Goal: Information Seeking & Learning: Learn about a topic

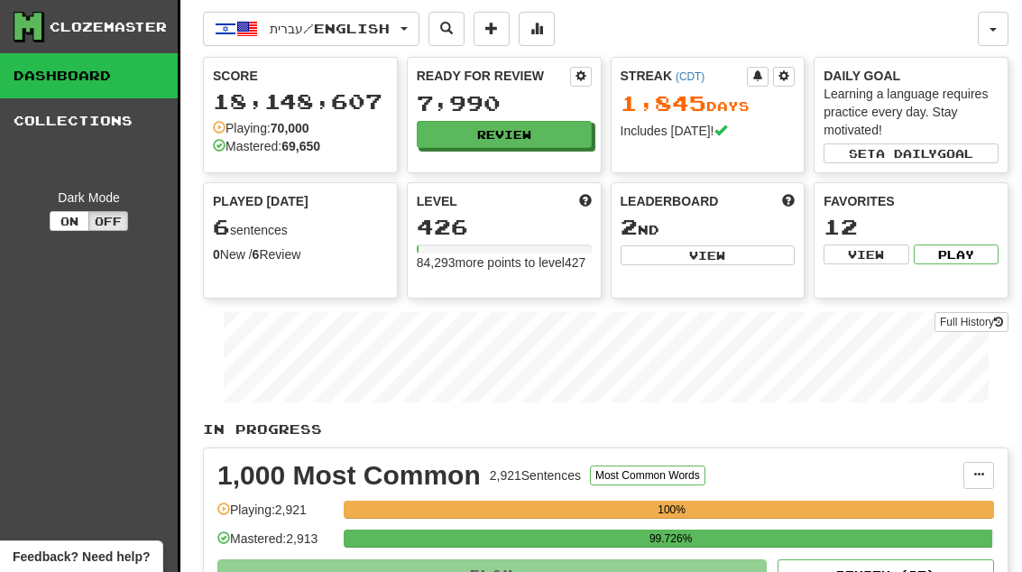
click at [747, 254] on button "View" at bounding box center [708, 255] width 175 height 20
select select "**********"
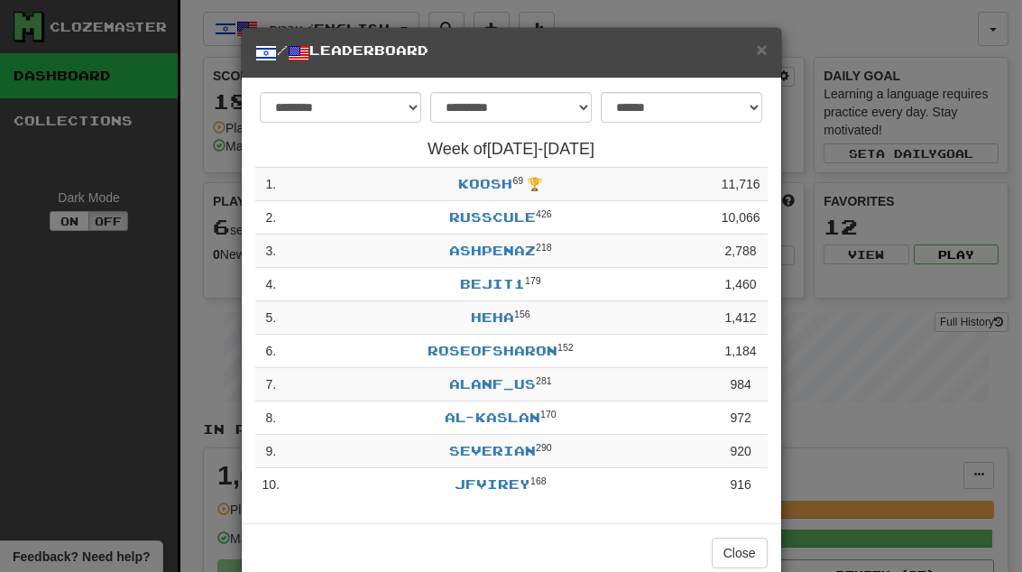
click at [499, 170] on td "koosh 69 🏆" at bounding box center [501, 184] width 428 height 33
click at [502, 185] on link "koosh" at bounding box center [485, 183] width 54 height 15
click at [760, 60] on span "×" at bounding box center [761, 49] width 11 height 21
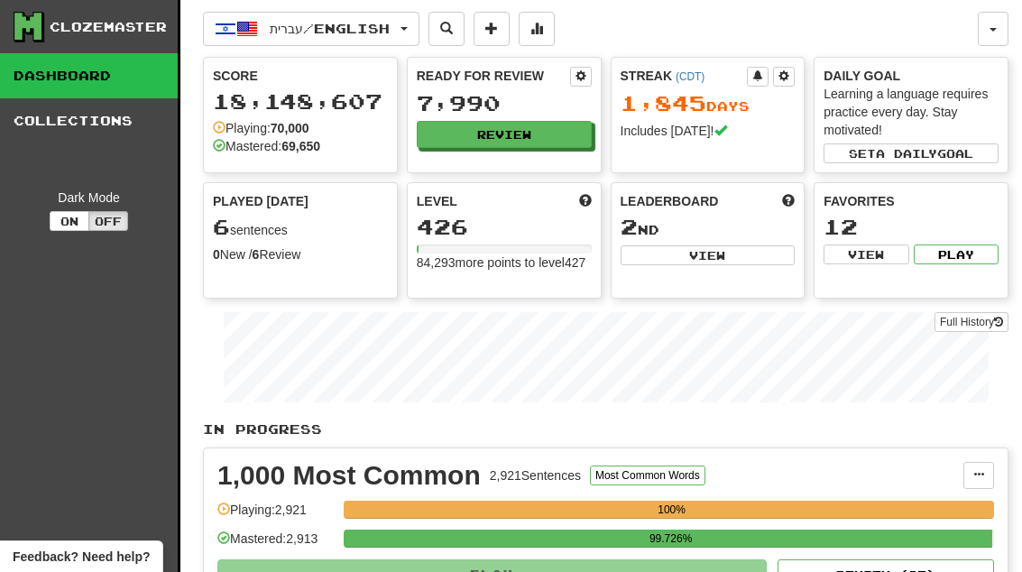
click at [541, 131] on button "Review" at bounding box center [504, 134] width 175 height 27
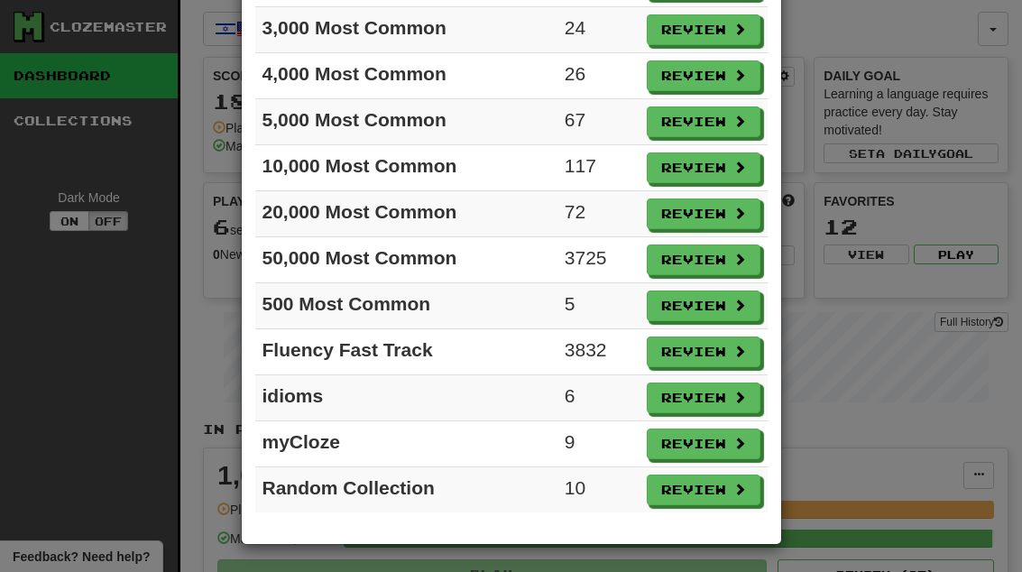
scroll to position [248, 0]
click at [728, 404] on button "Review" at bounding box center [704, 397] width 114 height 31
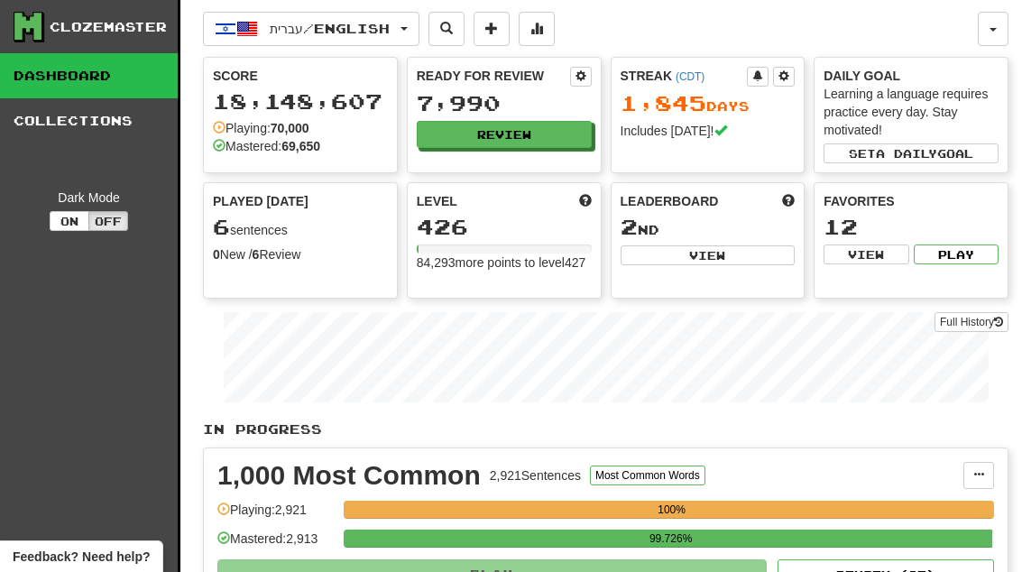
select select "**"
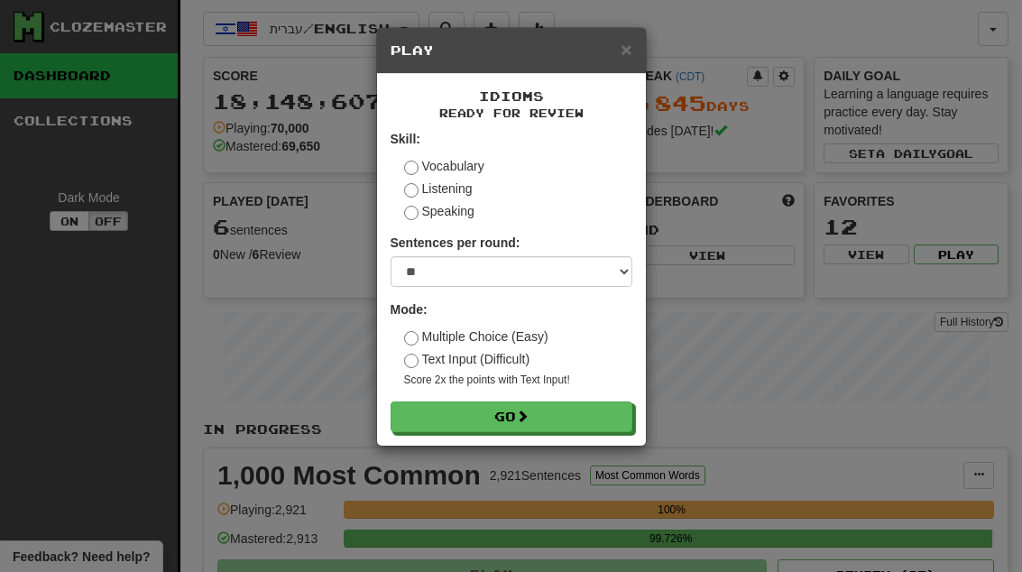
click at [607, 416] on button "Go" at bounding box center [512, 416] width 242 height 31
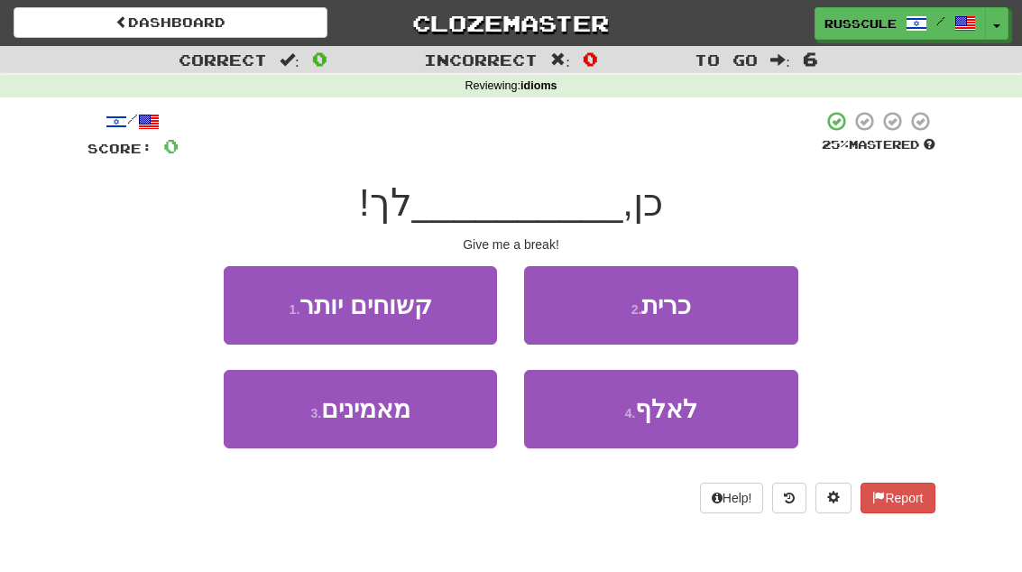
click at [293, 427] on button "3 . מאמינים" at bounding box center [360, 409] width 273 height 78
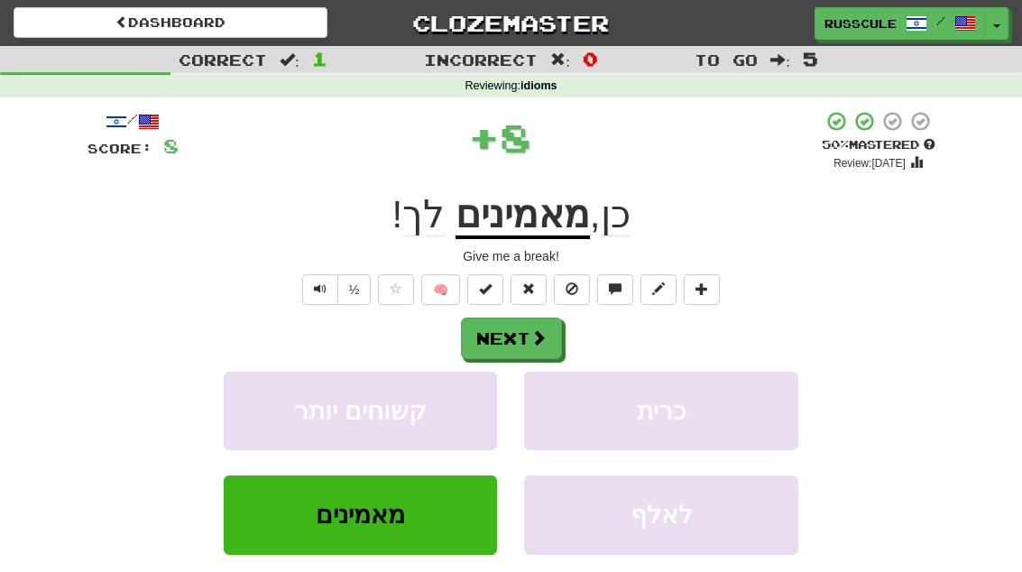
click at [539, 336] on span at bounding box center [538, 337] width 16 height 16
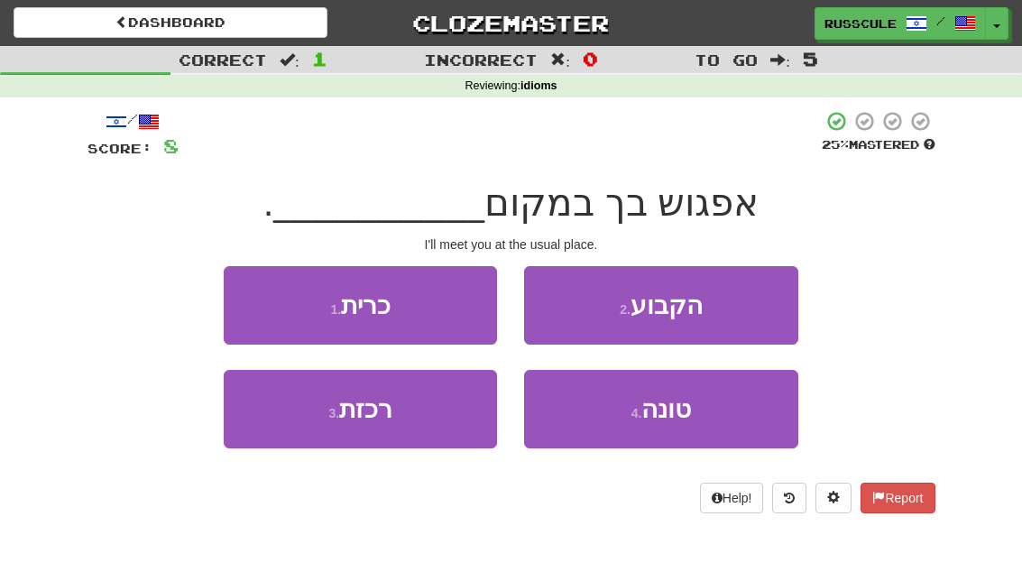
click at [722, 308] on button "2 . הקבוע" at bounding box center [660, 305] width 273 height 78
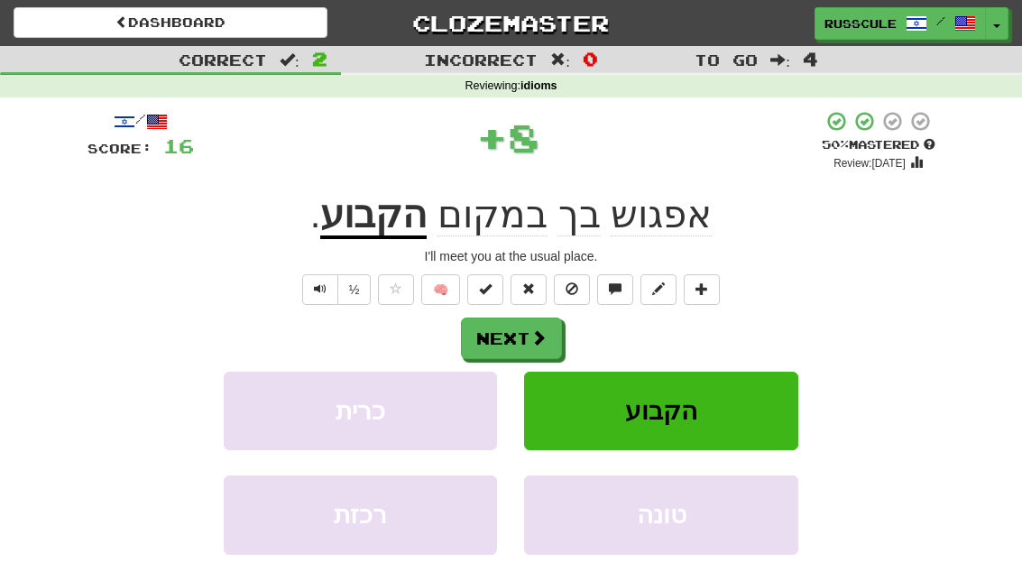
click at [535, 337] on span at bounding box center [538, 337] width 16 height 16
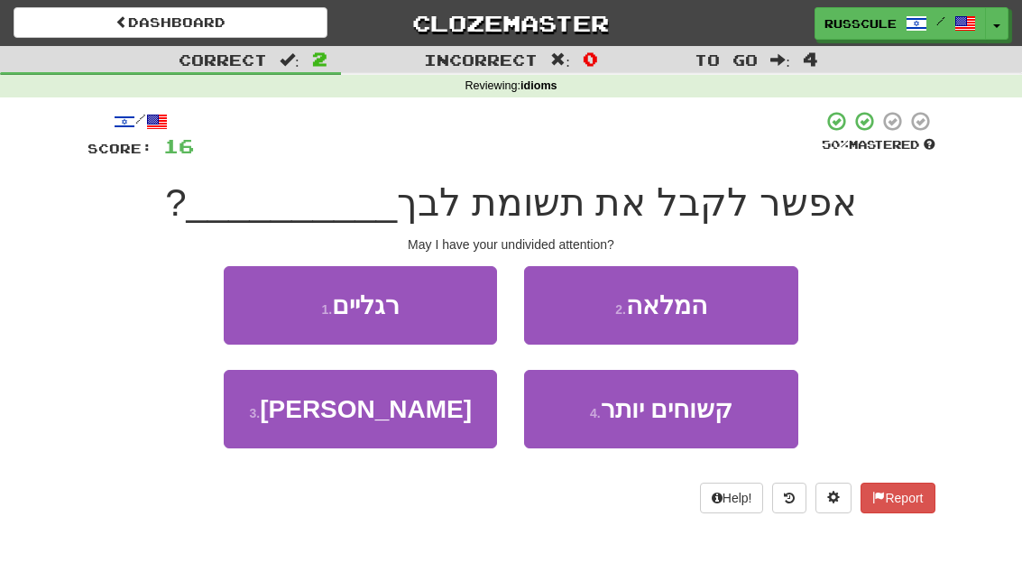
click at [729, 301] on button "2 . המלאה" at bounding box center [660, 305] width 273 height 78
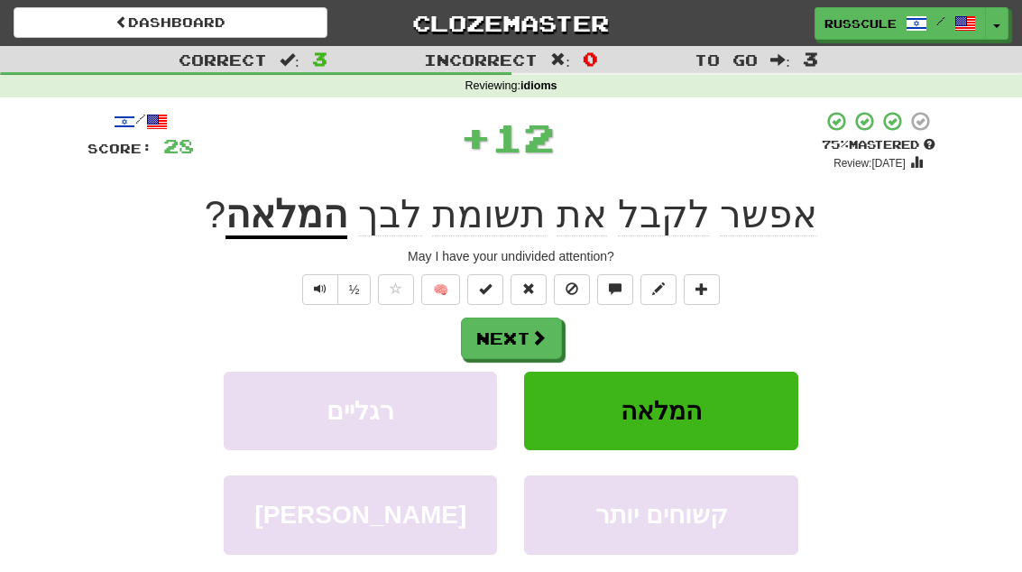
click at [538, 333] on span at bounding box center [538, 337] width 16 height 16
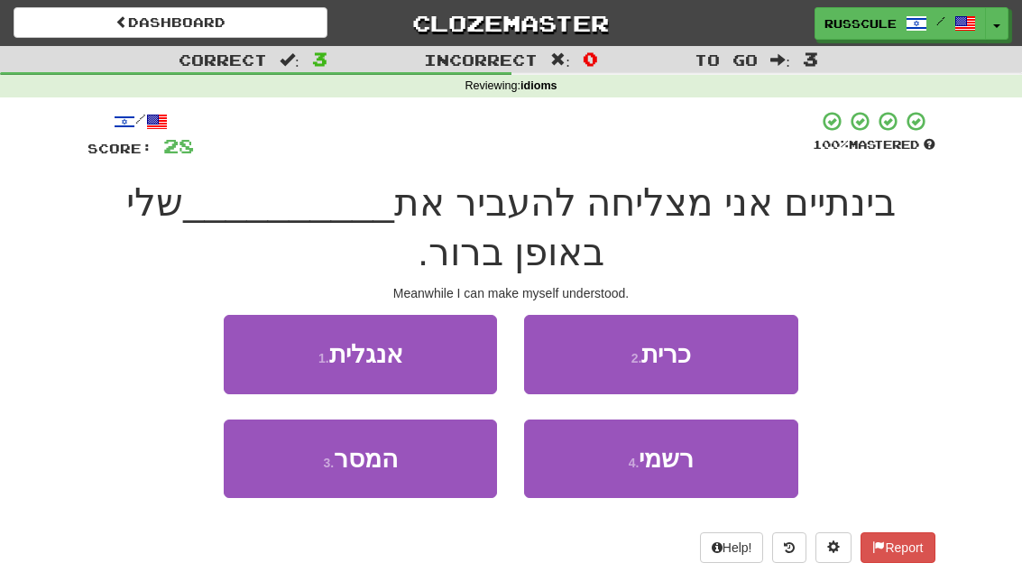
click at [292, 467] on button "3 . המסר" at bounding box center [360, 458] width 273 height 78
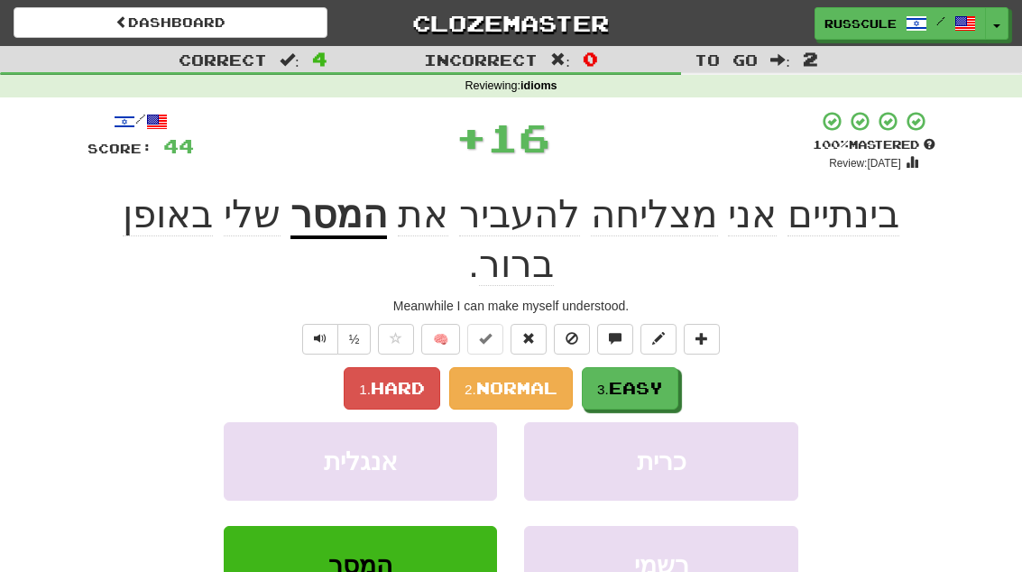
click at [678, 367] on button "3. Easy" at bounding box center [630, 388] width 97 height 42
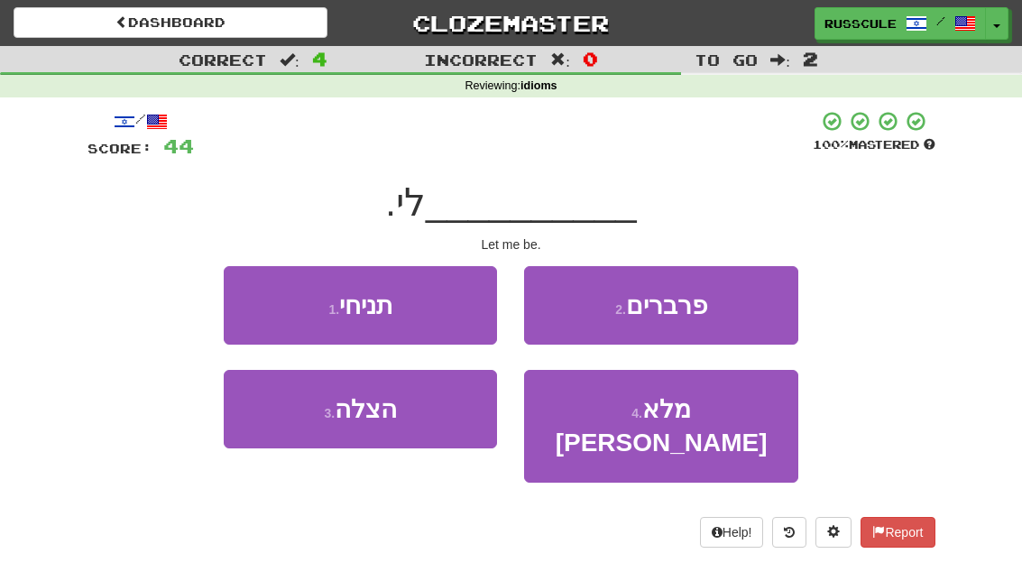
click at [247, 301] on button "1 . תניחי" at bounding box center [360, 305] width 273 height 78
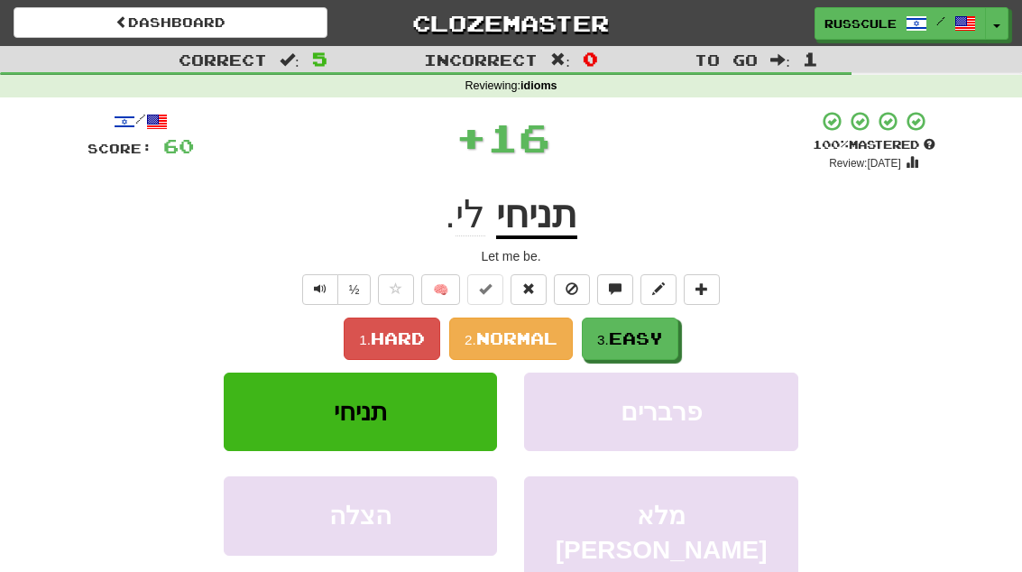
click at [656, 342] on span "Easy" at bounding box center [636, 338] width 54 height 20
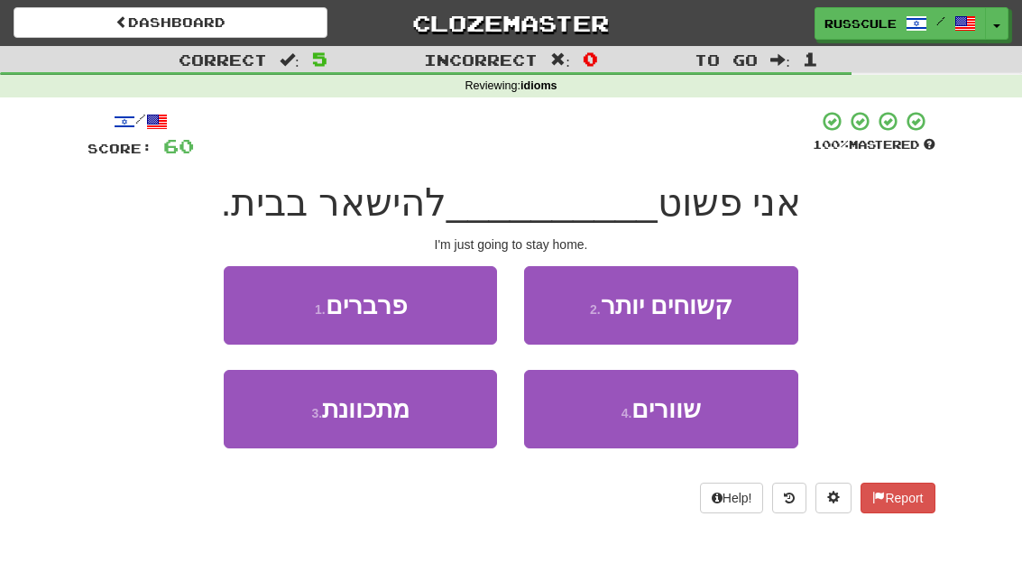
click at [290, 439] on button "3 . מתכוונת" at bounding box center [360, 409] width 273 height 78
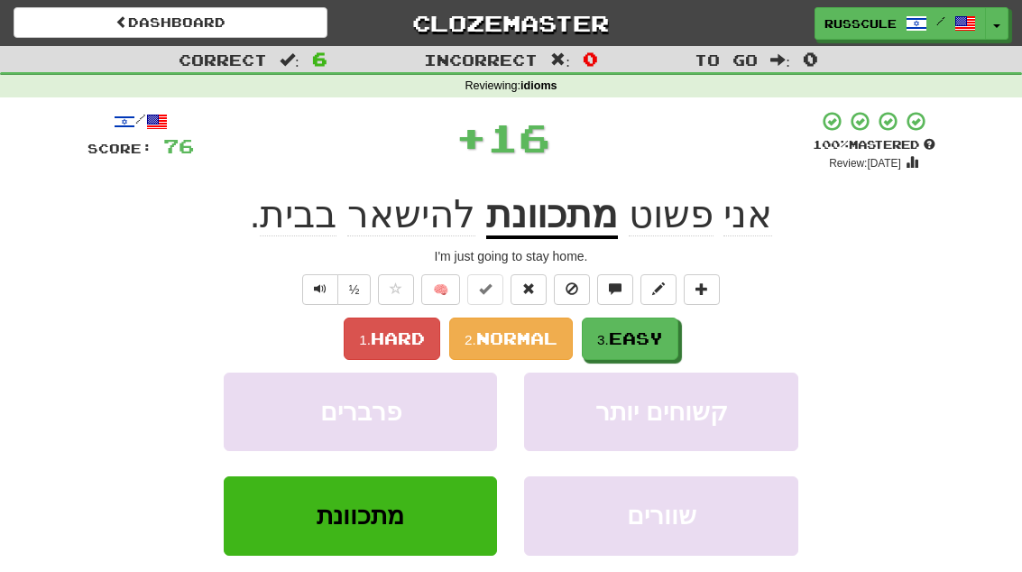
click at [651, 337] on span "Easy" at bounding box center [636, 338] width 54 height 20
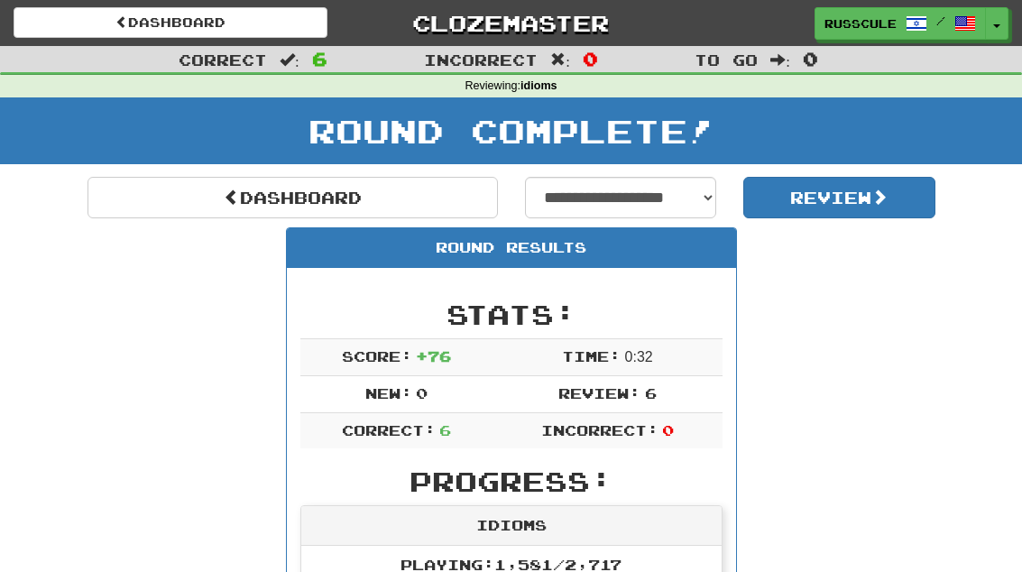
click at [135, 191] on link "Dashboard" at bounding box center [292, 197] width 410 height 41
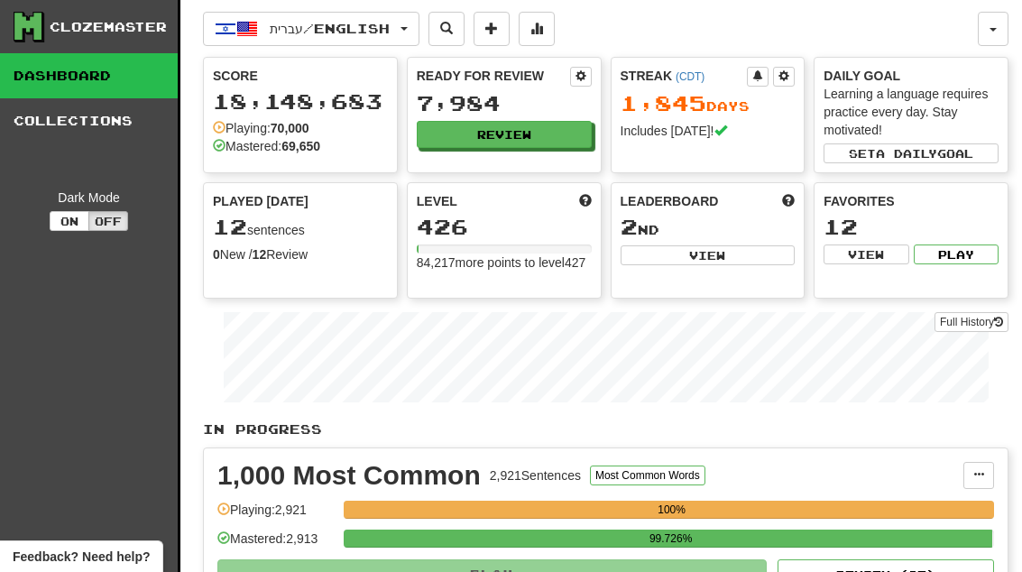
click at [547, 138] on button "Review" at bounding box center [504, 134] width 175 height 27
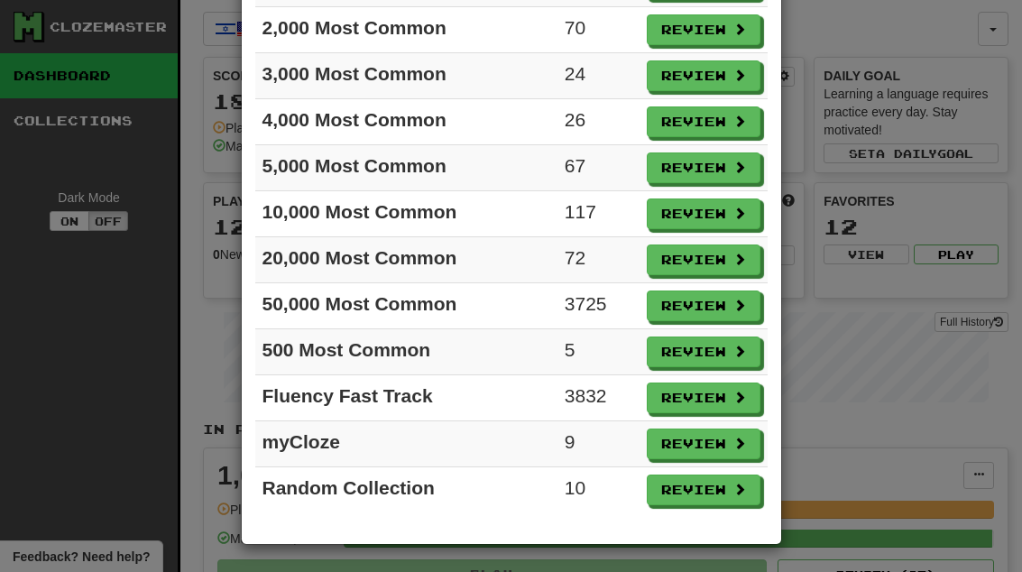
scroll to position [202, 0]
click at [728, 446] on button "Review" at bounding box center [704, 443] width 114 height 31
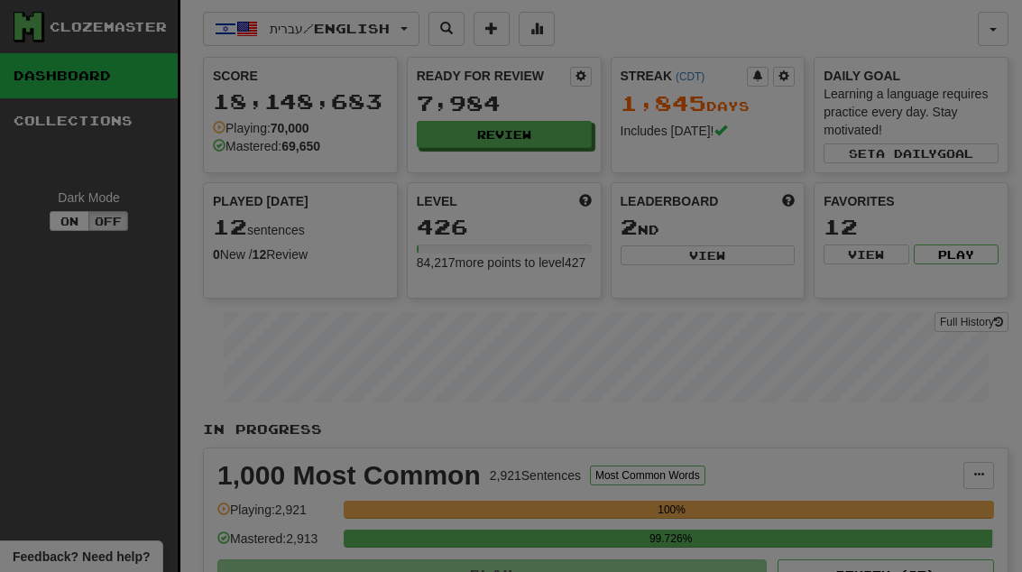
select select "**"
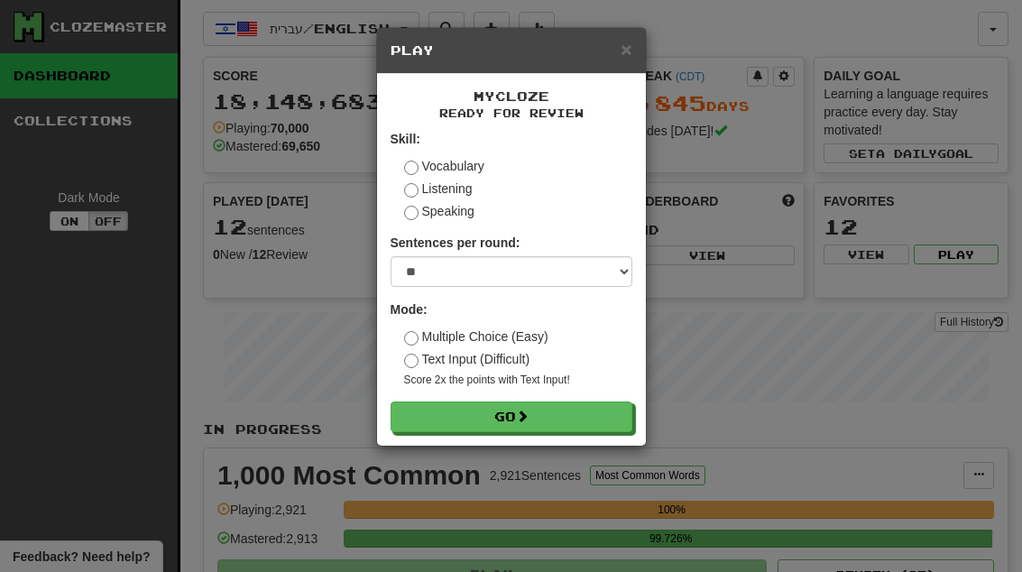
click at [575, 414] on button "Go" at bounding box center [512, 416] width 242 height 31
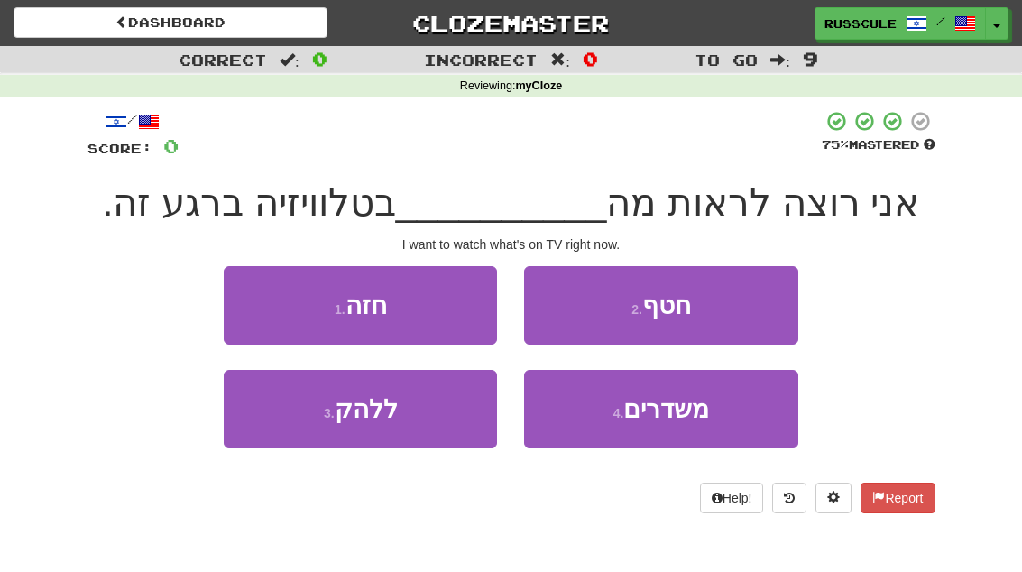
click at [703, 406] on span "משדרים" at bounding box center [666, 409] width 86 height 28
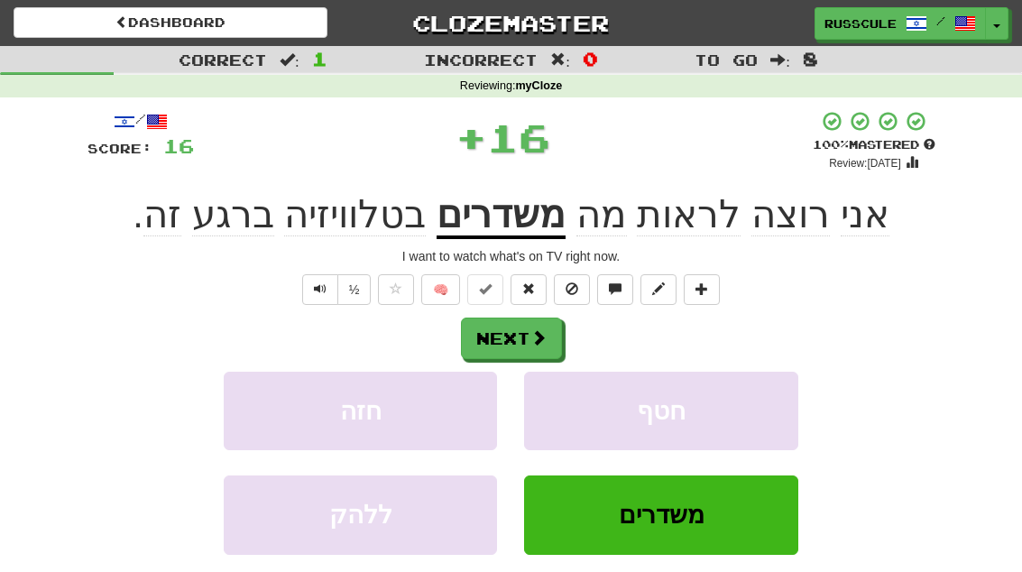
click at [524, 321] on button "Next" at bounding box center [511, 337] width 101 height 41
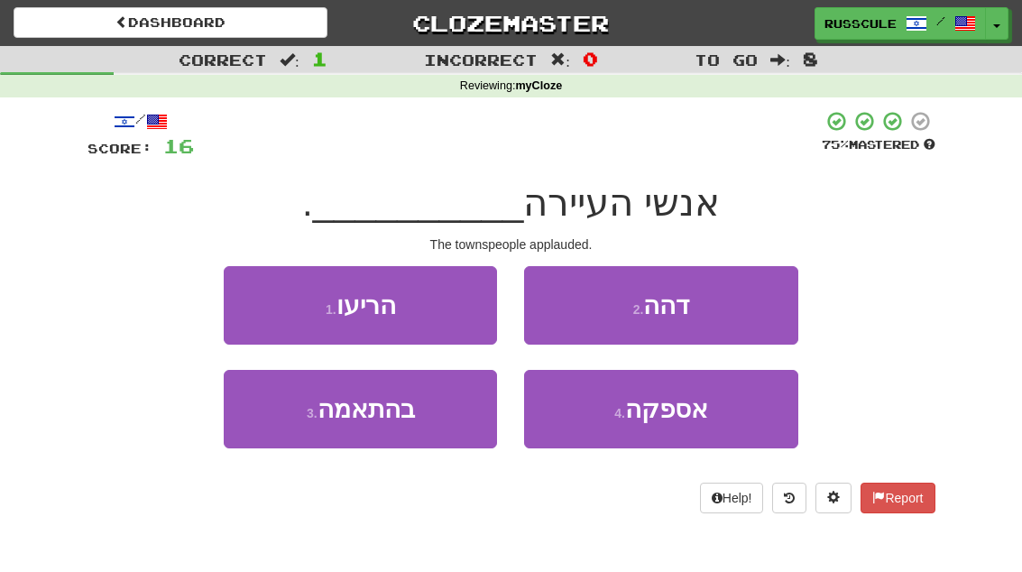
click at [264, 310] on button "1 . הריעו" at bounding box center [360, 305] width 273 height 78
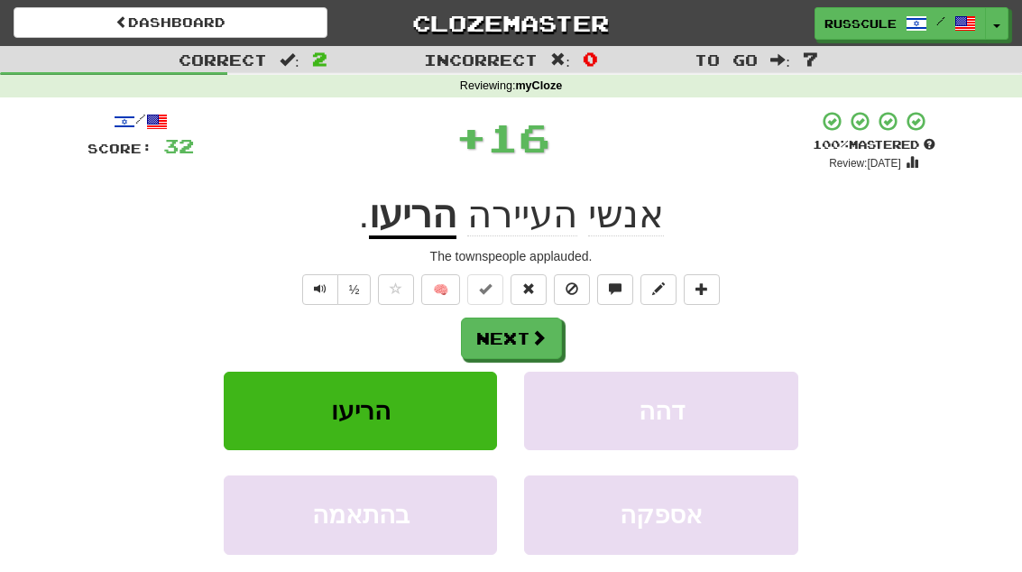
click at [509, 350] on button "Next" at bounding box center [511, 337] width 101 height 41
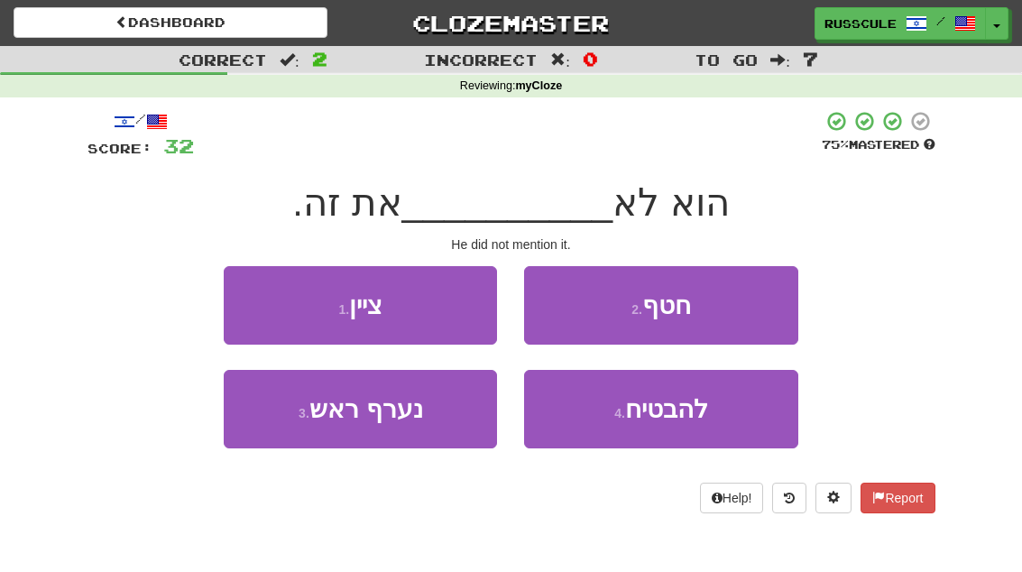
click at [259, 304] on button "1 . ציין" at bounding box center [360, 305] width 273 height 78
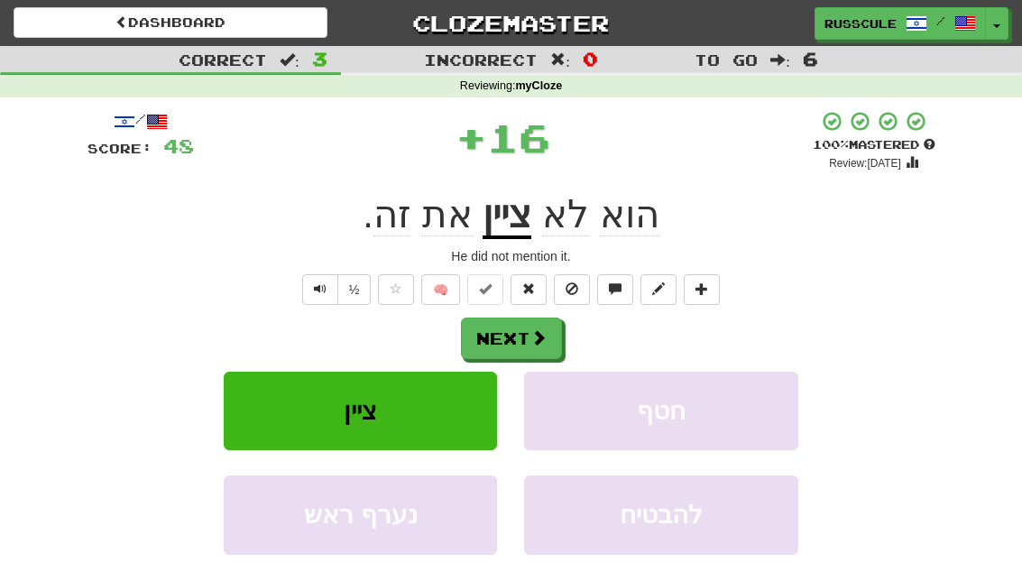
click at [529, 337] on button "Next" at bounding box center [511, 337] width 101 height 41
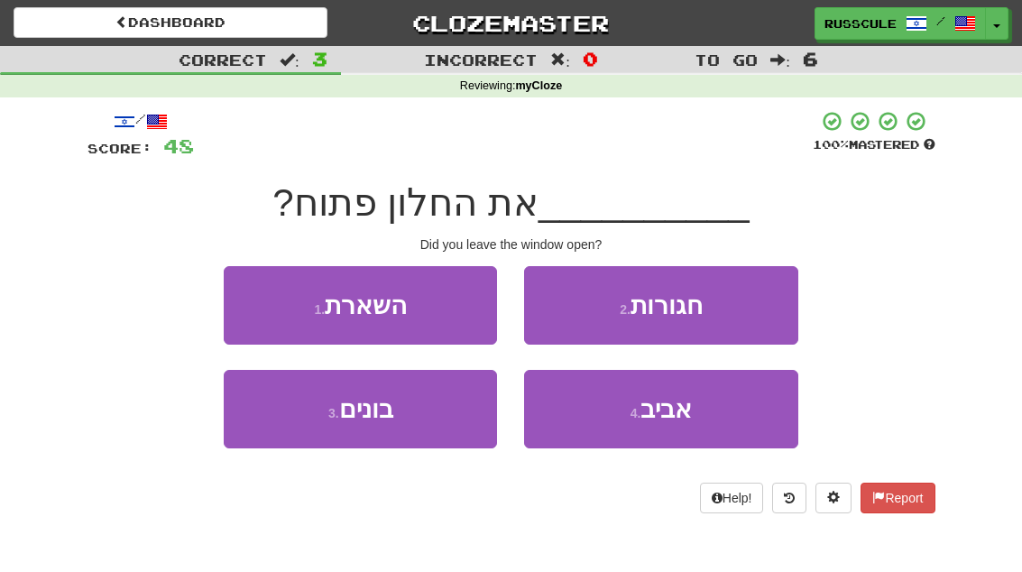
click at [261, 313] on button "1 . השארת" at bounding box center [360, 305] width 273 height 78
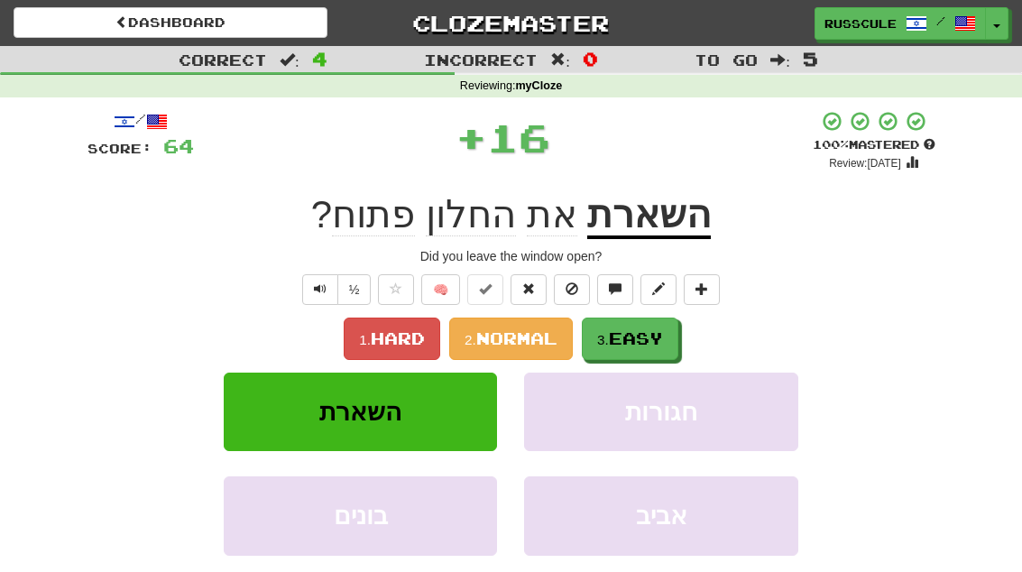
click at [641, 347] on button "3. Easy" at bounding box center [630, 338] width 97 height 42
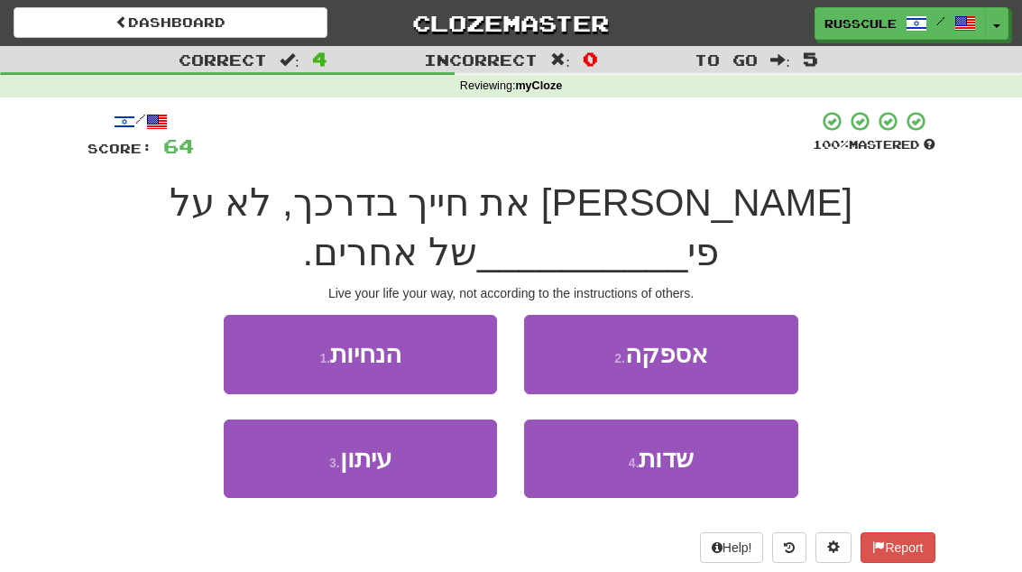
click at [253, 315] on button "1 . הנחיות" at bounding box center [360, 354] width 273 height 78
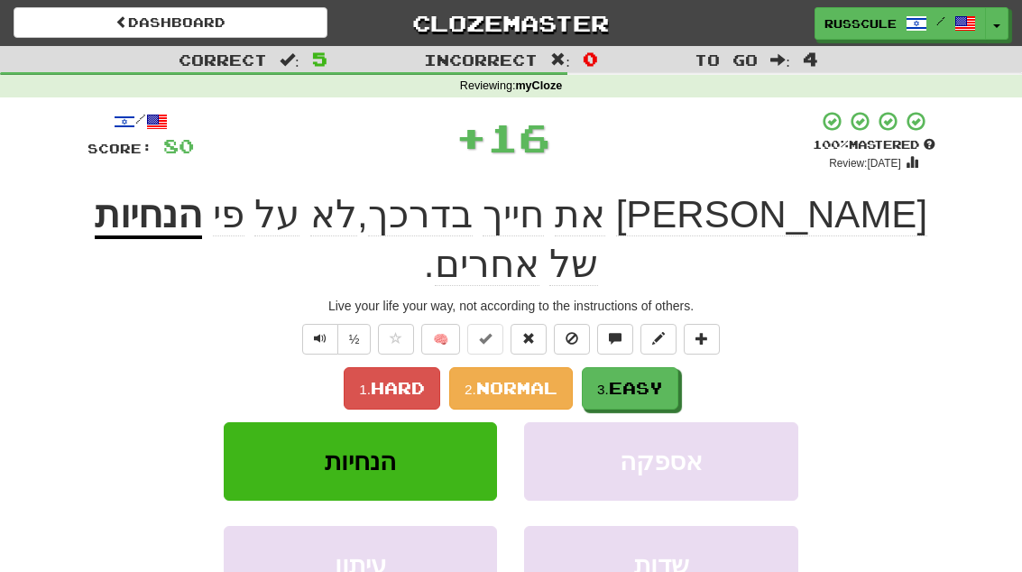
click at [652, 378] on span "Easy" at bounding box center [636, 388] width 54 height 20
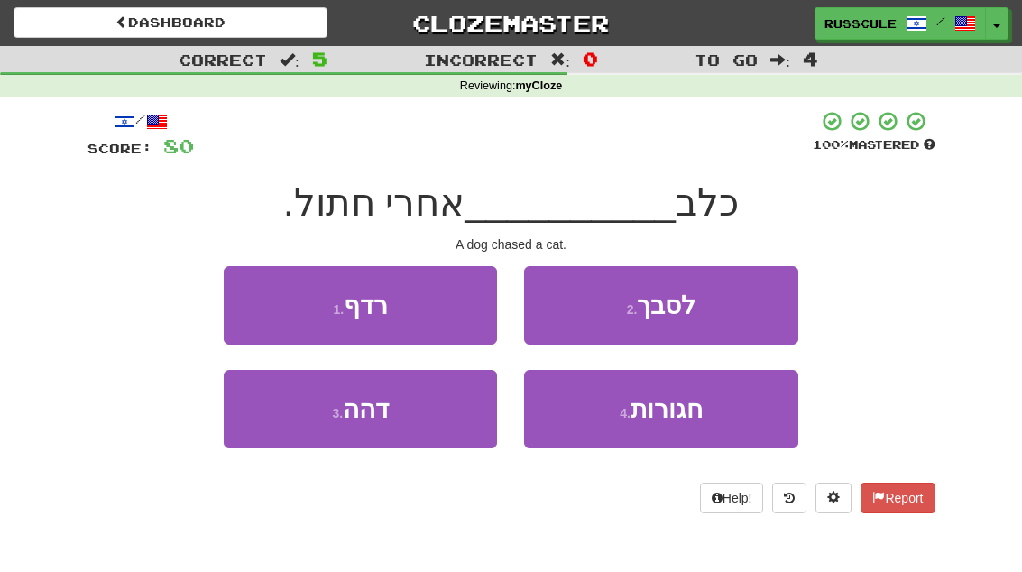
click at [253, 306] on button "1 . רדף" at bounding box center [360, 305] width 273 height 78
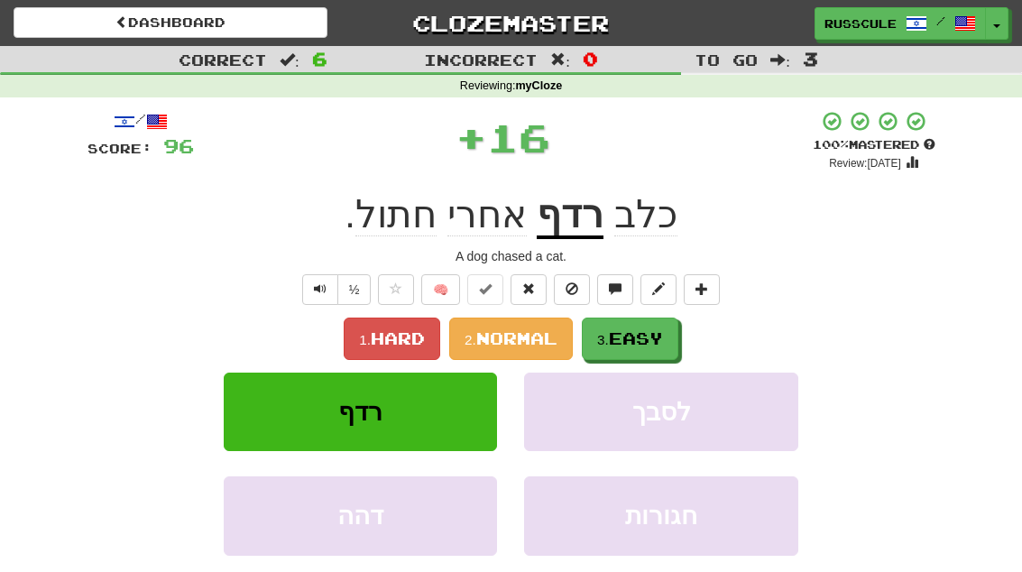
click at [638, 335] on span "Easy" at bounding box center [636, 338] width 54 height 20
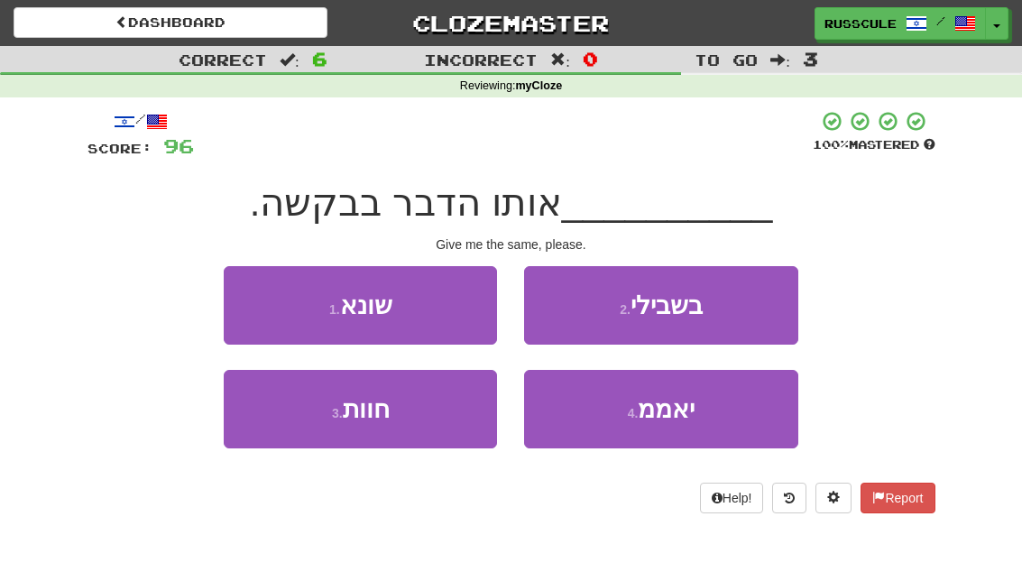
click at [707, 309] on button "2 . בשבילי" at bounding box center [660, 305] width 273 height 78
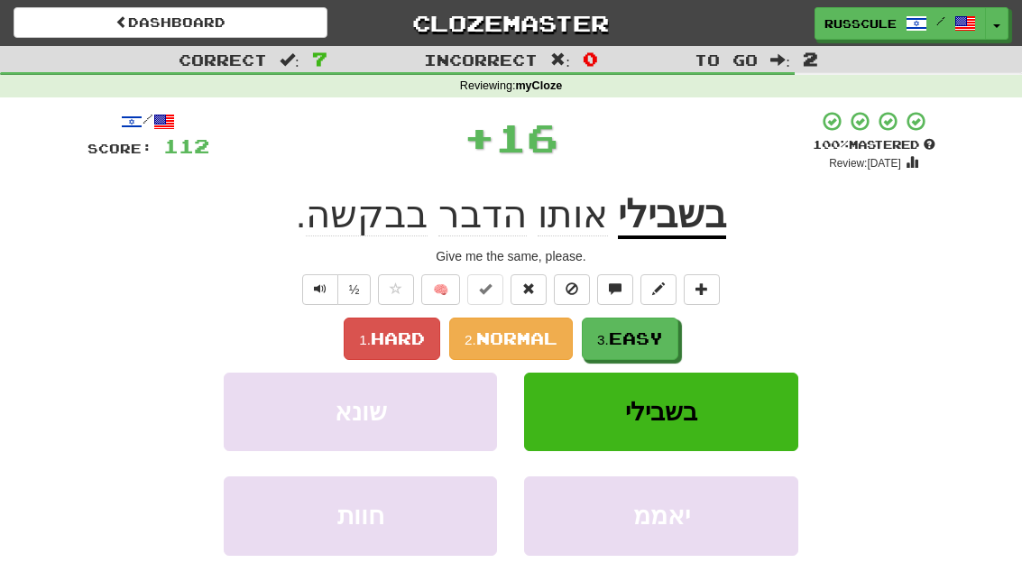
click at [673, 345] on button "3. Easy" at bounding box center [630, 338] width 97 height 42
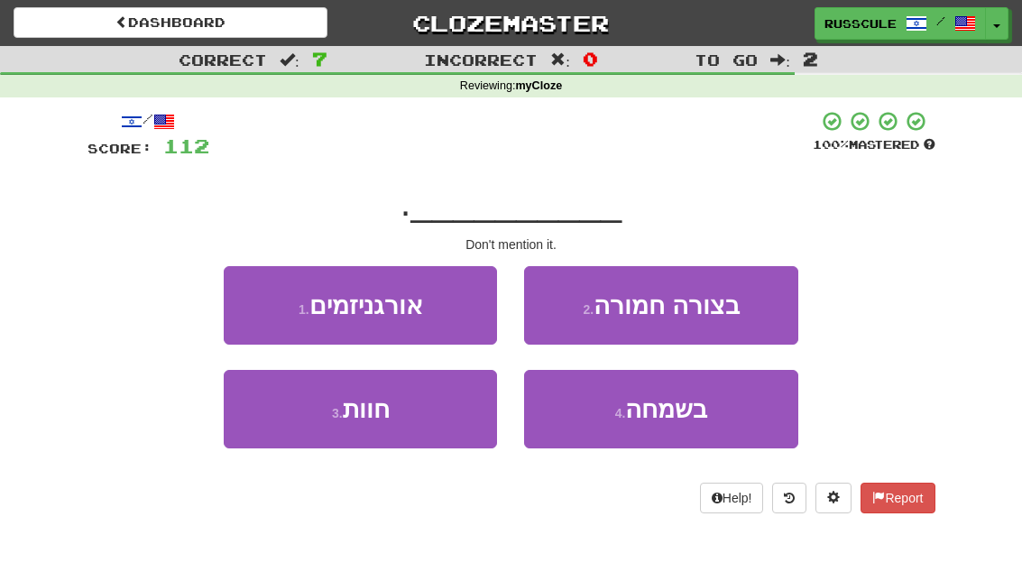
click at [664, 412] on span "בשמחה" at bounding box center [666, 409] width 82 height 28
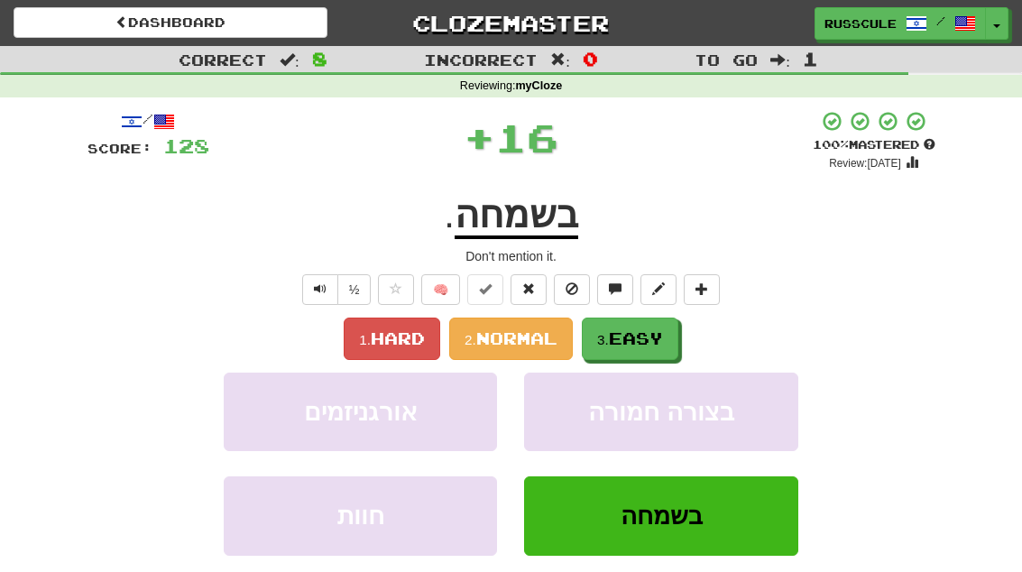
click at [672, 336] on button "3. Easy" at bounding box center [630, 338] width 97 height 42
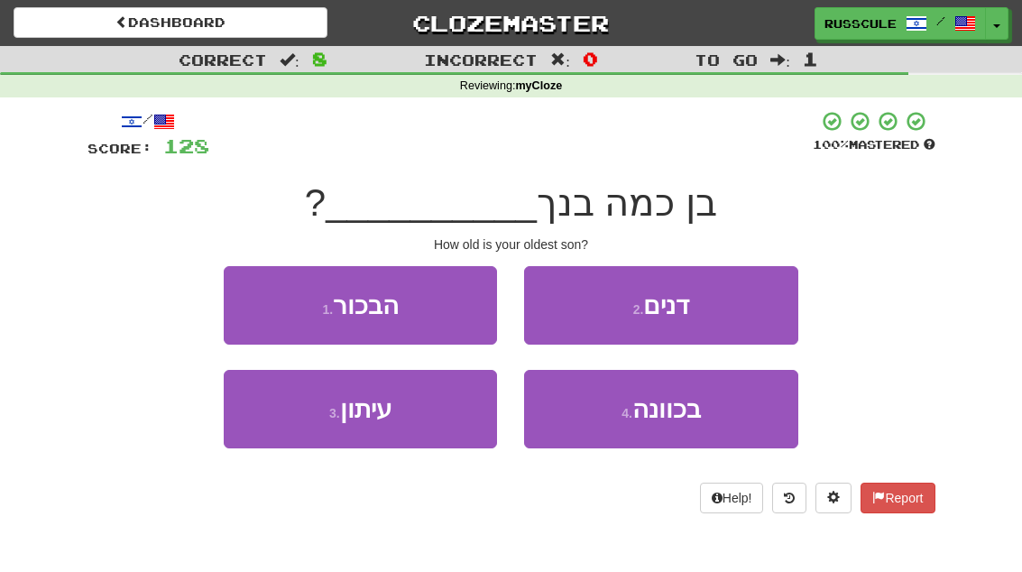
click at [246, 299] on button "1 . הבכור" at bounding box center [360, 305] width 273 height 78
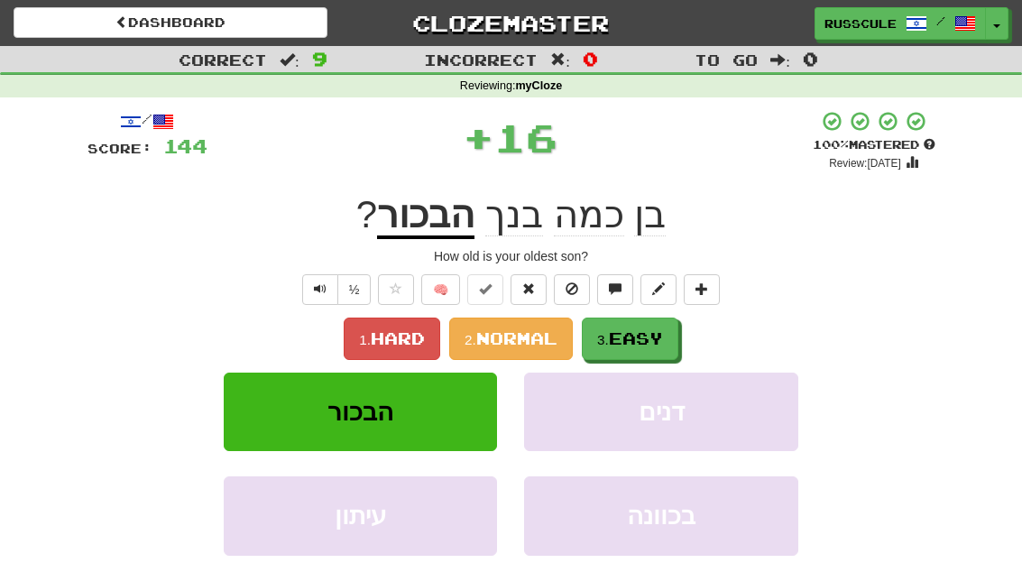
click at [661, 337] on span "Easy" at bounding box center [636, 338] width 54 height 20
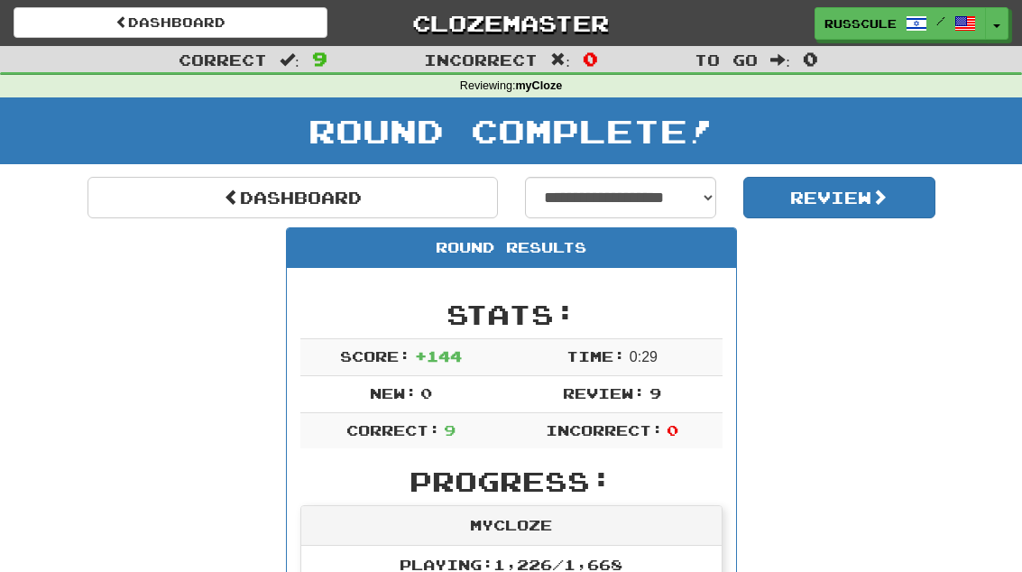
click at [138, 209] on link "Dashboard" at bounding box center [292, 197] width 410 height 41
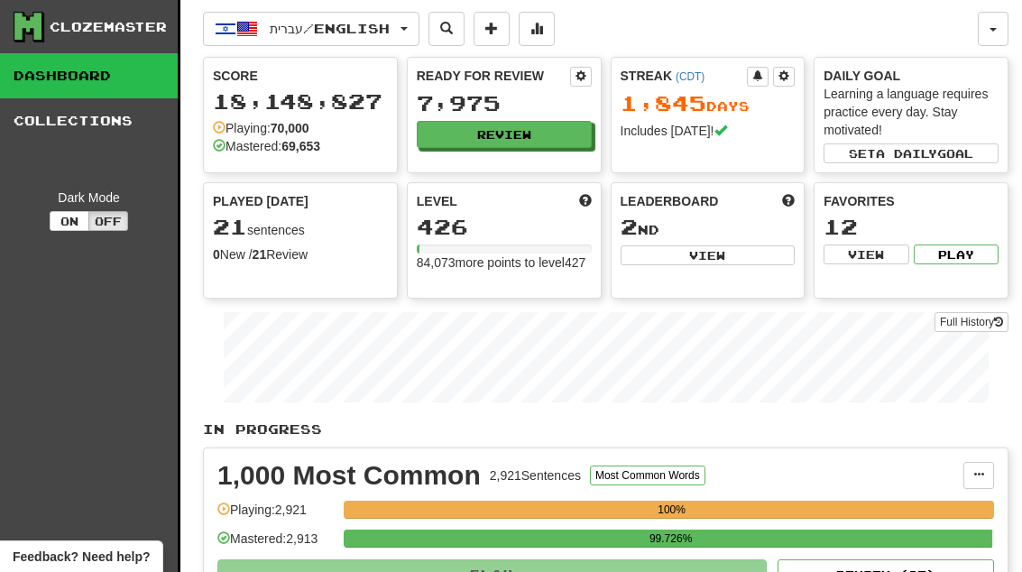
click at [553, 134] on button "Review" at bounding box center [504, 134] width 175 height 27
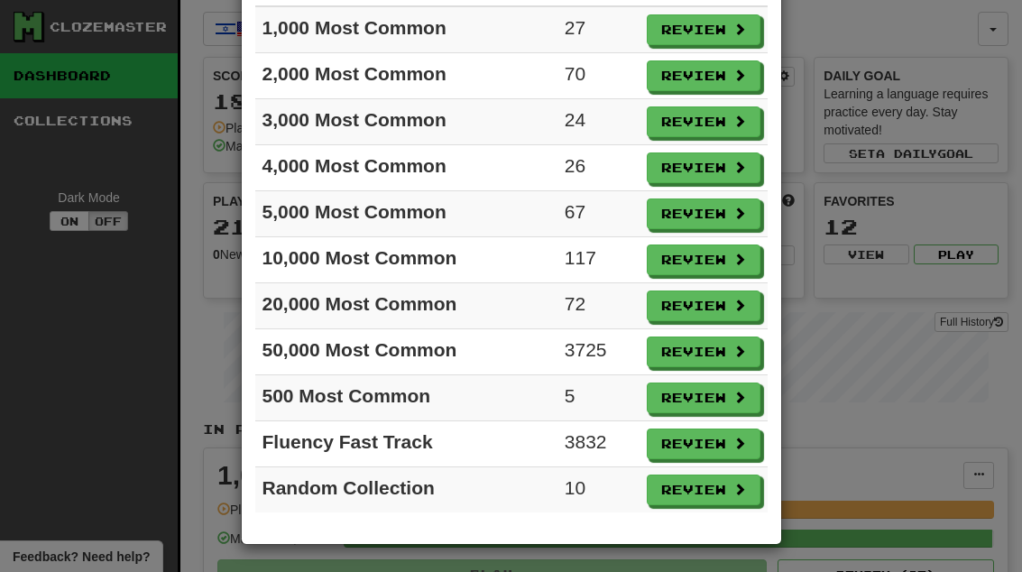
scroll to position [156, 0]
click at [706, 487] on button "Review" at bounding box center [704, 489] width 114 height 31
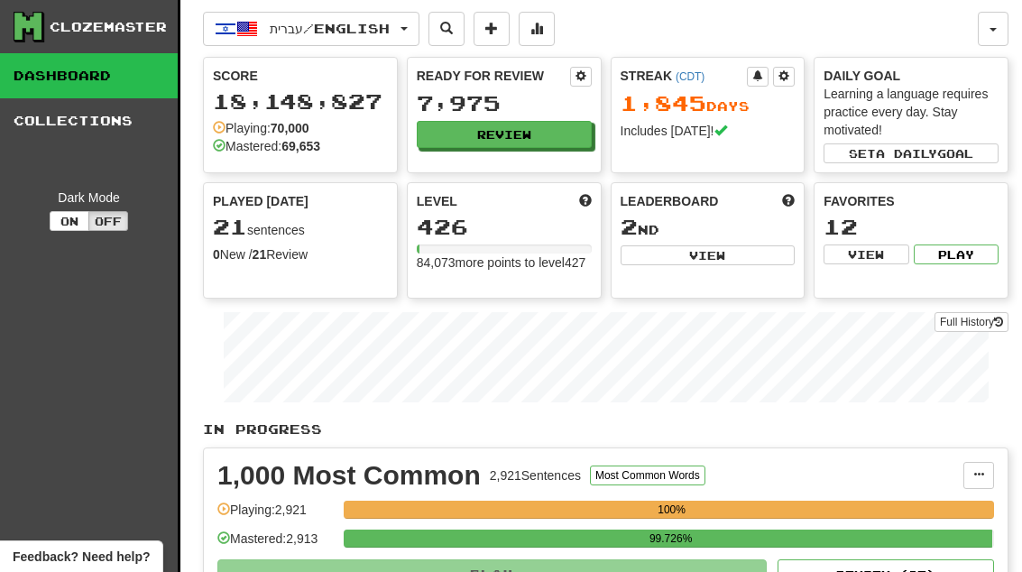
select select "**"
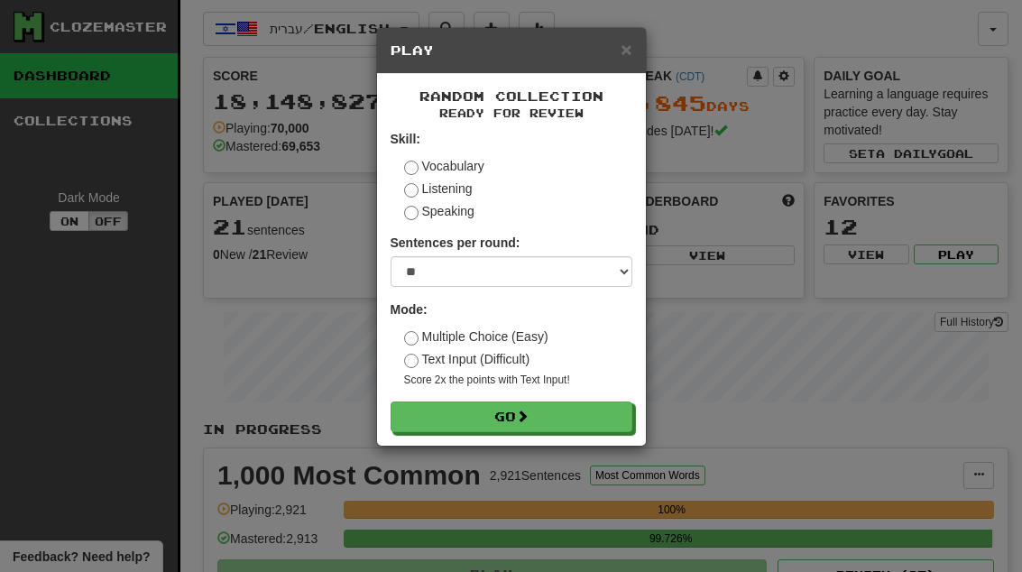
click at [585, 414] on button "Go" at bounding box center [512, 416] width 242 height 31
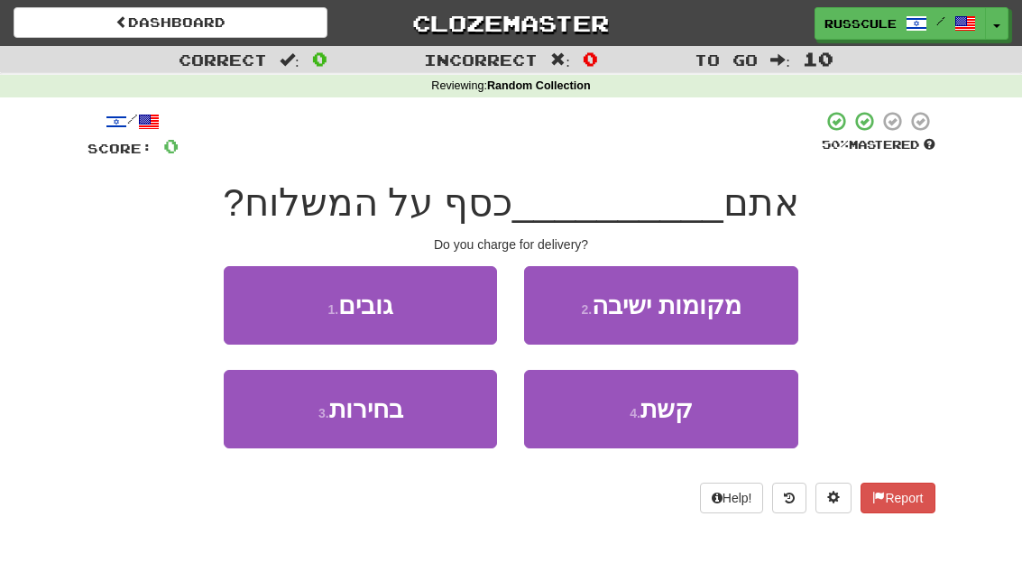
click at [248, 304] on button "1 . גובים" at bounding box center [360, 305] width 273 height 78
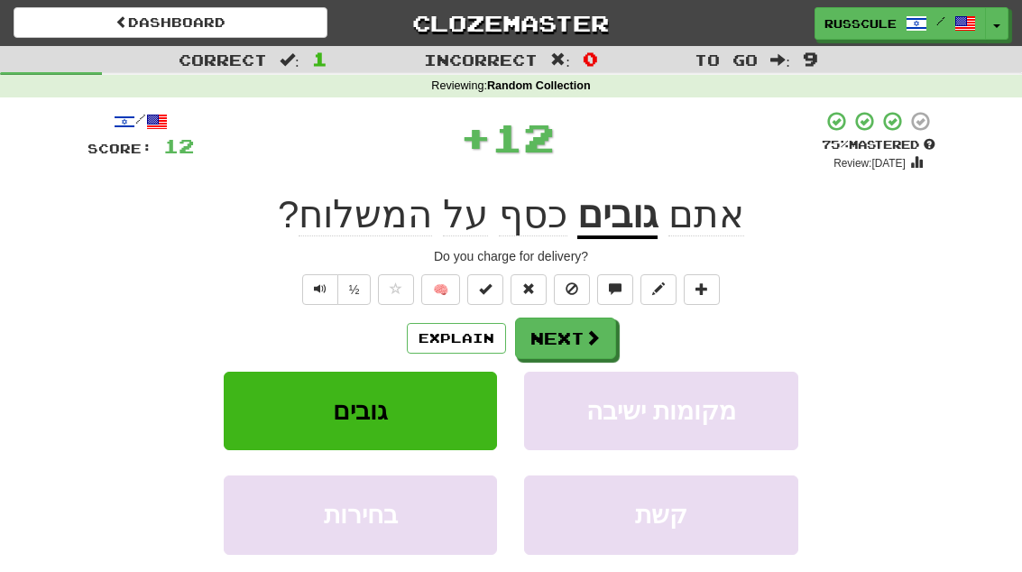
click at [596, 341] on span at bounding box center [592, 337] width 16 height 16
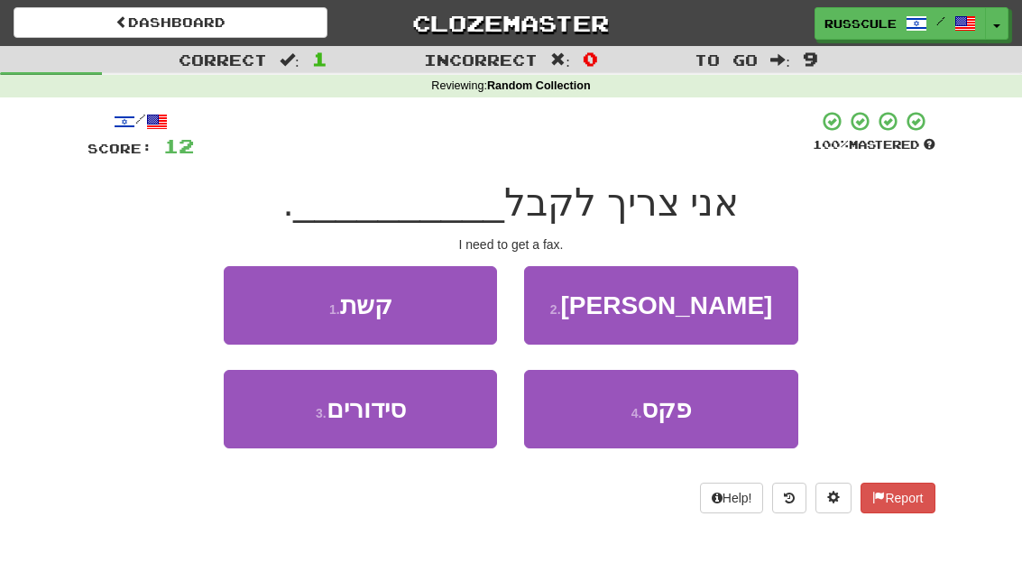
click at [695, 427] on button "4 . פקס" at bounding box center [660, 409] width 273 height 78
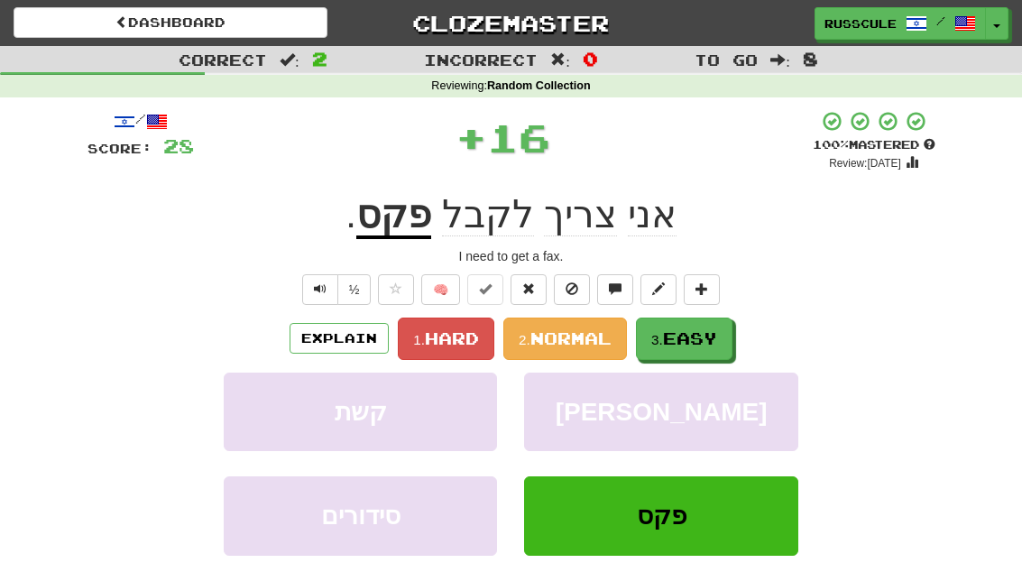
click at [687, 339] on span "Easy" at bounding box center [690, 338] width 54 height 20
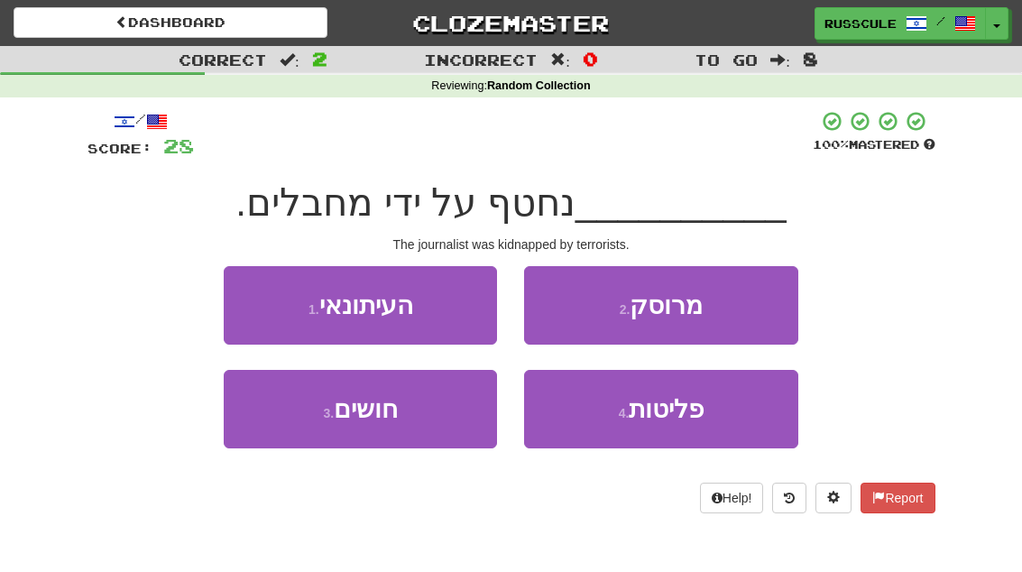
click at [232, 294] on button "1 . העיתונאי" at bounding box center [360, 305] width 273 height 78
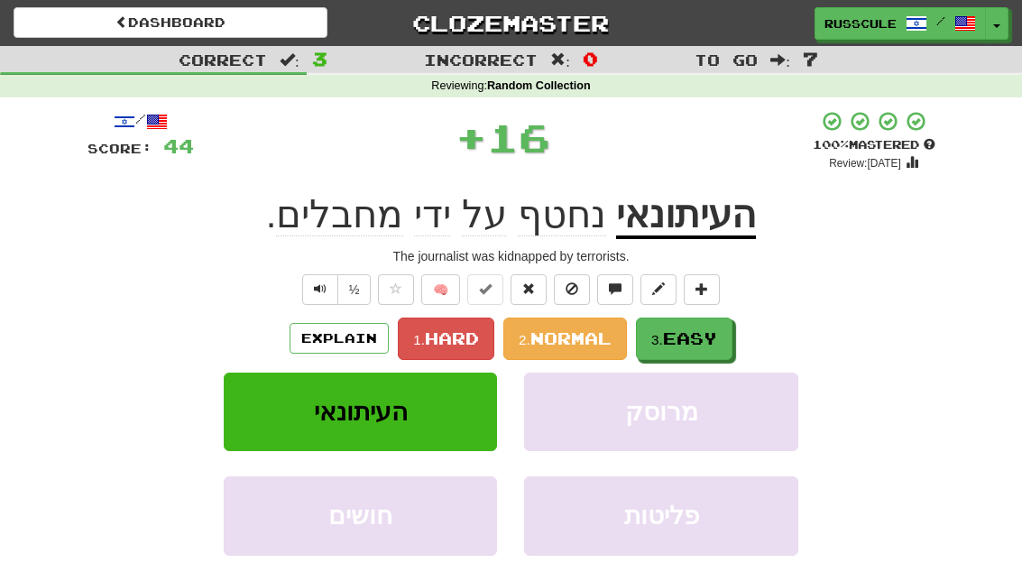
click at [704, 340] on span "Easy" at bounding box center [690, 338] width 54 height 20
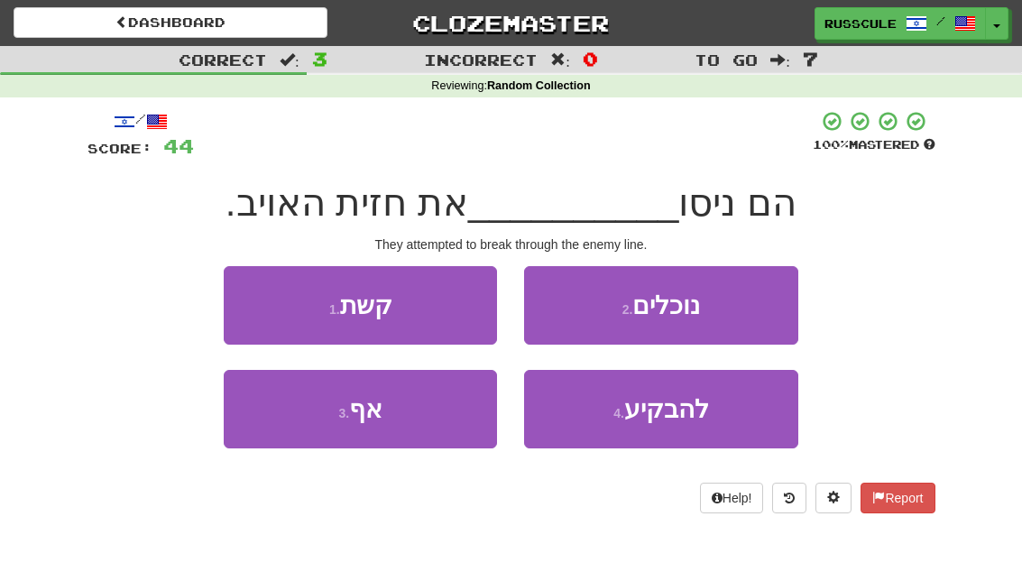
click at [686, 425] on button "4 . להבקיע" at bounding box center [660, 409] width 273 height 78
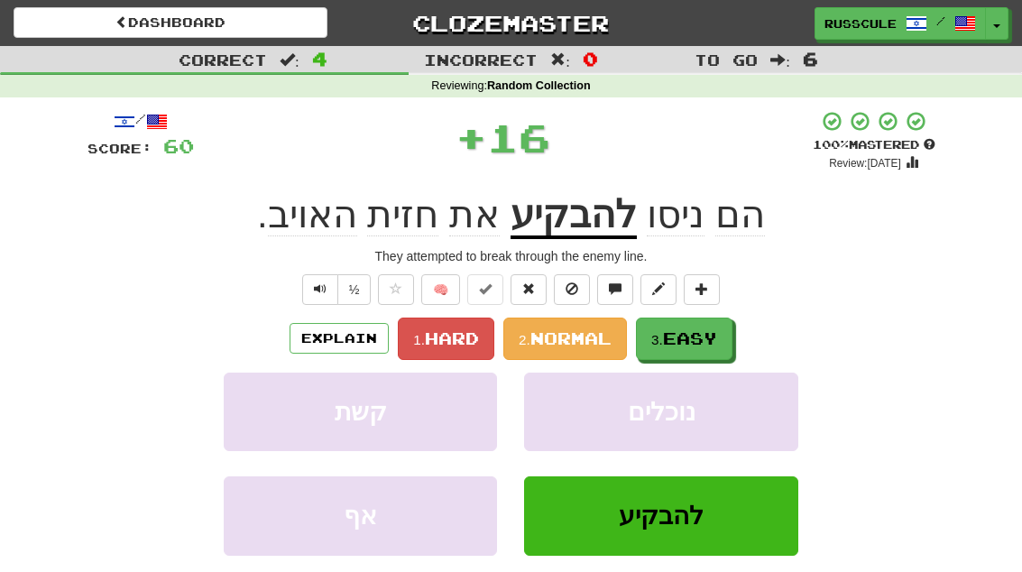
click at [702, 341] on span "Easy" at bounding box center [690, 338] width 54 height 20
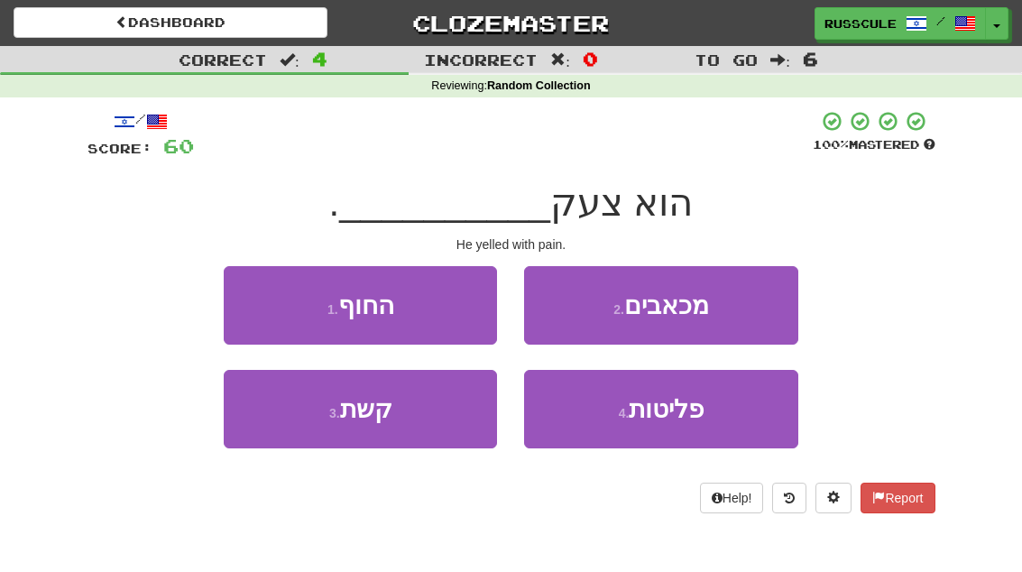
click at [745, 312] on button "2 . מכאבים" at bounding box center [660, 305] width 273 height 78
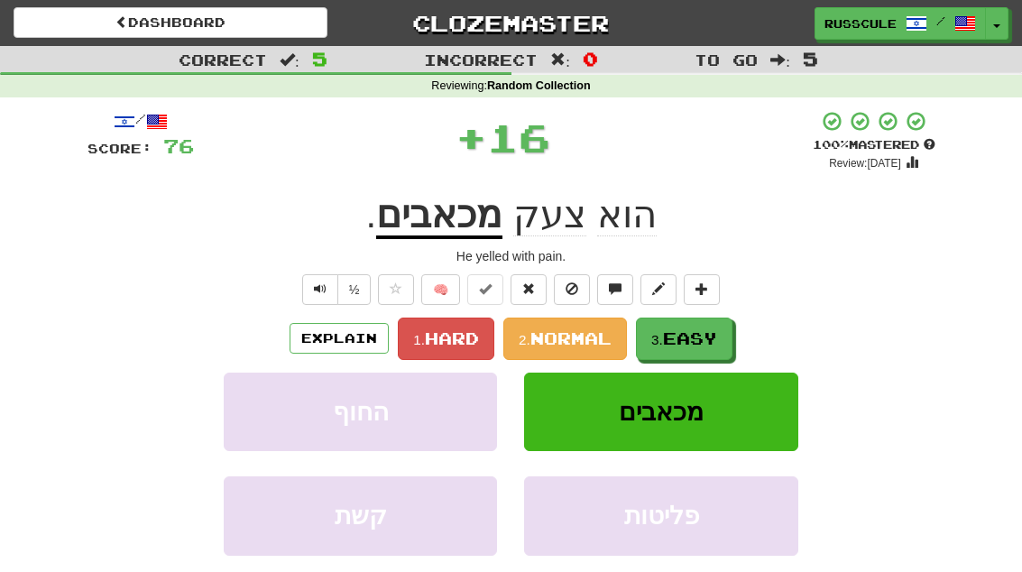
click at [714, 344] on span "Easy" at bounding box center [690, 338] width 54 height 20
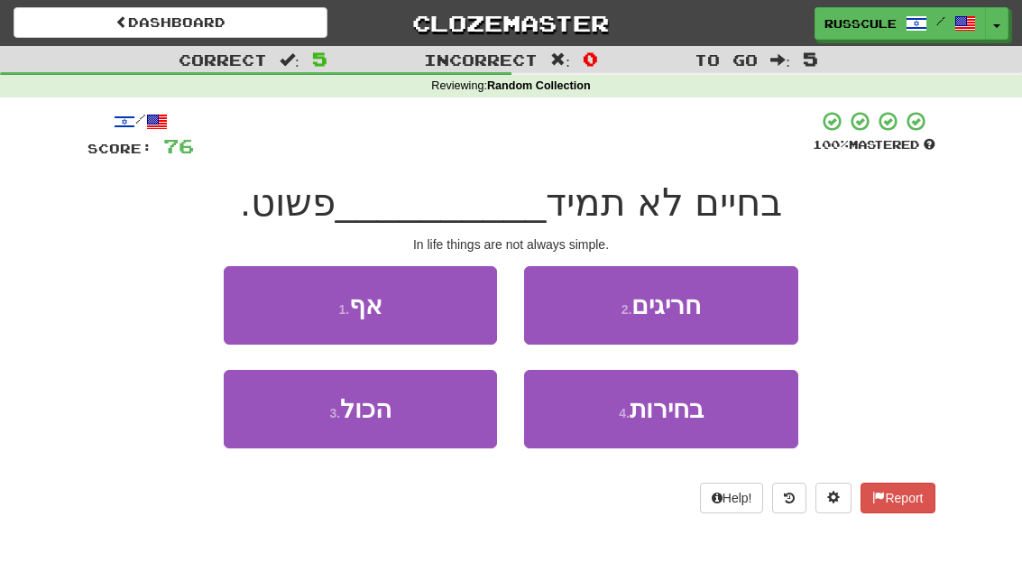
click at [290, 427] on button "3 . הכול" at bounding box center [360, 409] width 273 height 78
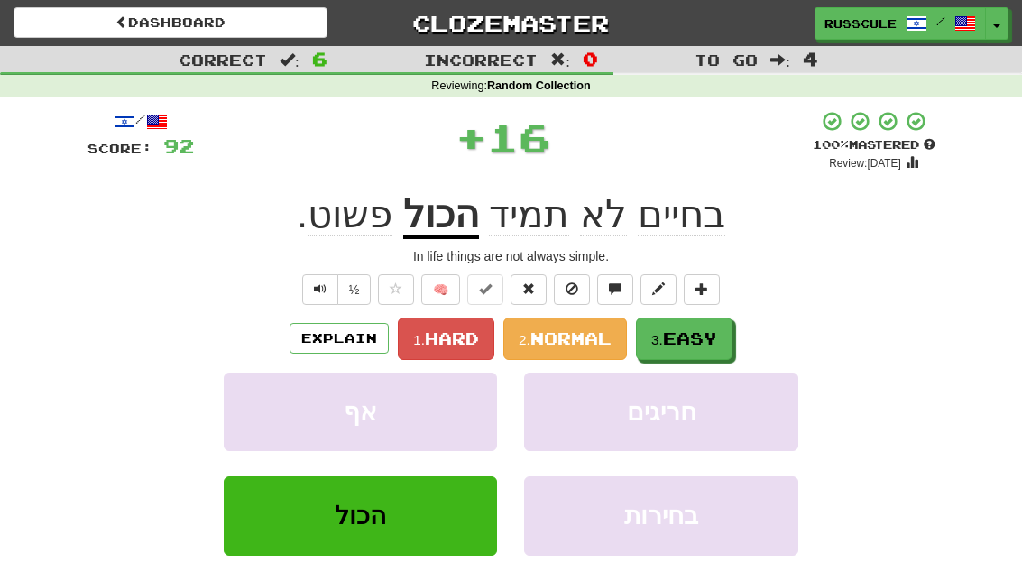
click at [694, 330] on span "Easy" at bounding box center [690, 338] width 54 height 20
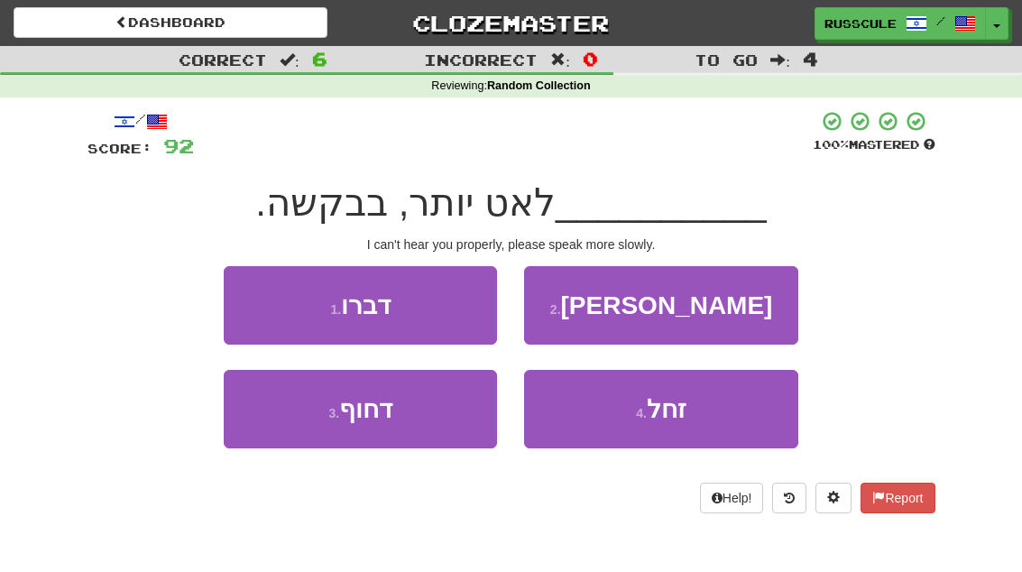
click at [229, 300] on button "1 . דברו" at bounding box center [360, 305] width 273 height 78
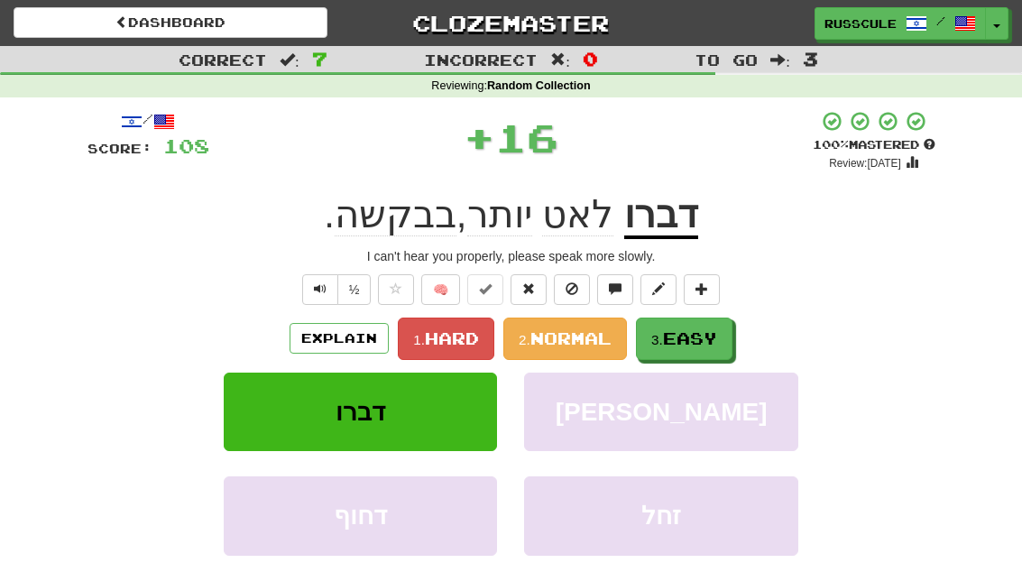
click at [708, 341] on span "Easy" at bounding box center [690, 338] width 54 height 20
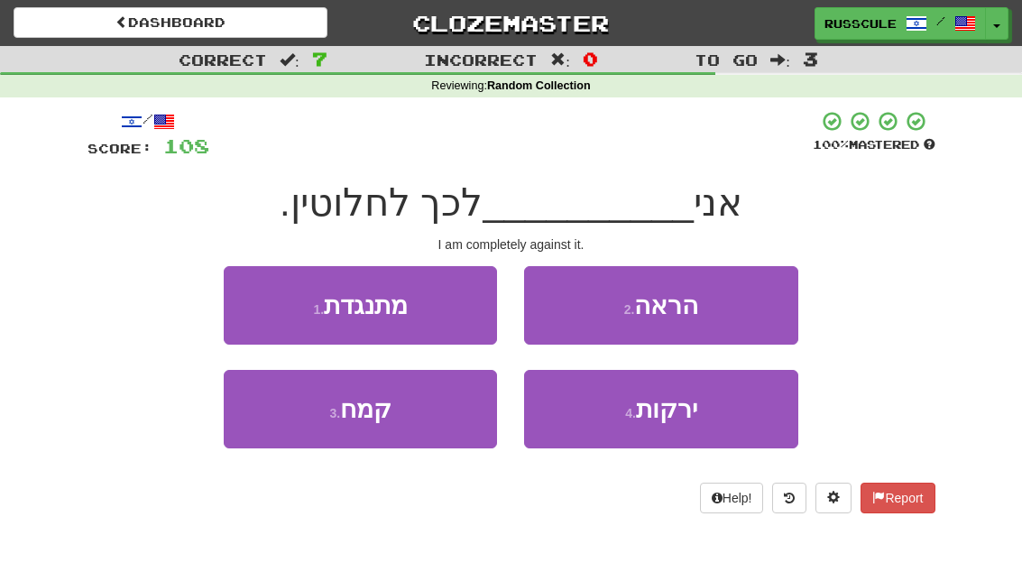
click at [244, 308] on button "1 . מתנגדת" at bounding box center [360, 305] width 273 height 78
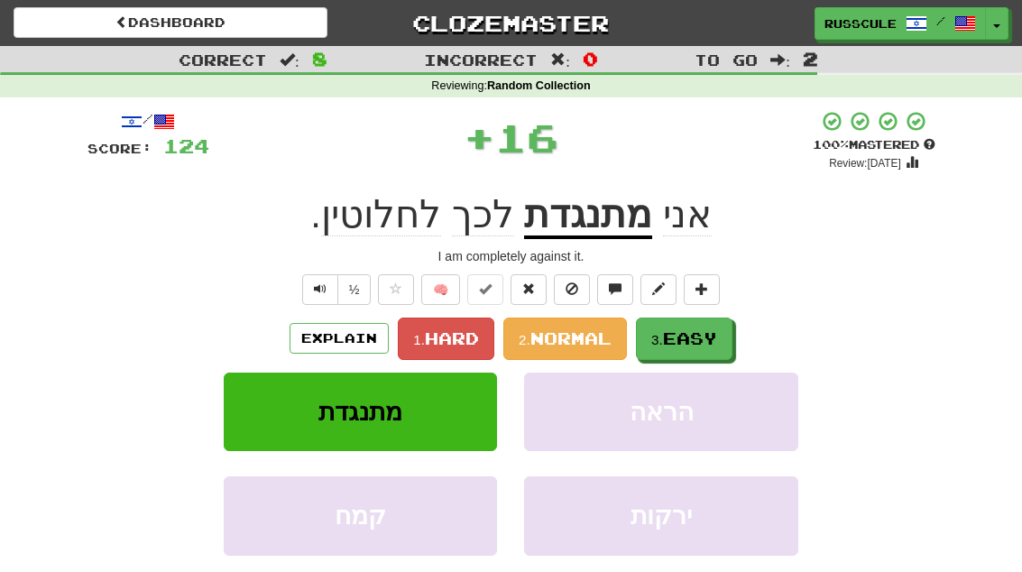
click at [704, 345] on span "Easy" at bounding box center [690, 338] width 54 height 20
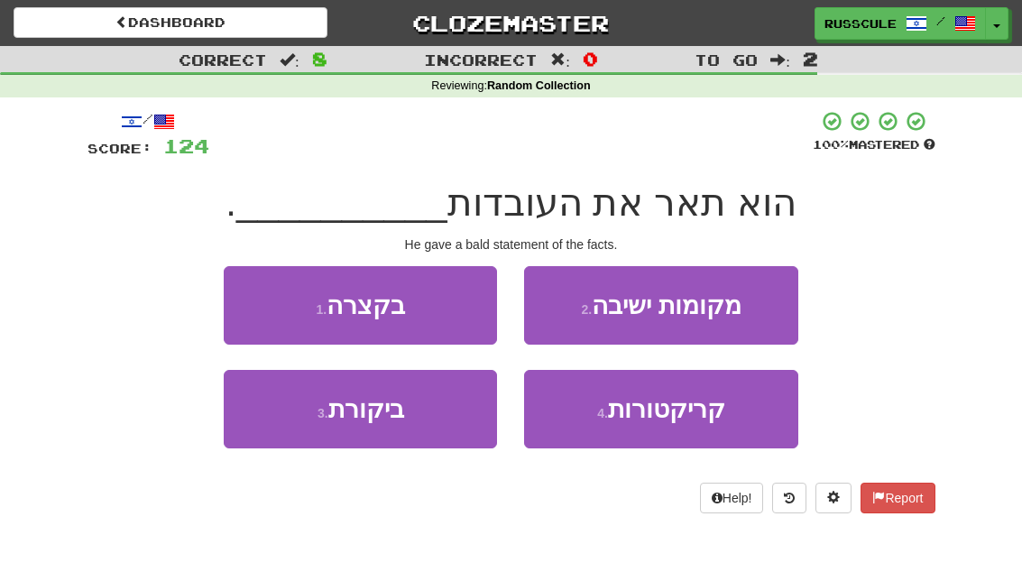
click at [240, 301] on button "1 . בקצרה" at bounding box center [360, 305] width 273 height 78
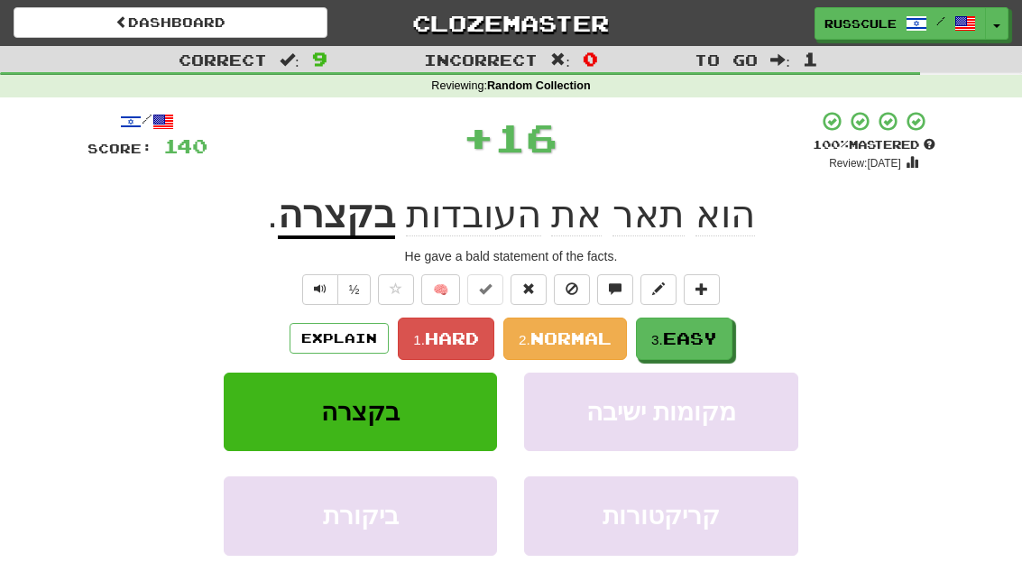
click at [704, 338] on span "Easy" at bounding box center [690, 338] width 54 height 20
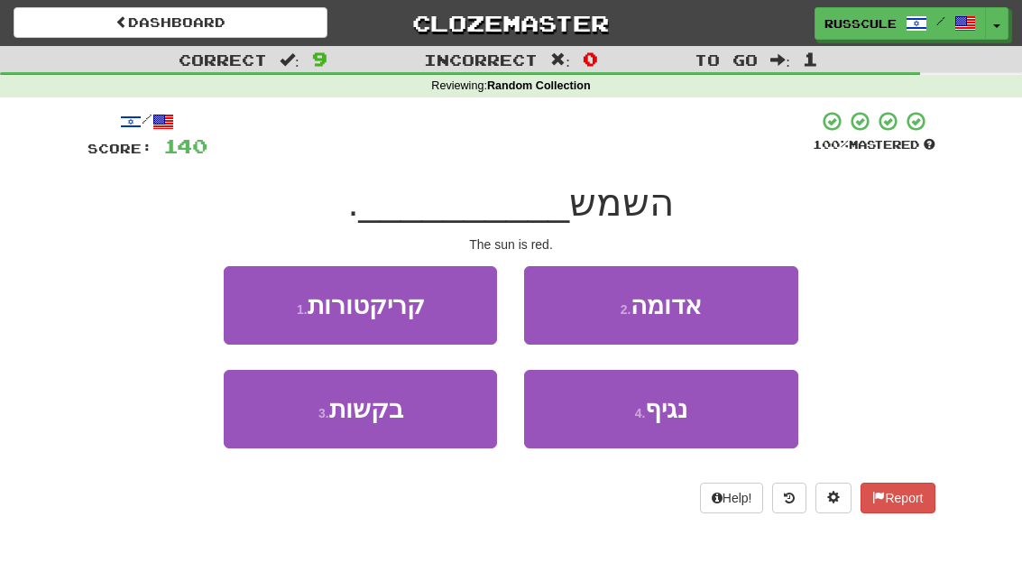
click at [749, 310] on button "2 . אדומה" at bounding box center [660, 305] width 273 height 78
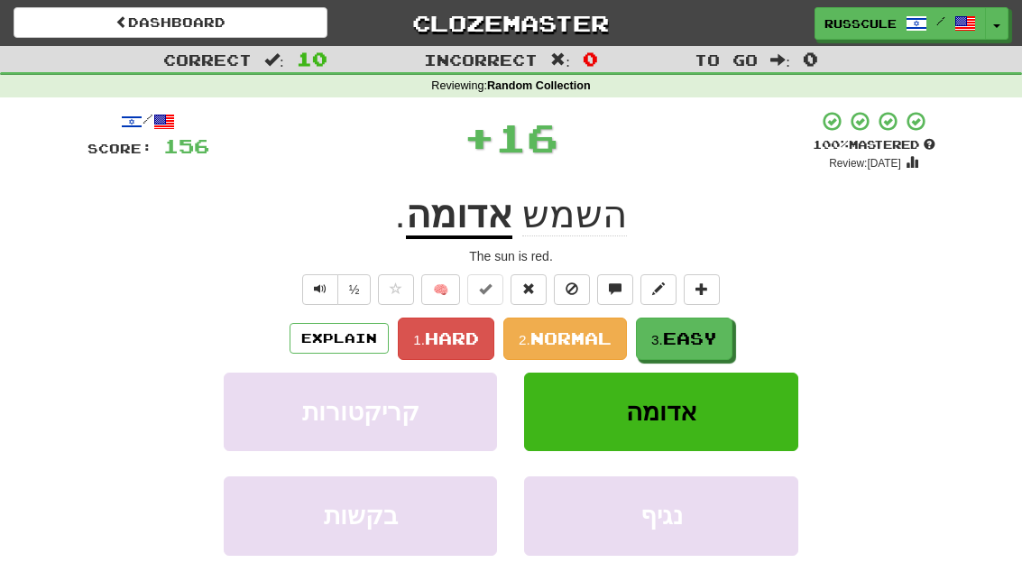
click at [696, 345] on span "Easy" at bounding box center [690, 338] width 54 height 20
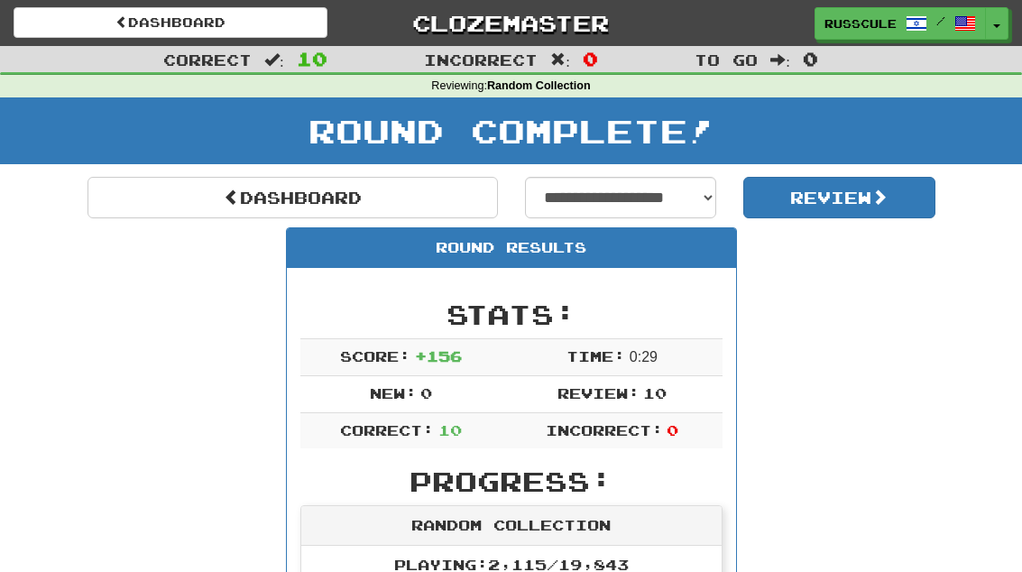
click at [122, 209] on link "Dashboard" at bounding box center [292, 197] width 410 height 41
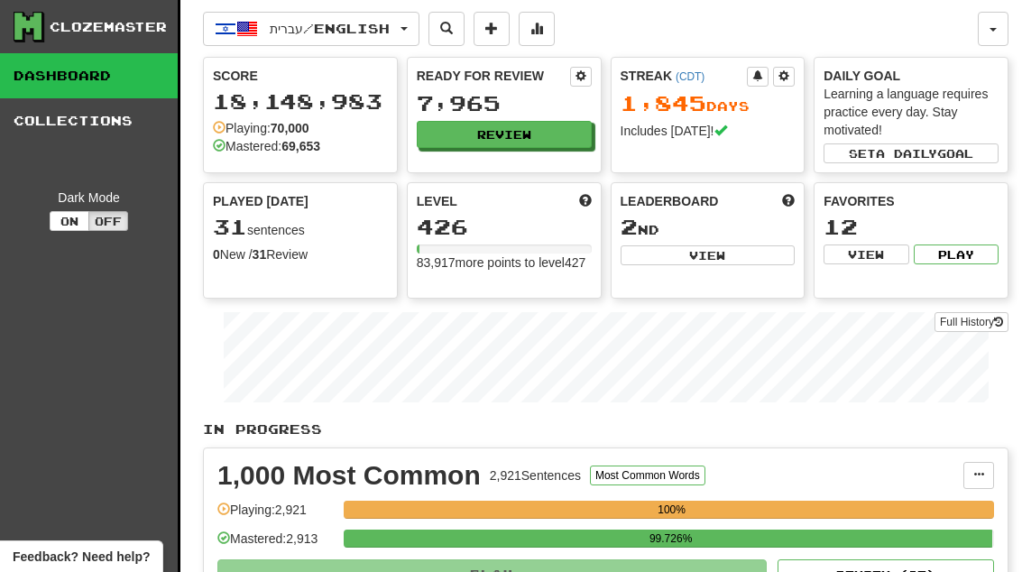
click at [741, 264] on button "View" at bounding box center [708, 255] width 175 height 20
select select "**********"
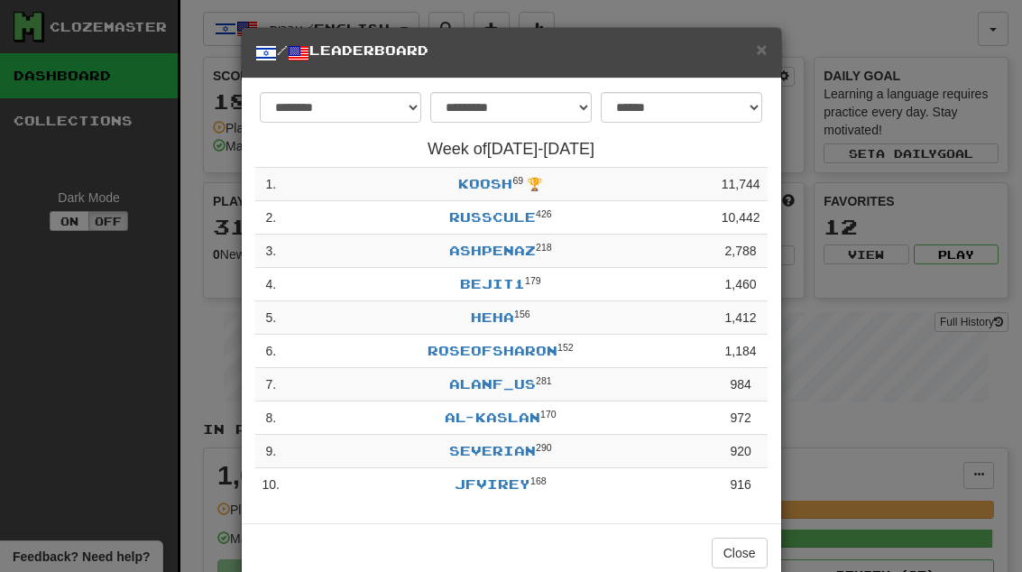
click at [742, 547] on button "Close" at bounding box center [740, 553] width 56 height 31
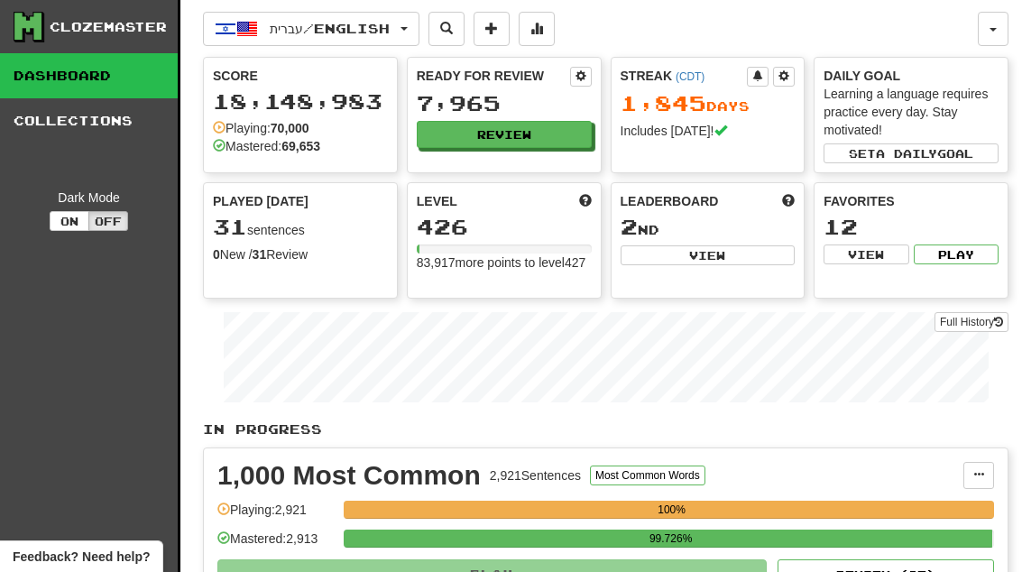
click at [545, 131] on button "Review" at bounding box center [504, 134] width 175 height 27
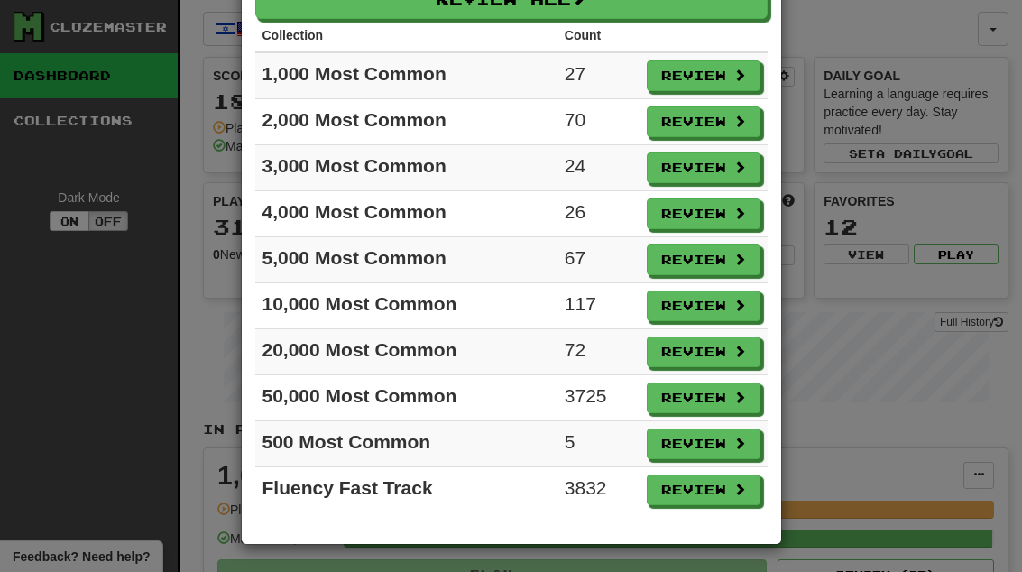
scroll to position [110, 0]
click at [726, 447] on button "Review" at bounding box center [704, 443] width 114 height 31
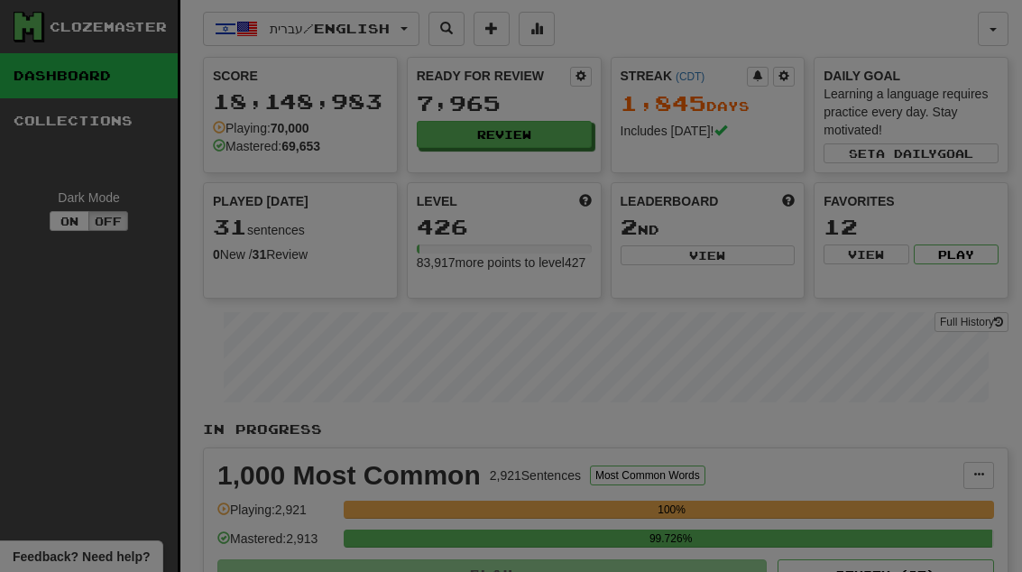
select select "**"
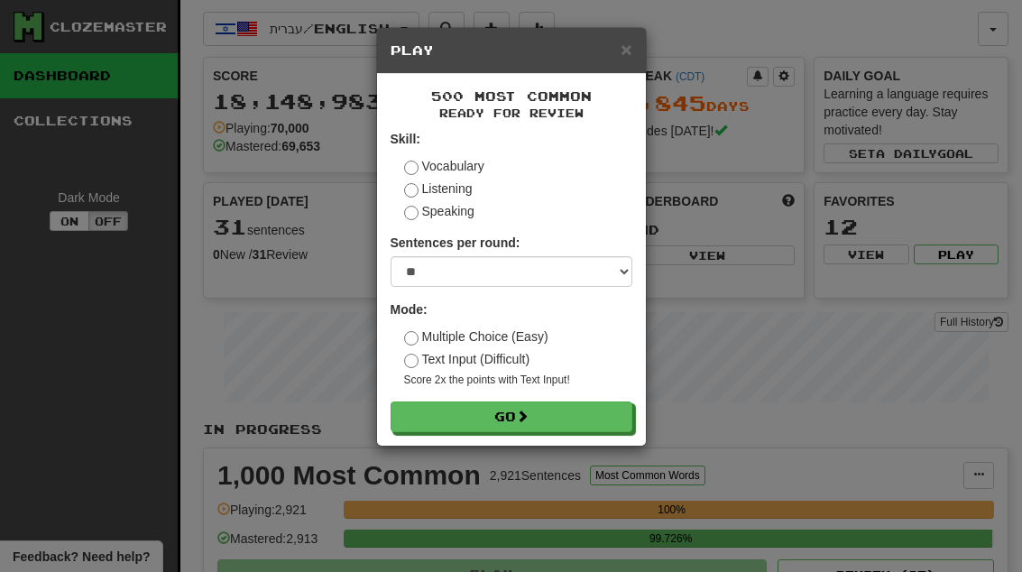
click at [621, 424] on button "Go" at bounding box center [512, 416] width 242 height 31
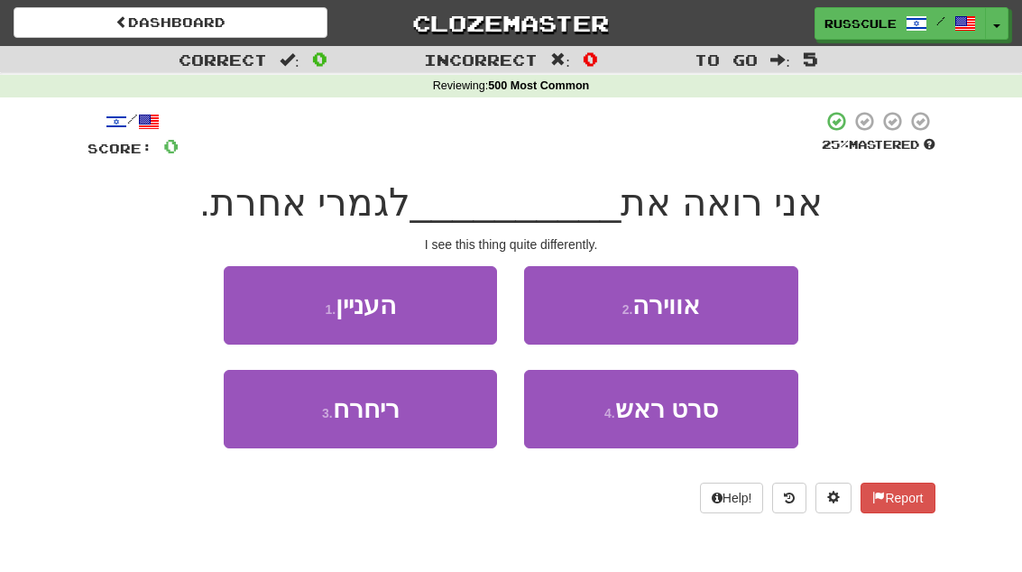
click at [234, 298] on button "1 . העניין" at bounding box center [360, 305] width 273 height 78
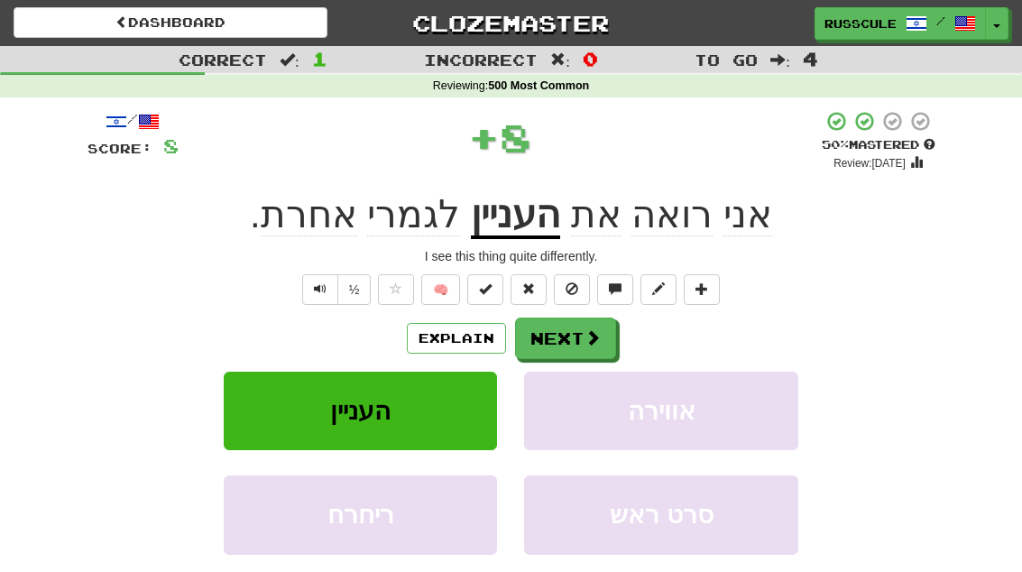
click at [584, 337] on span at bounding box center [592, 337] width 16 height 16
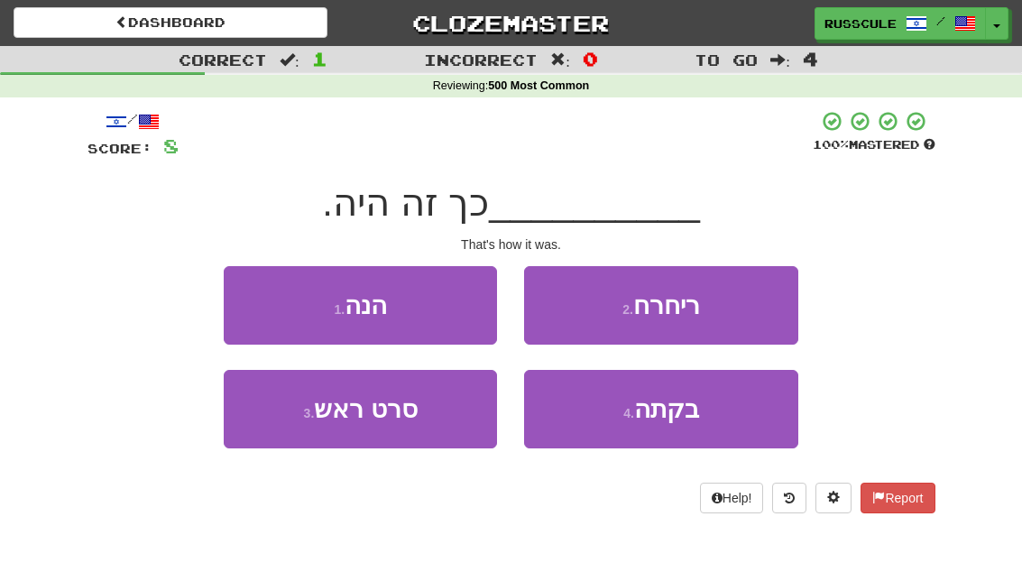
click at [241, 295] on button "1 . הנה" at bounding box center [360, 305] width 273 height 78
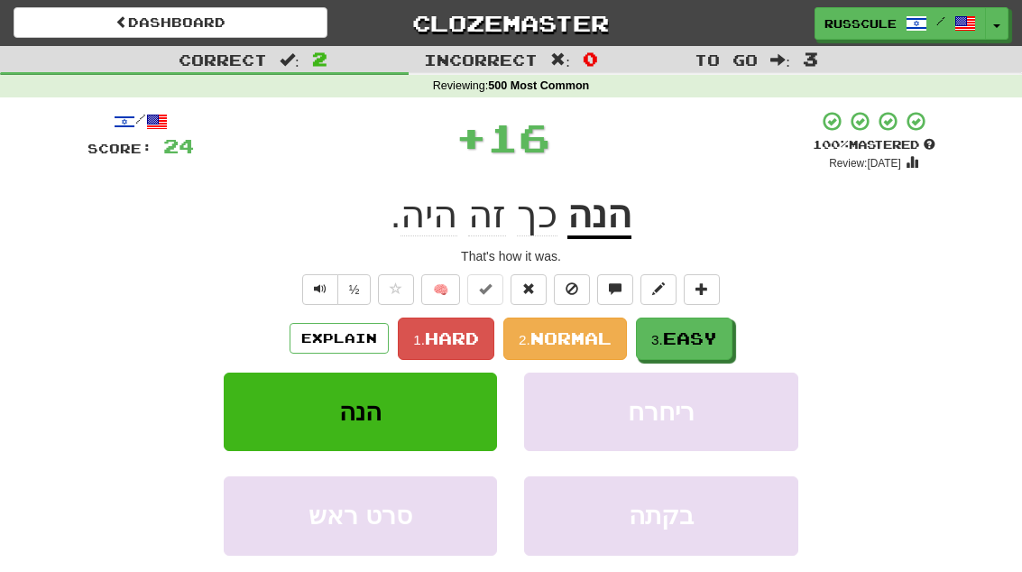
click at [668, 336] on span "Easy" at bounding box center [690, 338] width 54 height 20
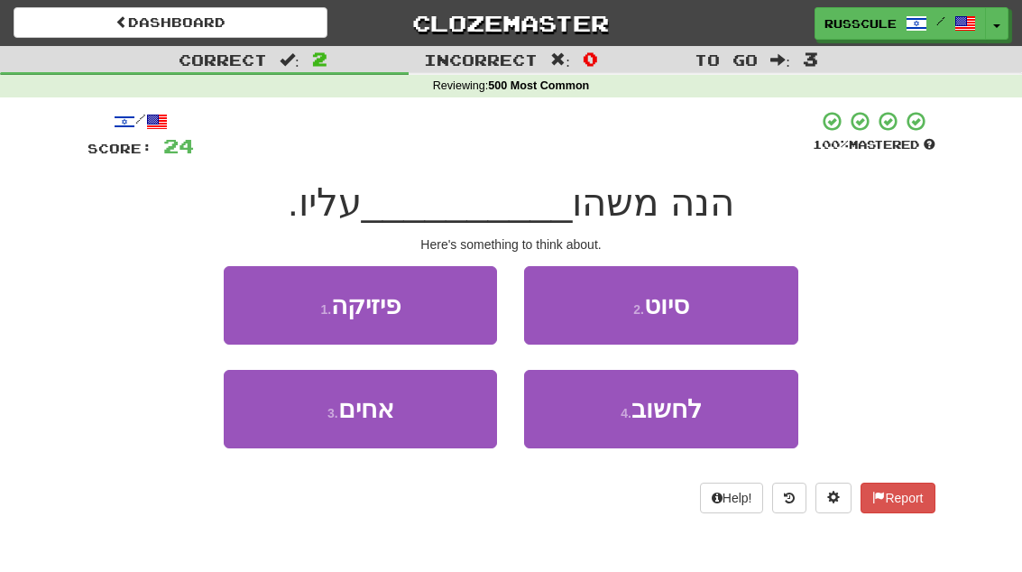
click at [694, 423] on button "4 . לחשוב" at bounding box center [660, 409] width 273 height 78
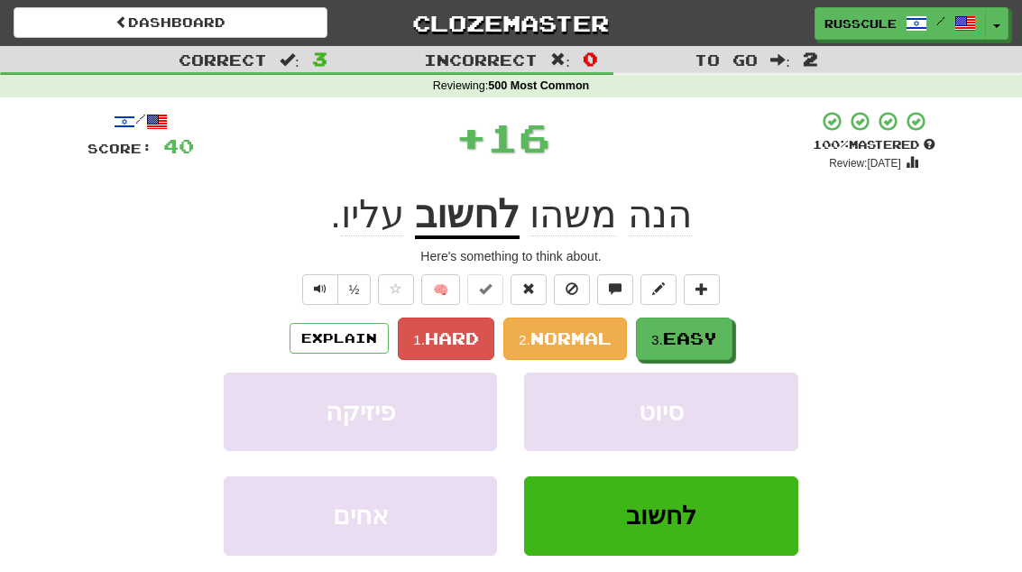
click at [712, 345] on span "Easy" at bounding box center [690, 338] width 54 height 20
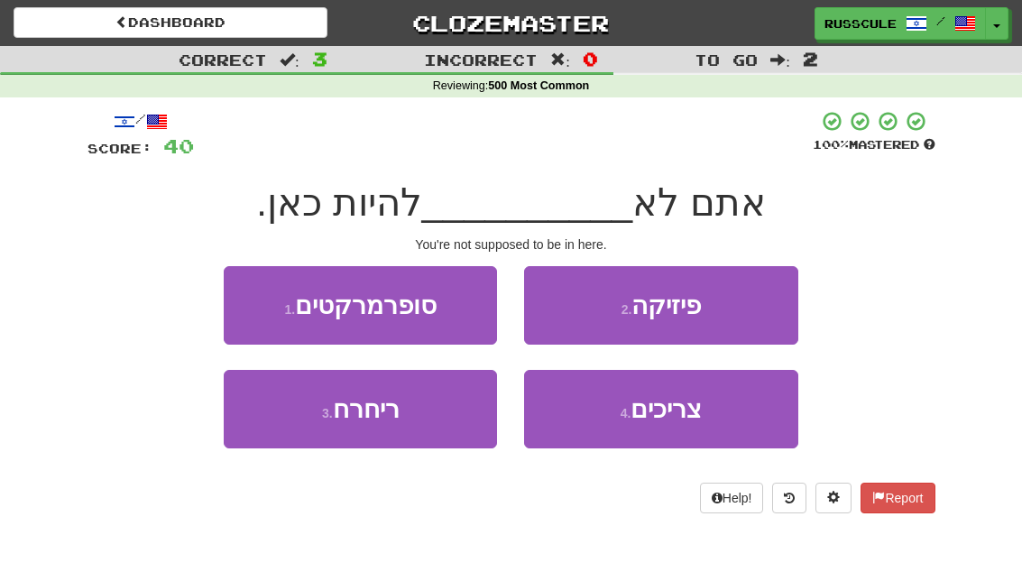
click at [690, 409] on span "צריכים" at bounding box center [665, 409] width 71 height 28
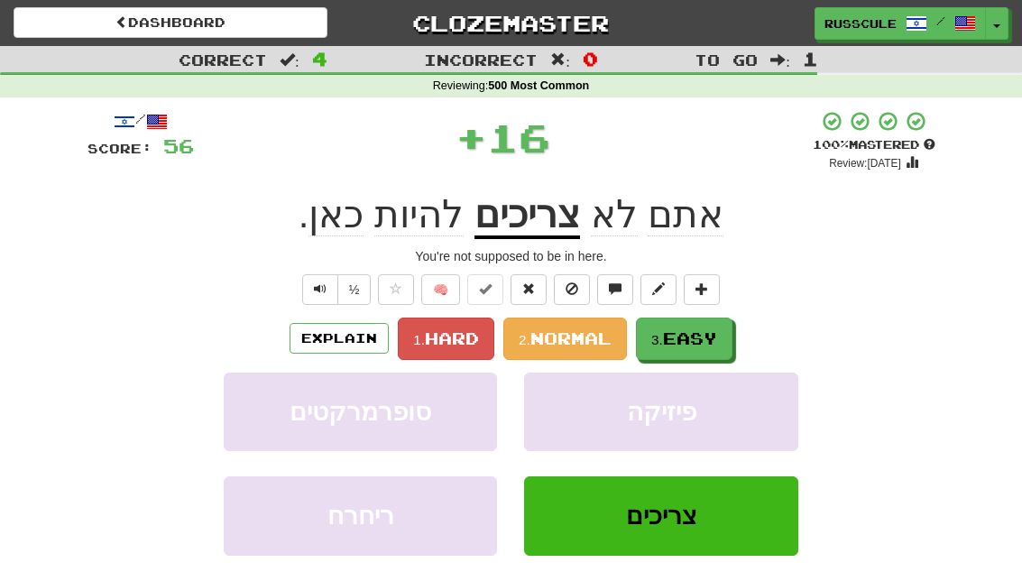
click at [714, 336] on span "Easy" at bounding box center [690, 338] width 54 height 20
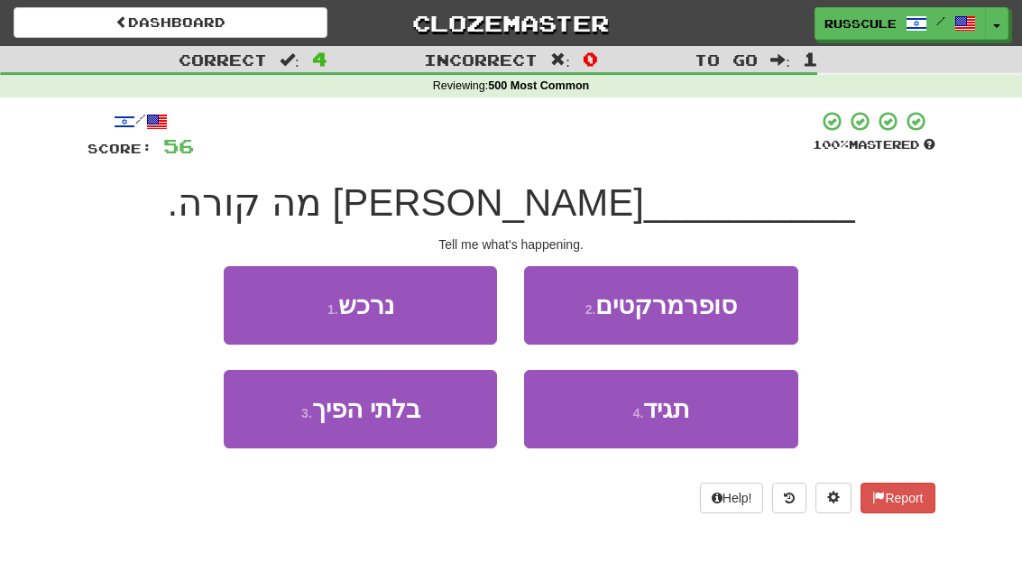
click at [682, 424] on button "4 . תגיד" at bounding box center [660, 409] width 273 height 78
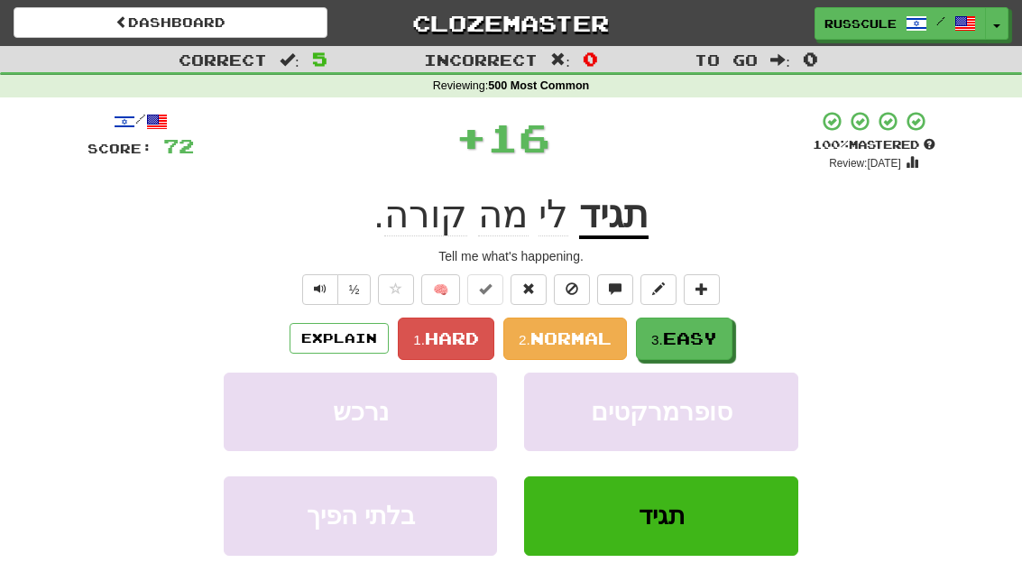
click at [716, 328] on span "Easy" at bounding box center [690, 338] width 54 height 20
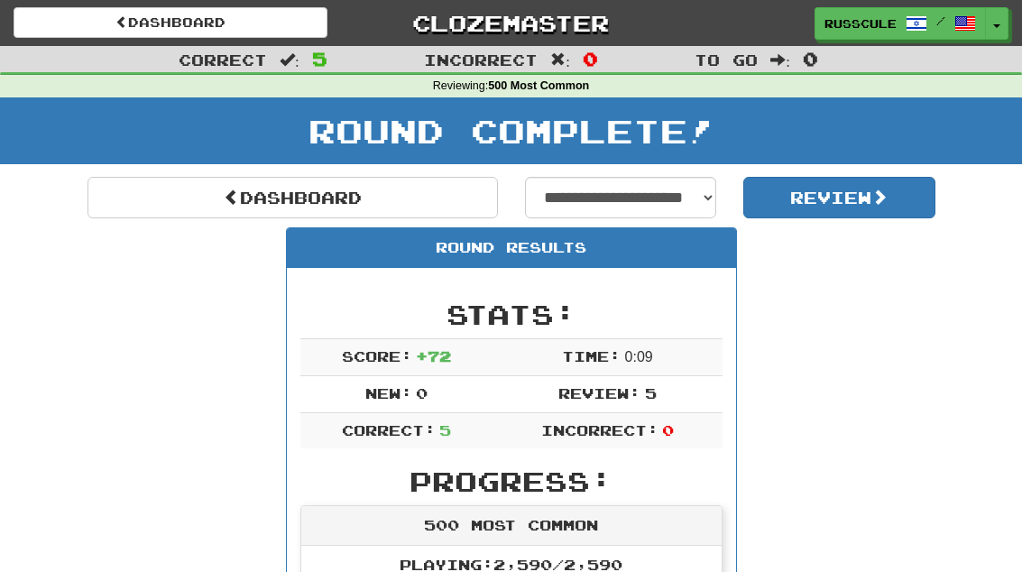
click at [146, 208] on link "Dashboard" at bounding box center [292, 197] width 410 height 41
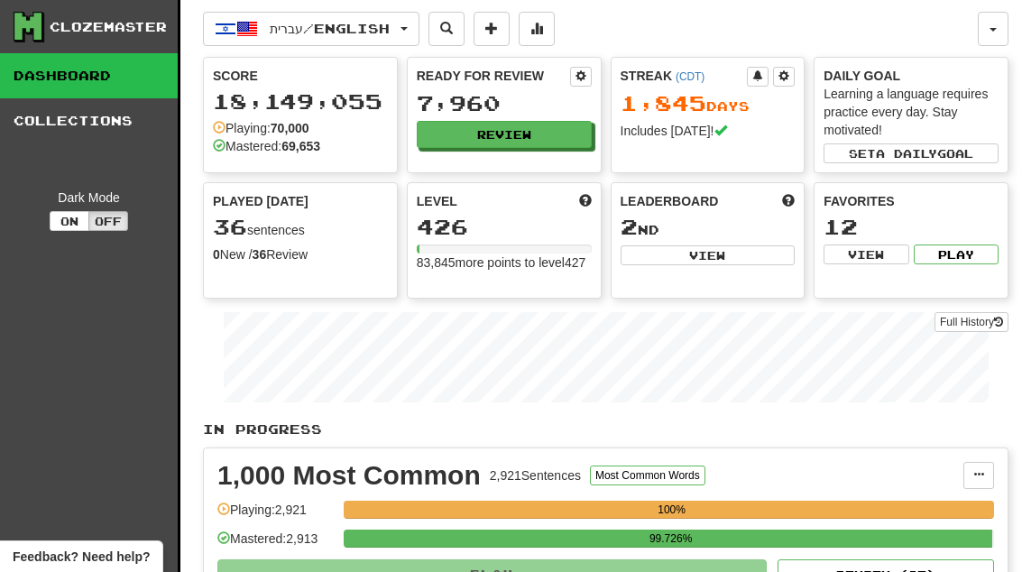
click at [555, 40] on button at bounding box center [537, 29] width 36 height 34
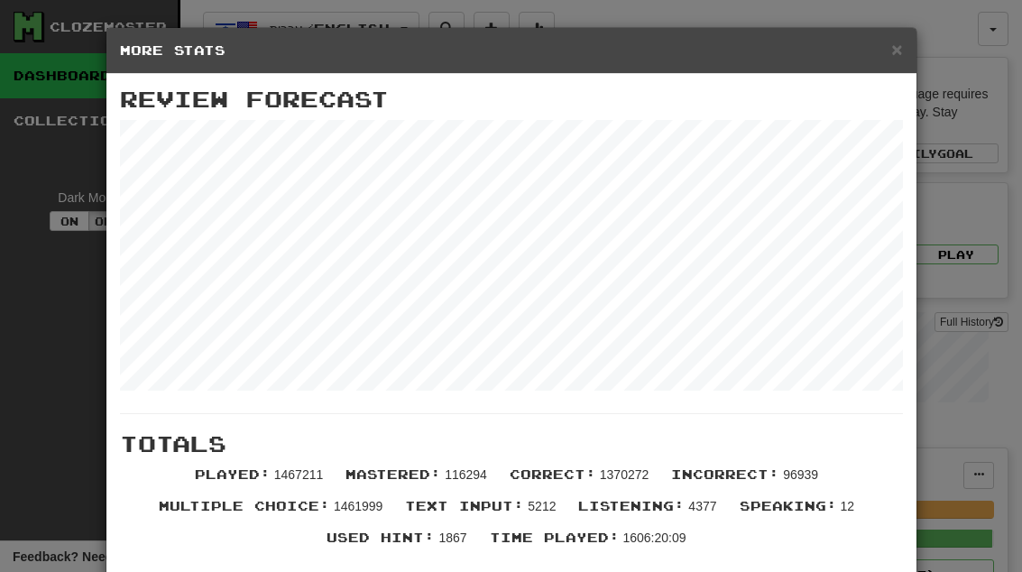
click at [899, 56] on span "×" at bounding box center [896, 49] width 11 height 21
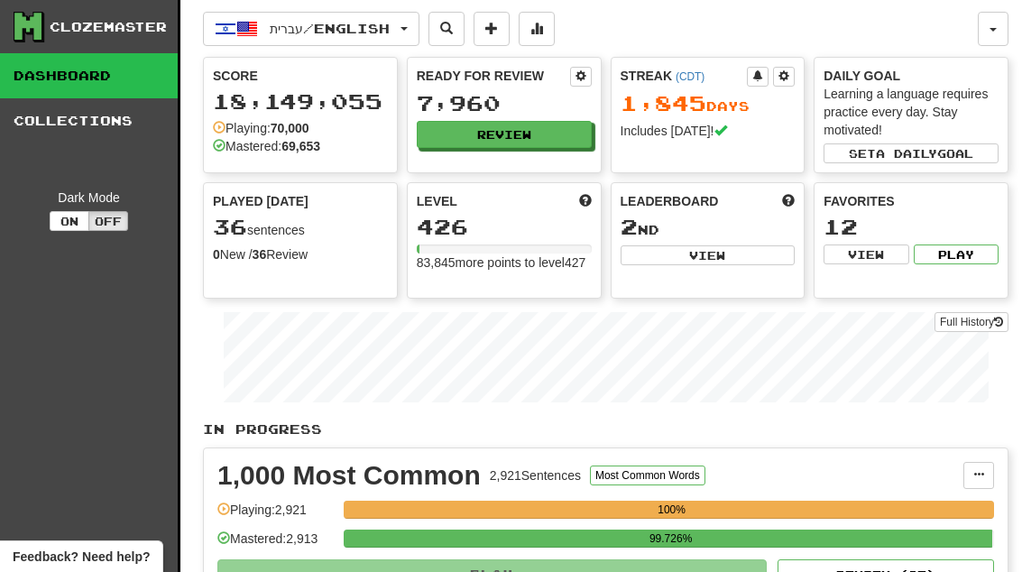
click at [538, 135] on button "Review" at bounding box center [504, 134] width 175 height 27
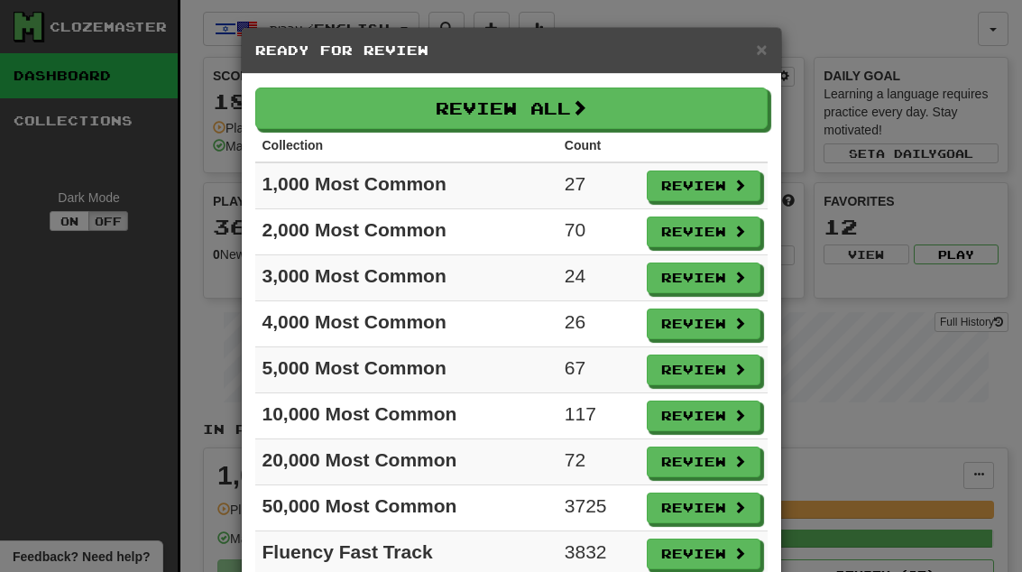
click at [721, 421] on button "Review" at bounding box center [704, 415] width 114 height 31
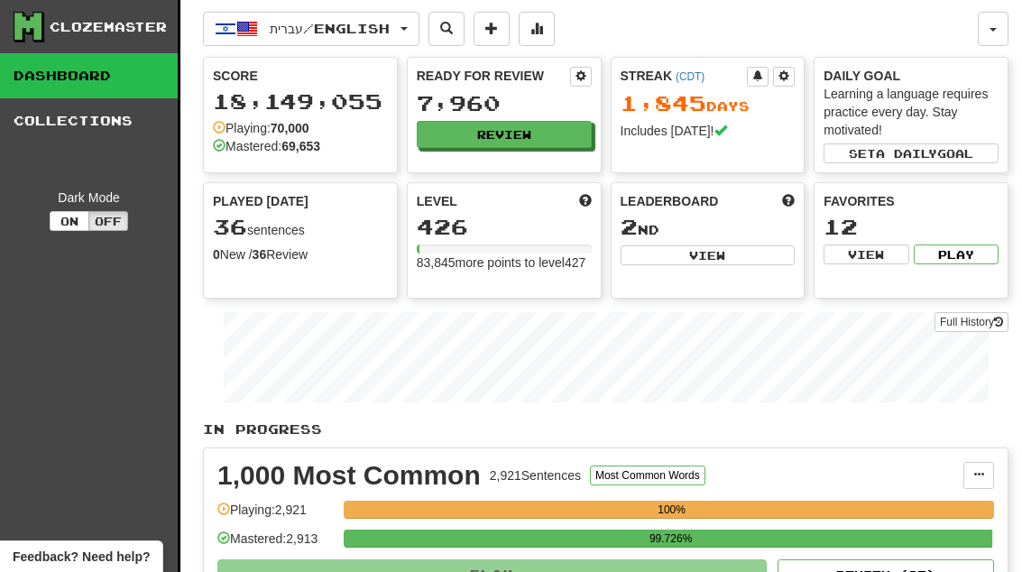
select select "**"
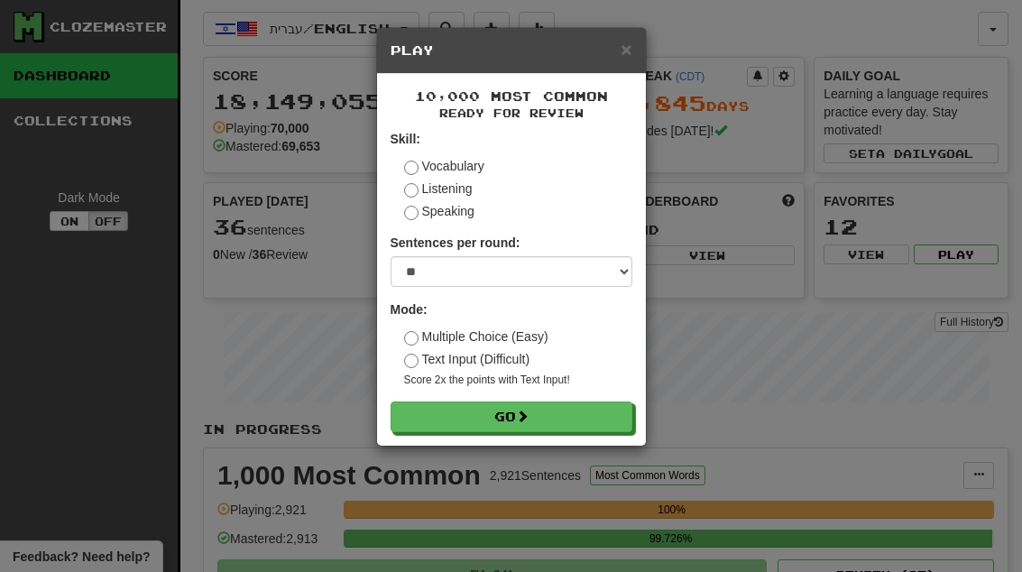
click at [590, 415] on button "Go" at bounding box center [512, 416] width 242 height 31
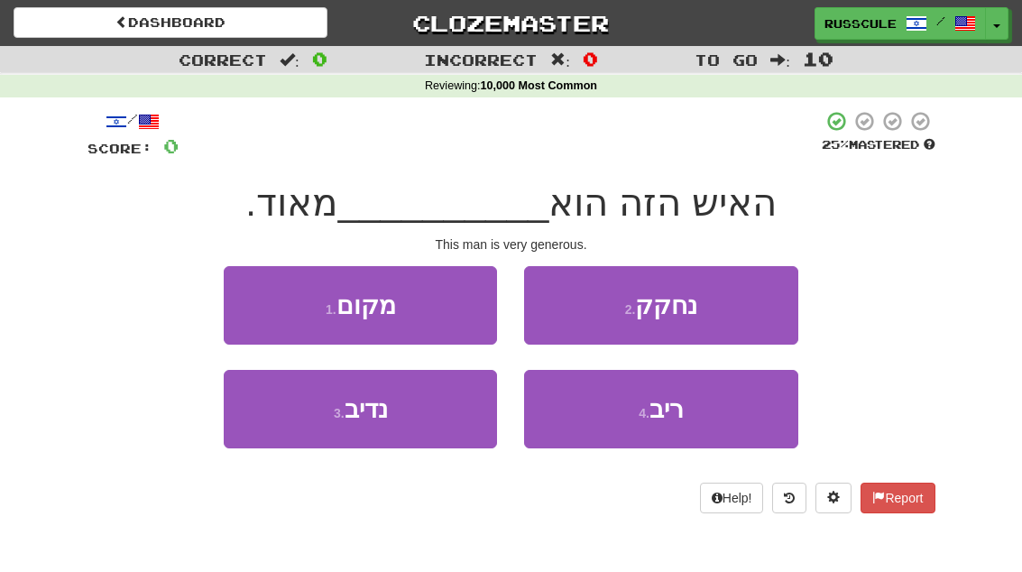
click at [298, 428] on button "3 . נדיב" at bounding box center [360, 409] width 273 height 78
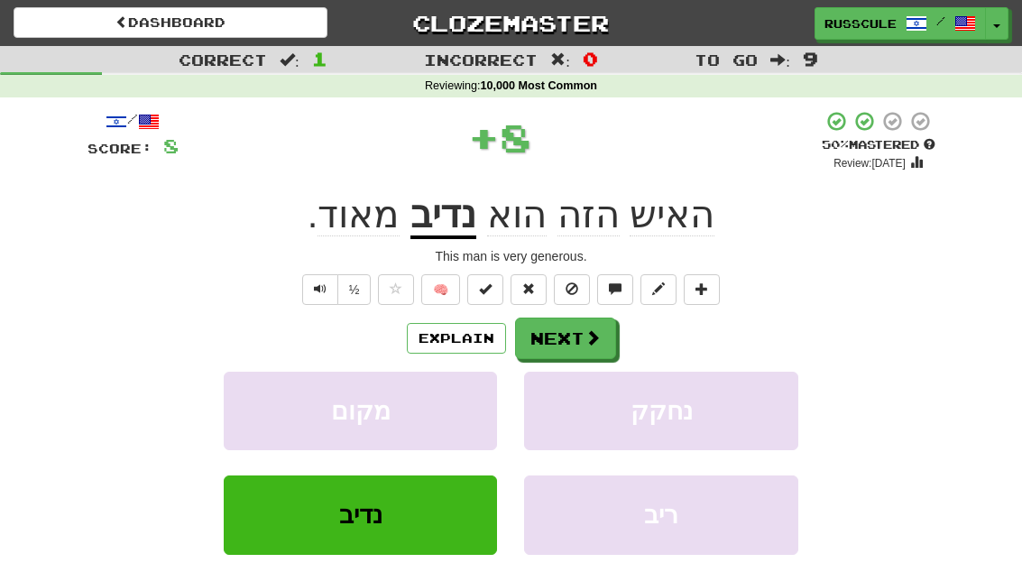
click at [576, 336] on button "Next" at bounding box center [565, 337] width 101 height 41
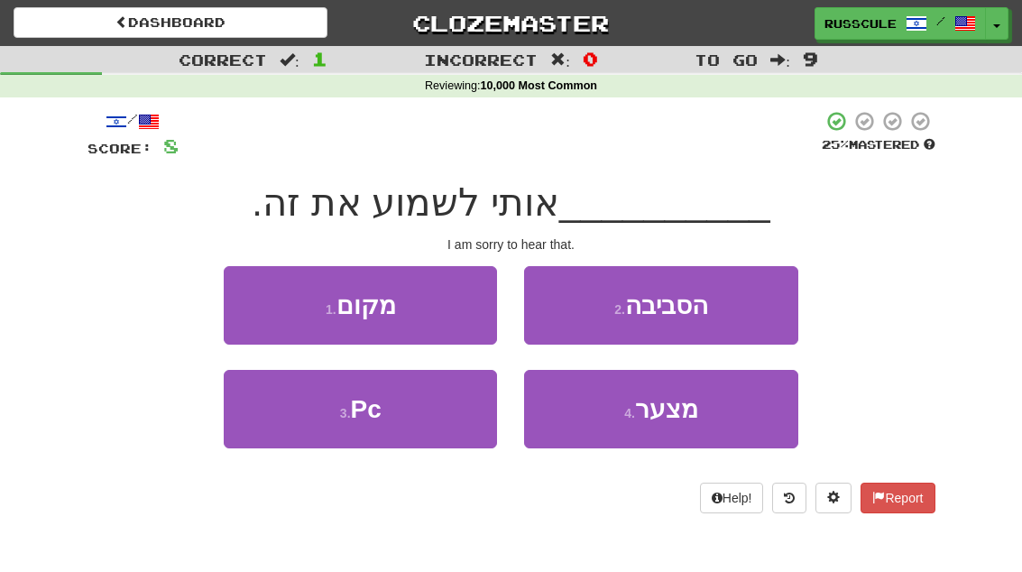
click at [685, 413] on span "מצער" at bounding box center [666, 409] width 63 height 28
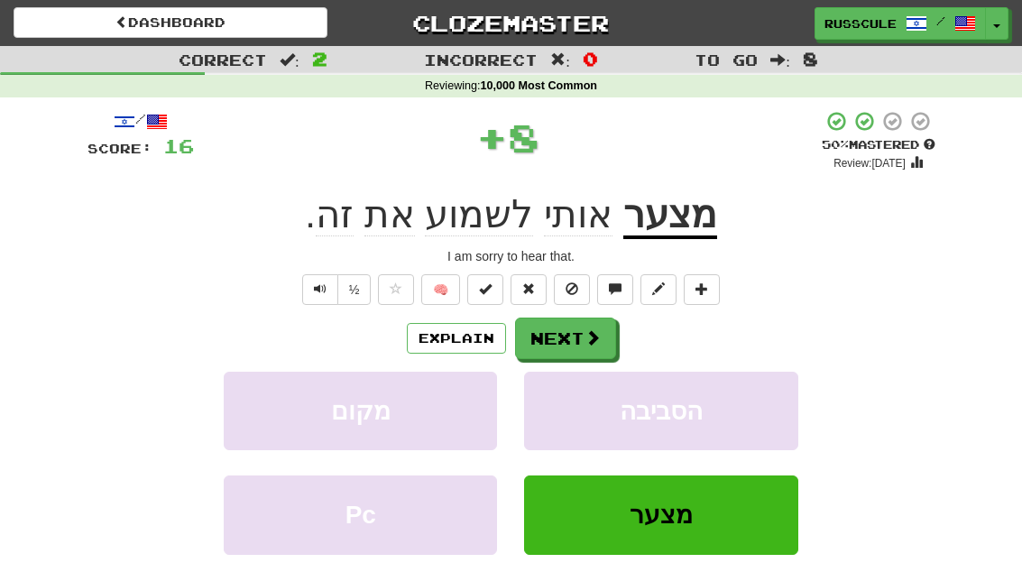
click at [577, 335] on button "Next" at bounding box center [565, 337] width 101 height 41
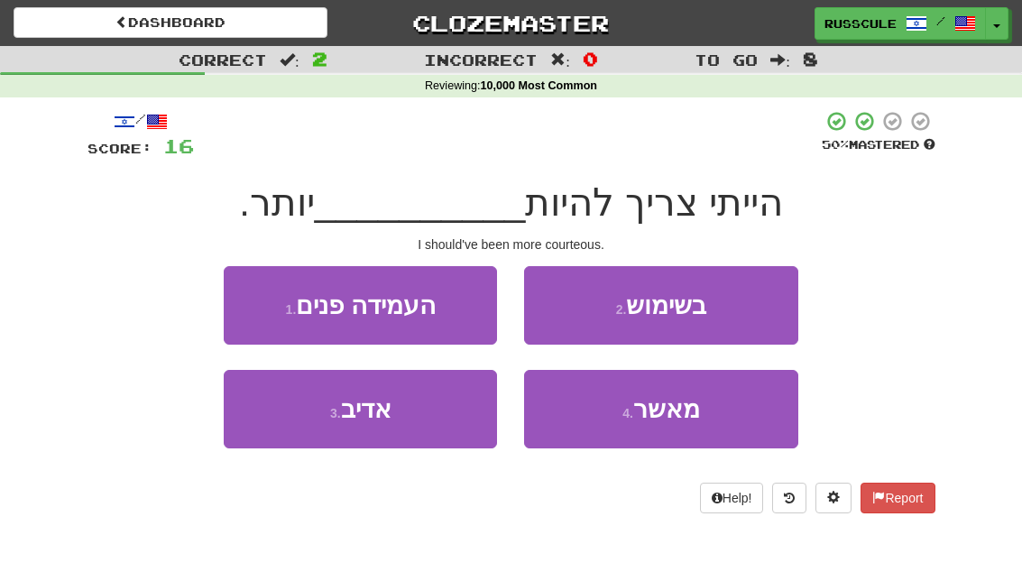
click at [290, 419] on button "3 . אדיב" at bounding box center [360, 409] width 273 height 78
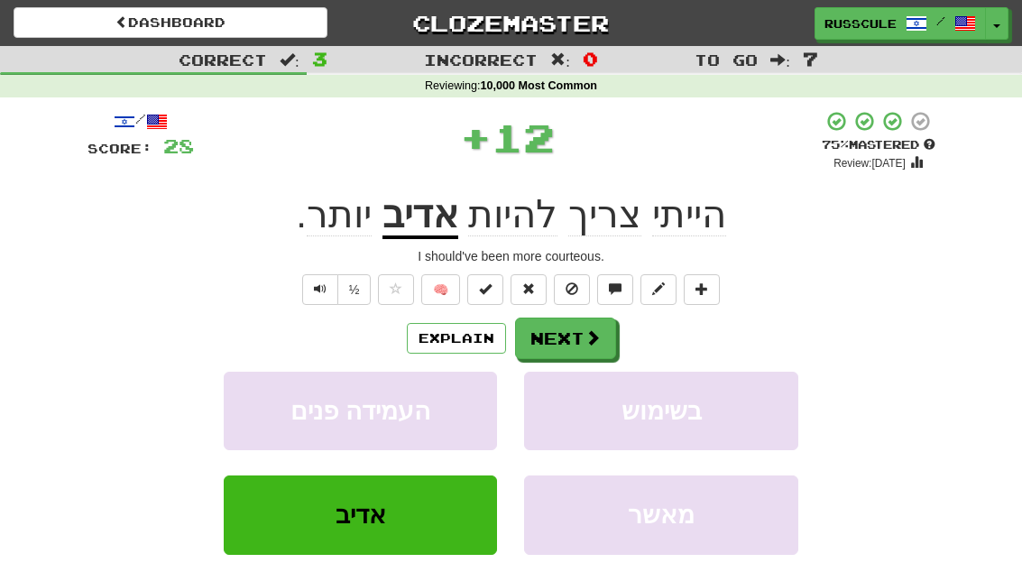
click at [566, 332] on button "Next" at bounding box center [565, 337] width 101 height 41
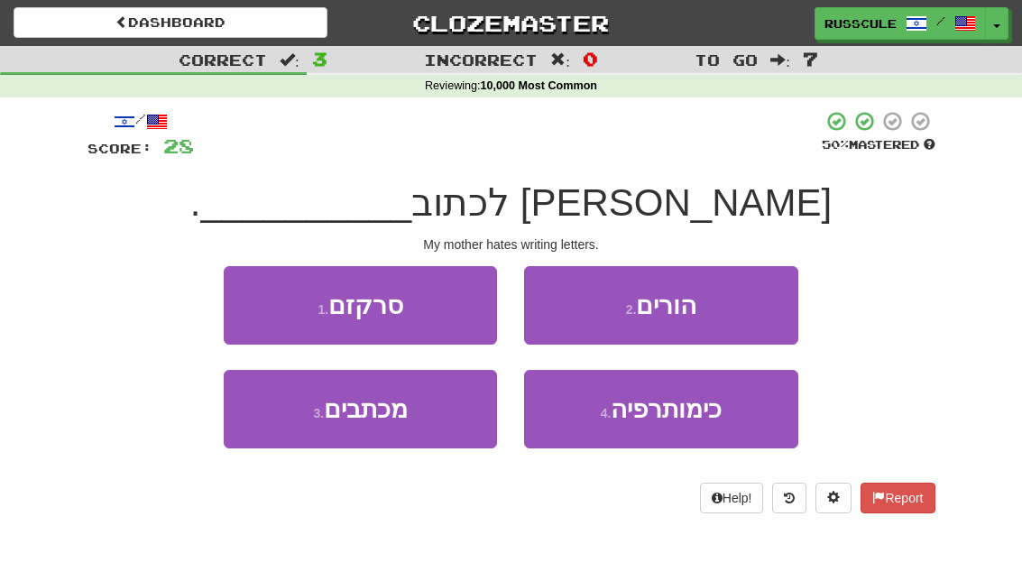
click at [294, 420] on button "3 . מכתבים" at bounding box center [360, 409] width 273 height 78
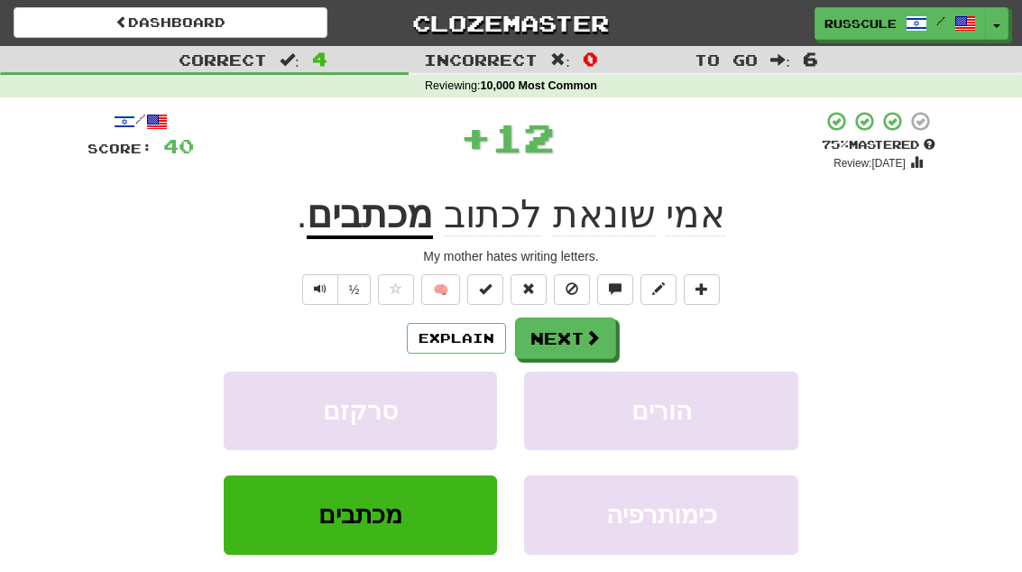
click at [585, 345] on button "Next" at bounding box center [565, 337] width 101 height 41
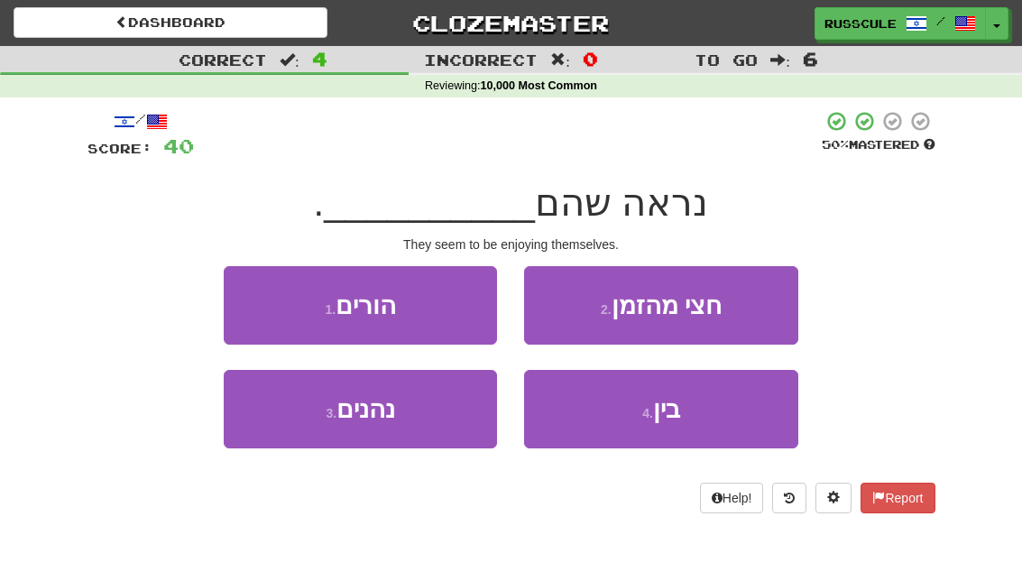
click at [297, 427] on button "3 . נהנים" at bounding box center [360, 409] width 273 height 78
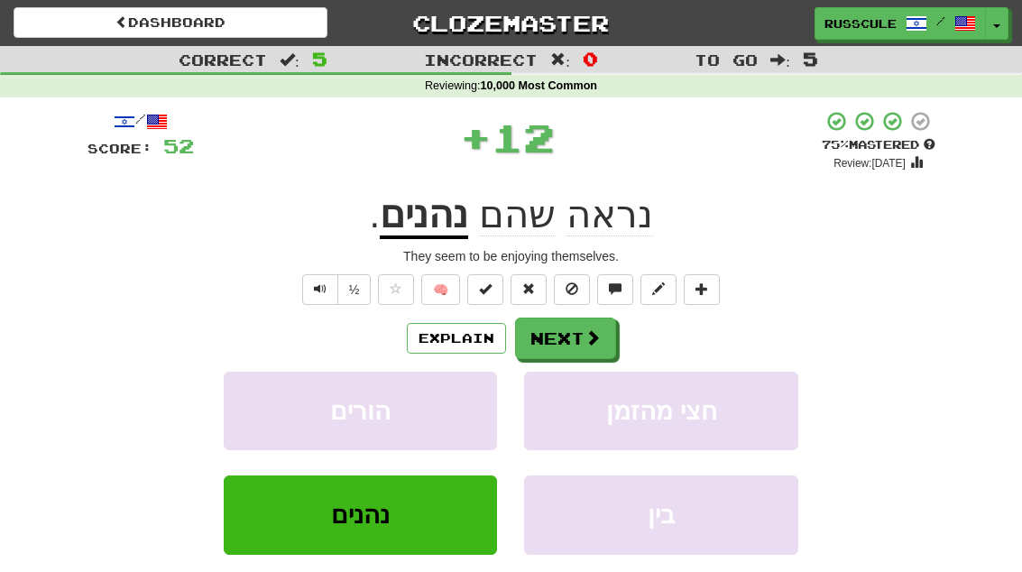
click at [565, 345] on button "Next" at bounding box center [565, 337] width 101 height 41
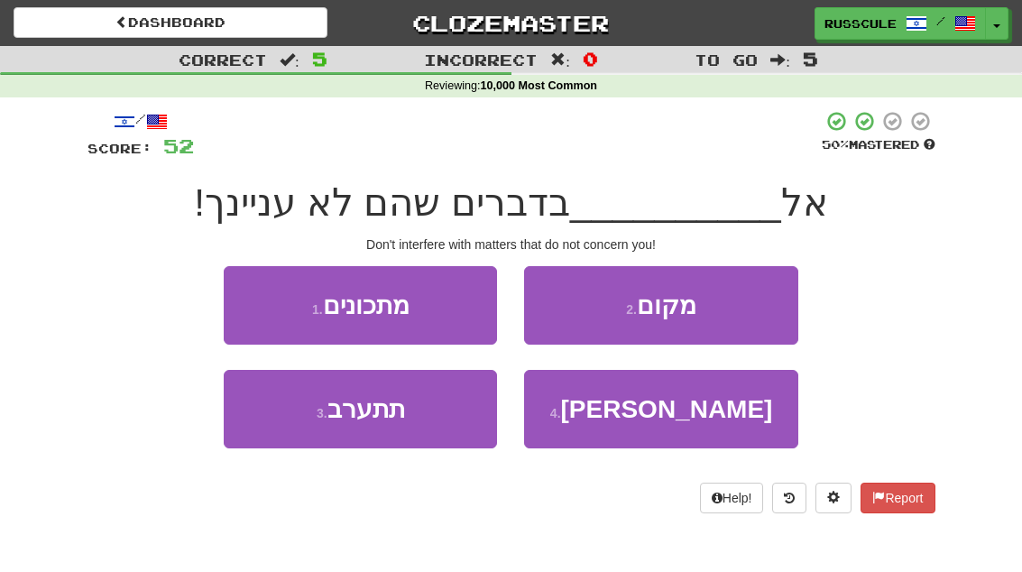
click at [300, 431] on button "3 . תתערב" at bounding box center [360, 409] width 273 height 78
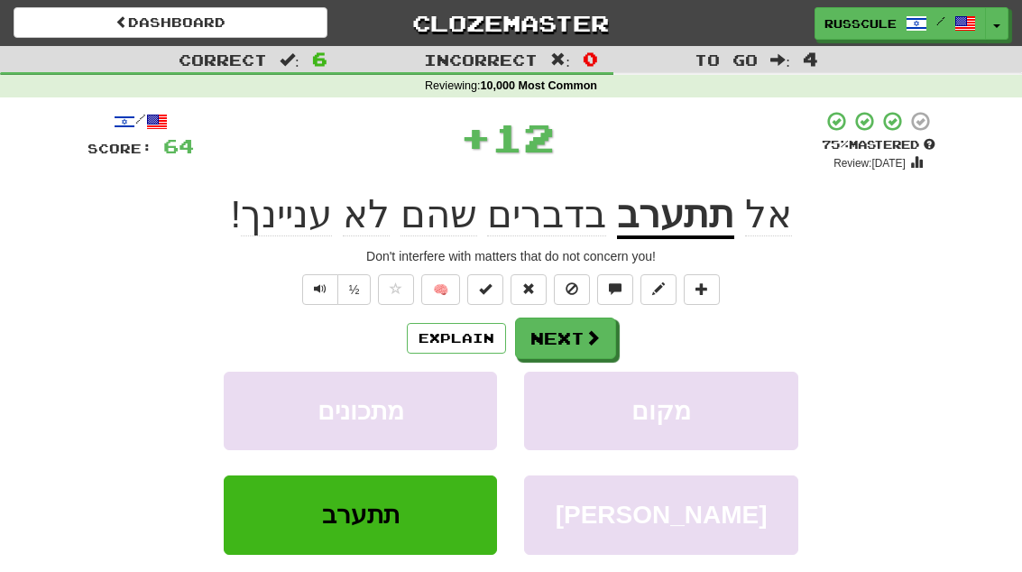
click at [594, 342] on span at bounding box center [592, 337] width 16 height 16
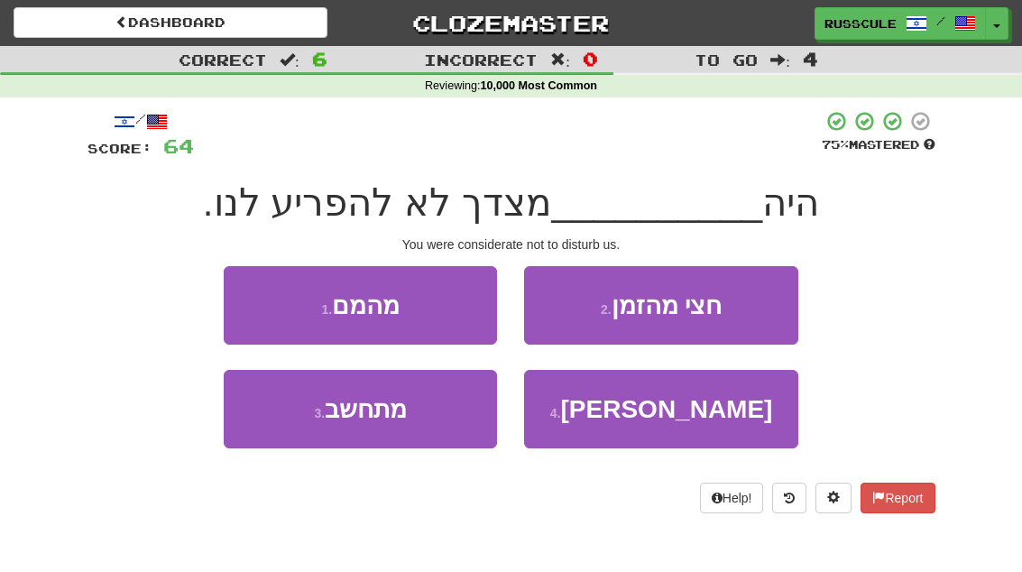
click at [296, 426] on button "3 . מתחשב" at bounding box center [360, 409] width 273 height 78
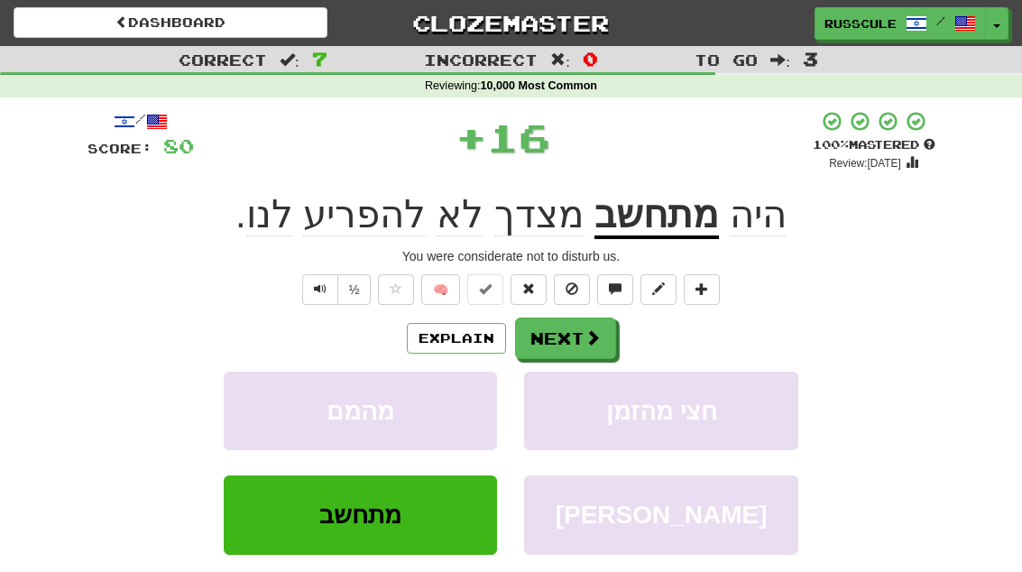
click at [572, 348] on button "Next" at bounding box center [565, 337] width 101 height 41
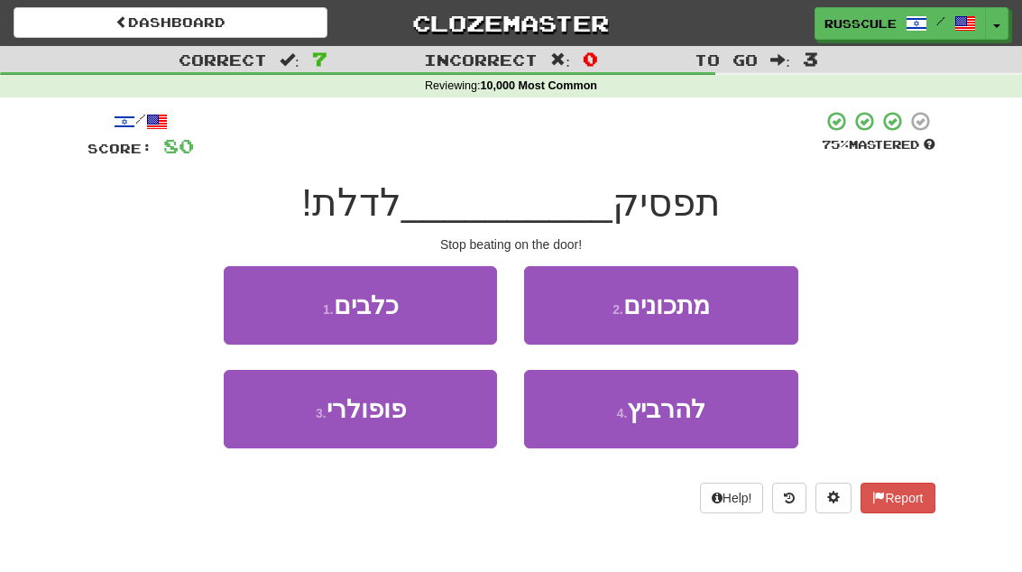
click at [686, 422] on button "4 . [GEOGRAPHIC_DATA]" at bounding box center [660, 409] width 273 height 78
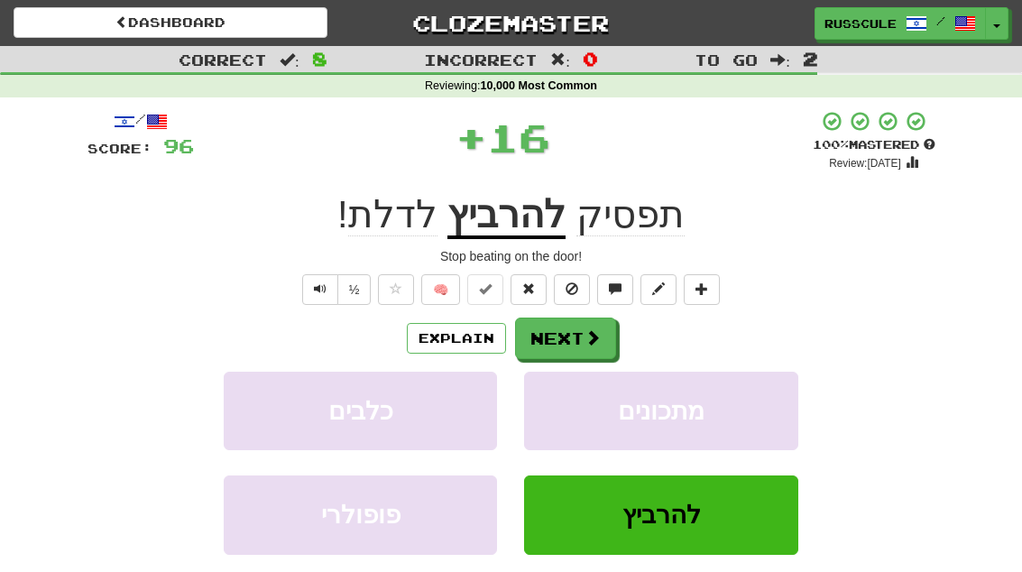
click at [587, 345] on span at bounding box center [592, 337] width 16 height 16
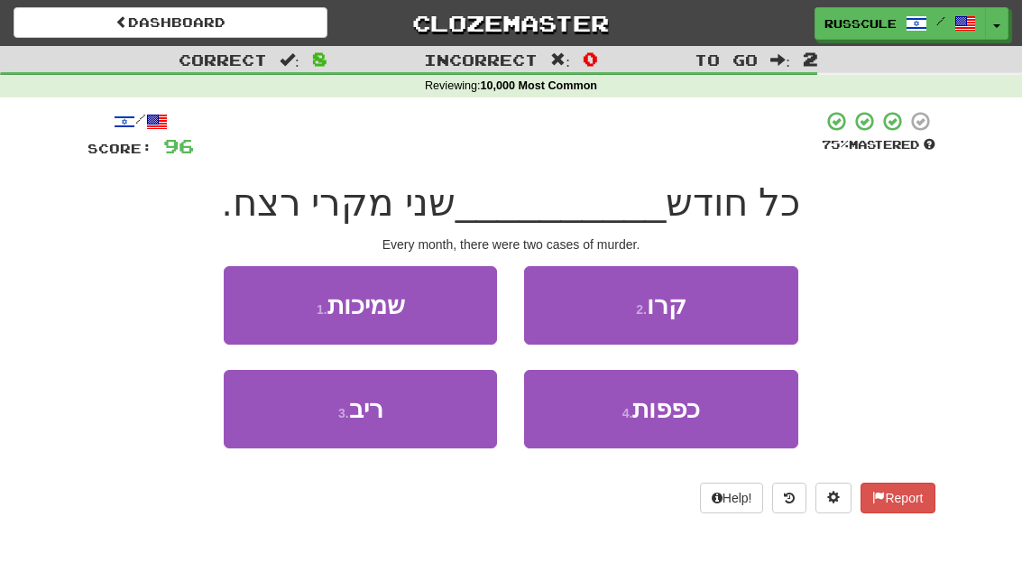
click at [739, 310] on button "2 . קרו" at bounding box center [660, 305] width 273 height 78
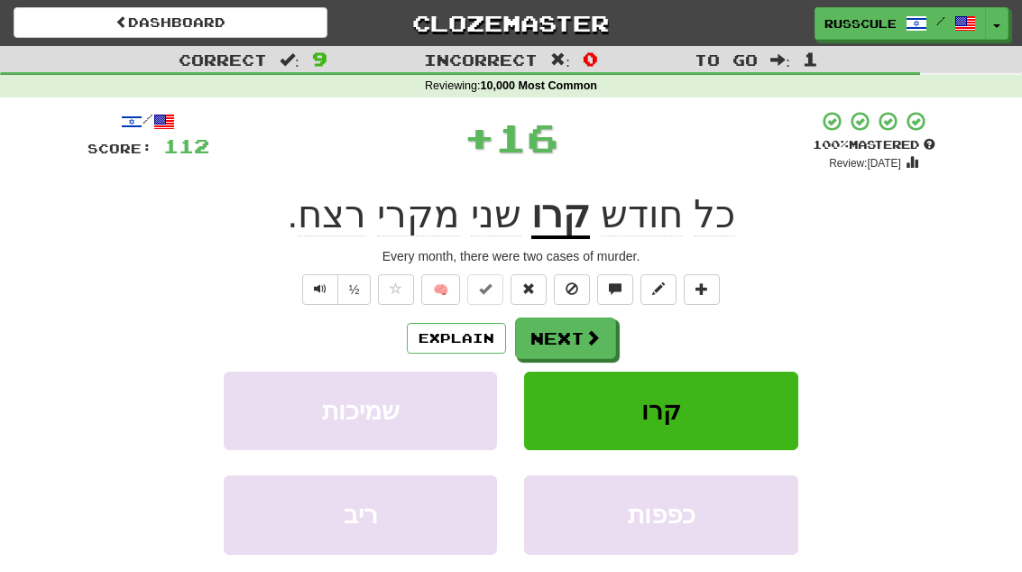
click at [594, 338] on span at bounding box center [592, 337] width 16 height 16
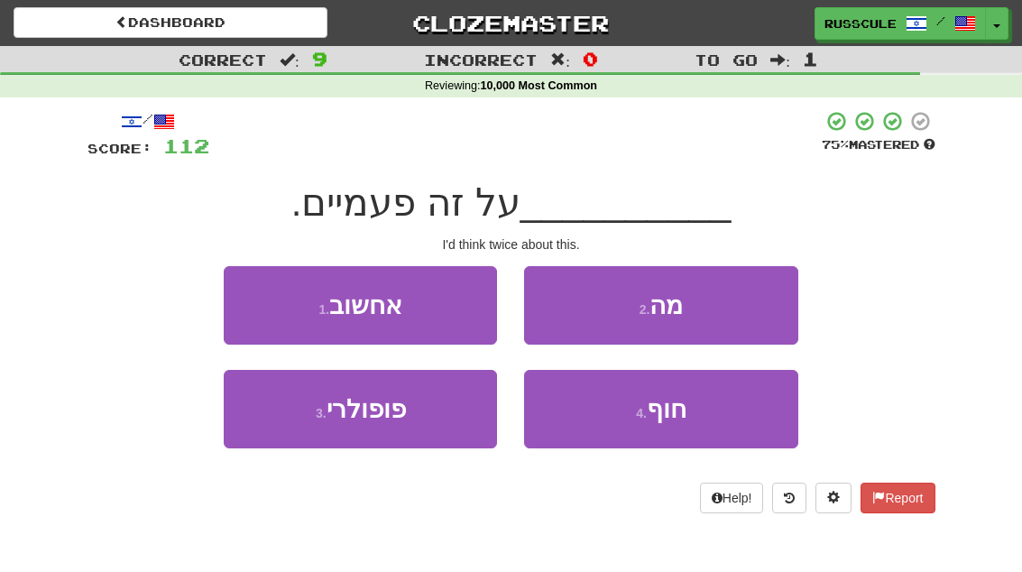
click at [235, 291] on button "1 . אחשוב" at bounding box center [360, 305] width 273 height 78
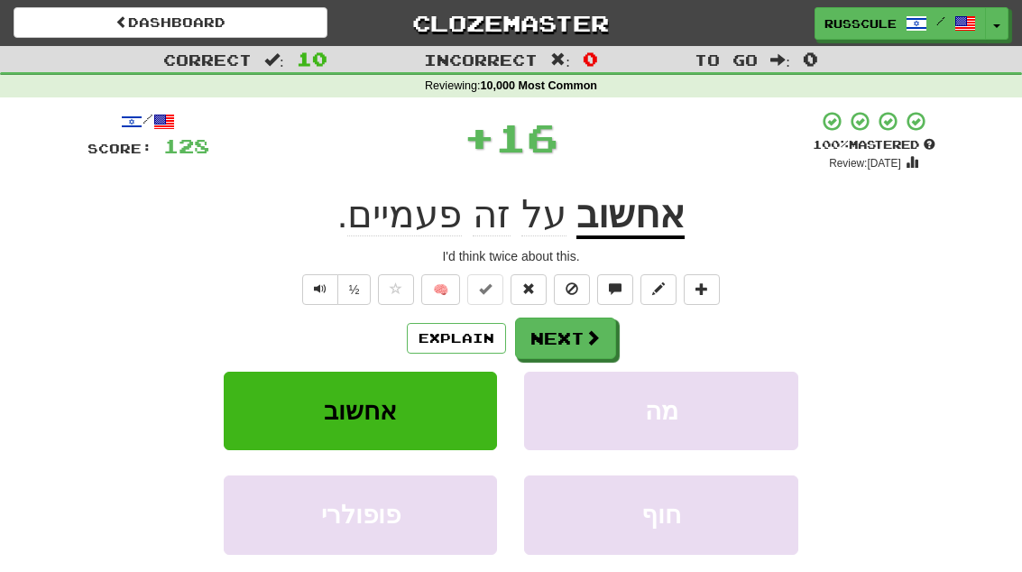
click at [584, 339] on span at bounding box center [592, 337] width 16 height 16
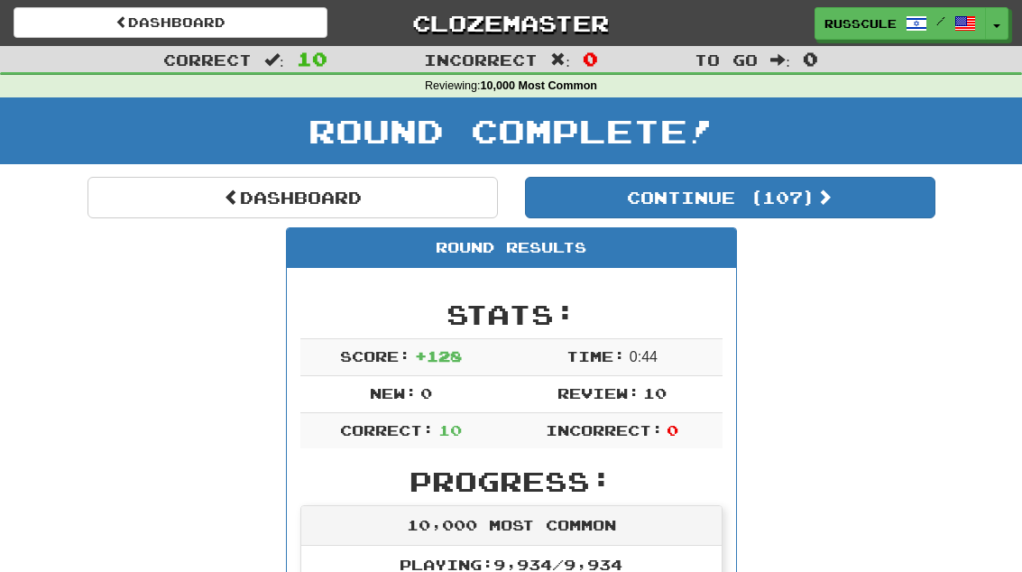
click at [829, 198] on span at bounding box center [824, 197] width 16 height 16
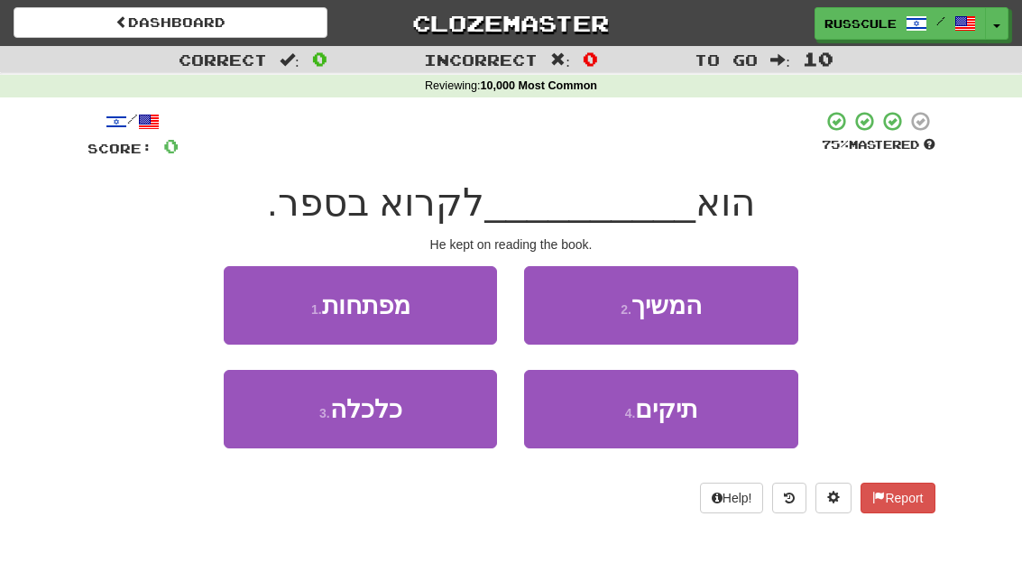
click at [753, 312] on button "2 . המשיך" at bounding box center [660, 305] width 273 height 78
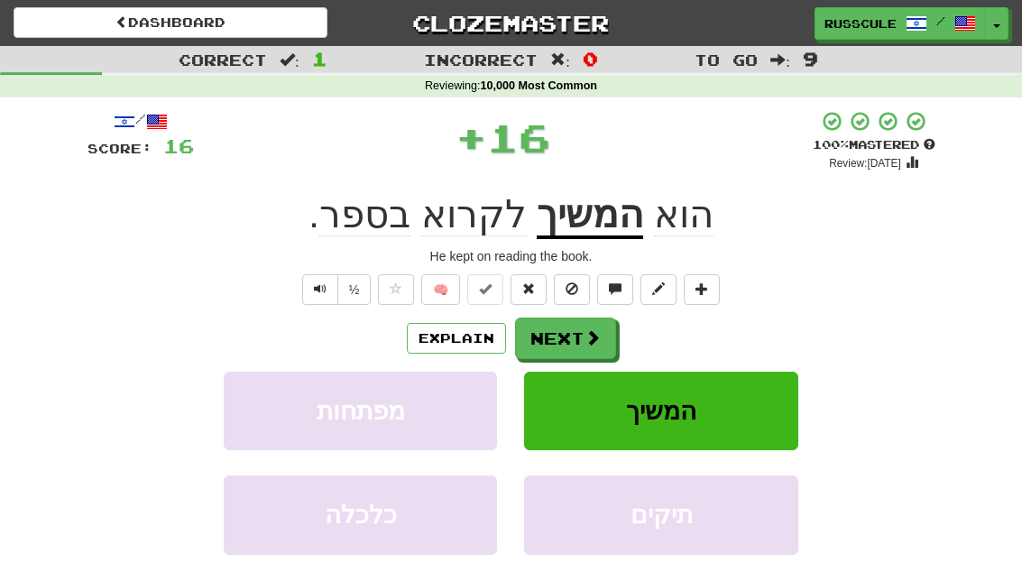
click at [587, 345] on span at bounding box center [592, 337] width 16 height 16
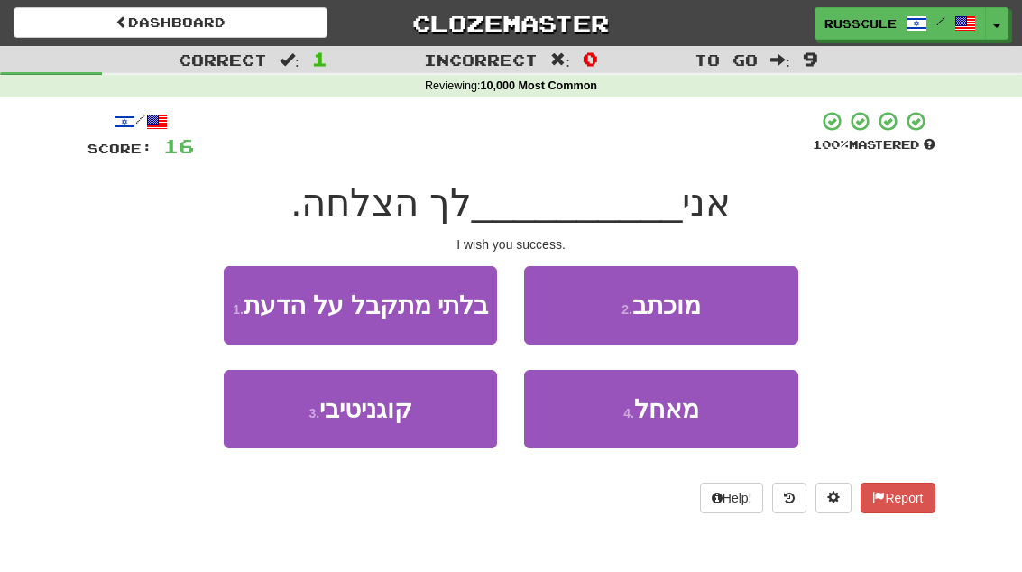
click at [719, 415] on button "4 . מאחל" at bounding box center [660, 409] width 273 height 78
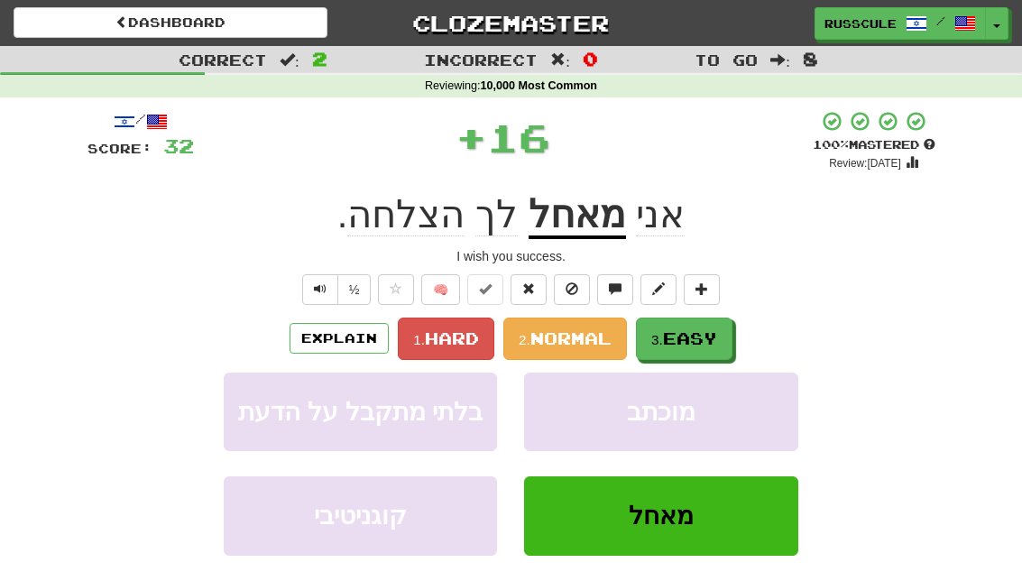
click at [685, 331] on span "Easy" at bounding box center [690, 338] width 54 height 20
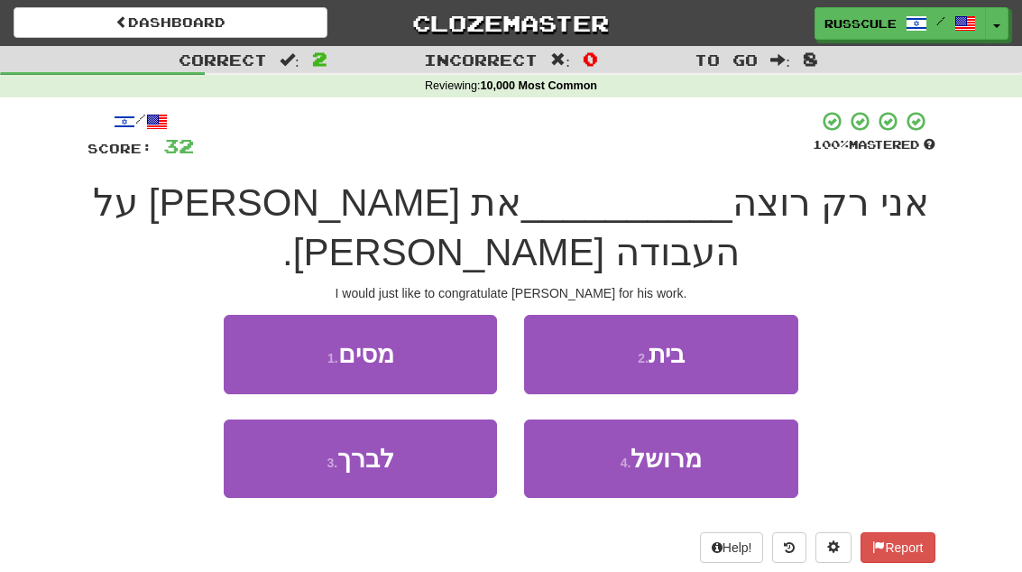
click at [292, 424] on button "3 . לברך" at bounding box center [360, 458] width 273 height 78
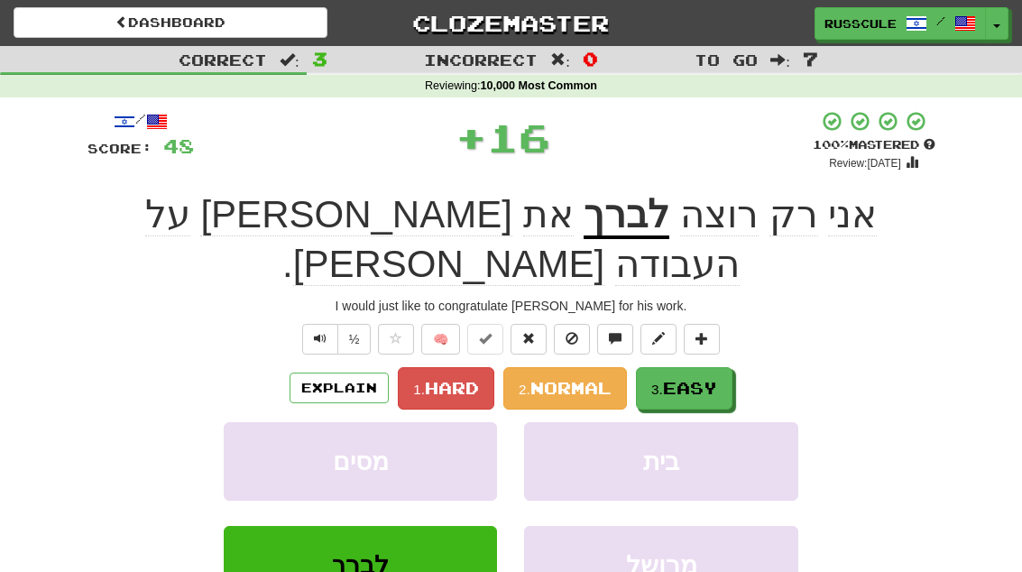
click at [702, 378] on span "Easy" at bounding box center [690, 388] width 54 height 20
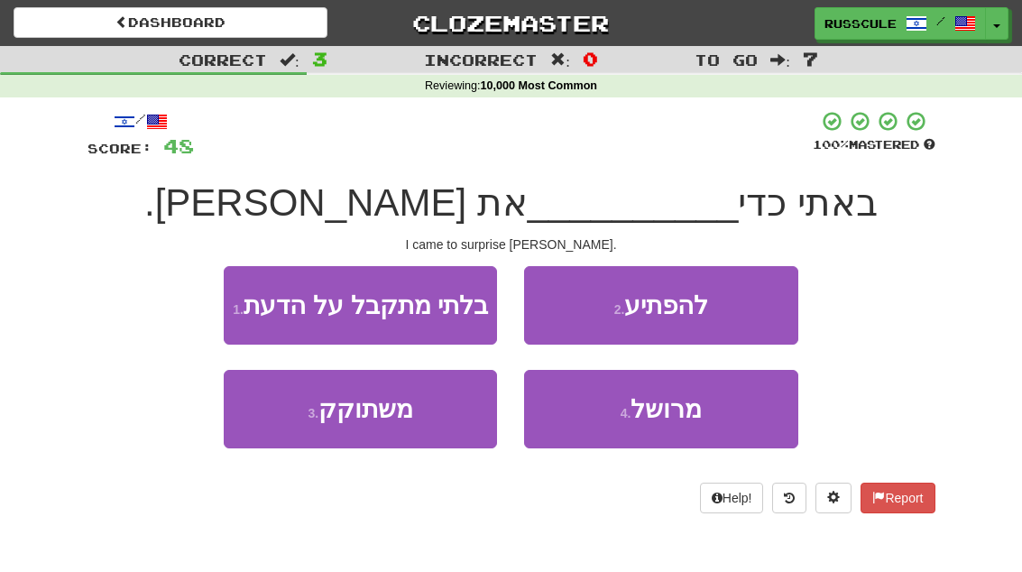
click at [761, 303] on button "2 . להפתיע" at bounding box center [660, 305] width 273 height 78
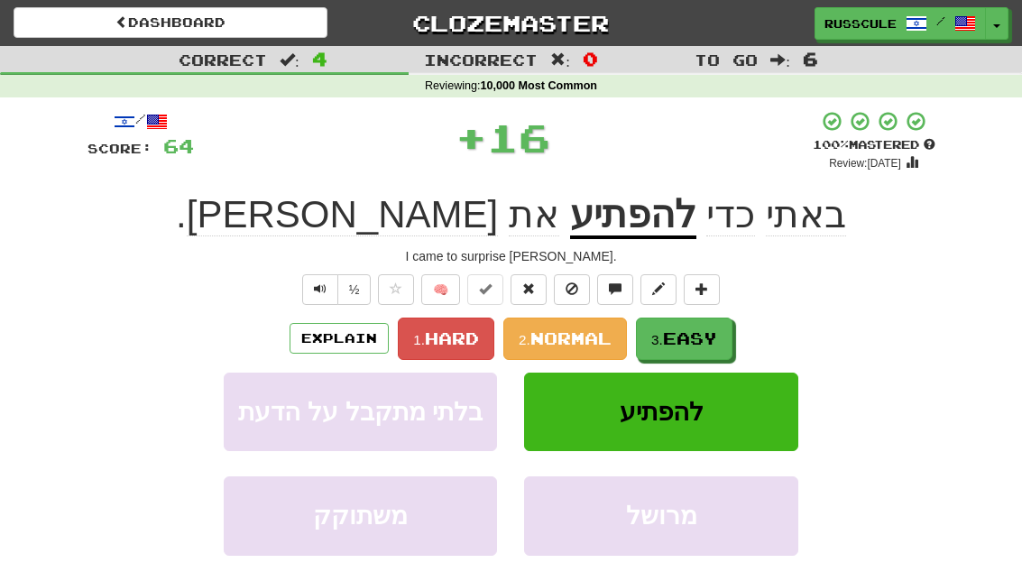
click at [712, 336] on span "Easy" at bounding box center [690, 338] width 54 height 20
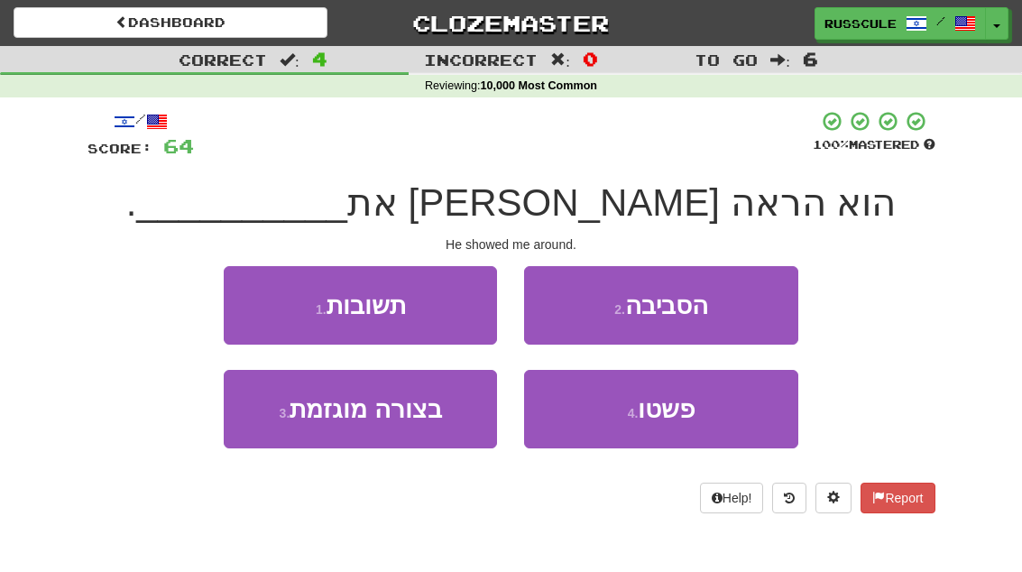
click at [742, 310] on button "2 . הסביבה" at bounding box center [660, 305] width 273 height 78
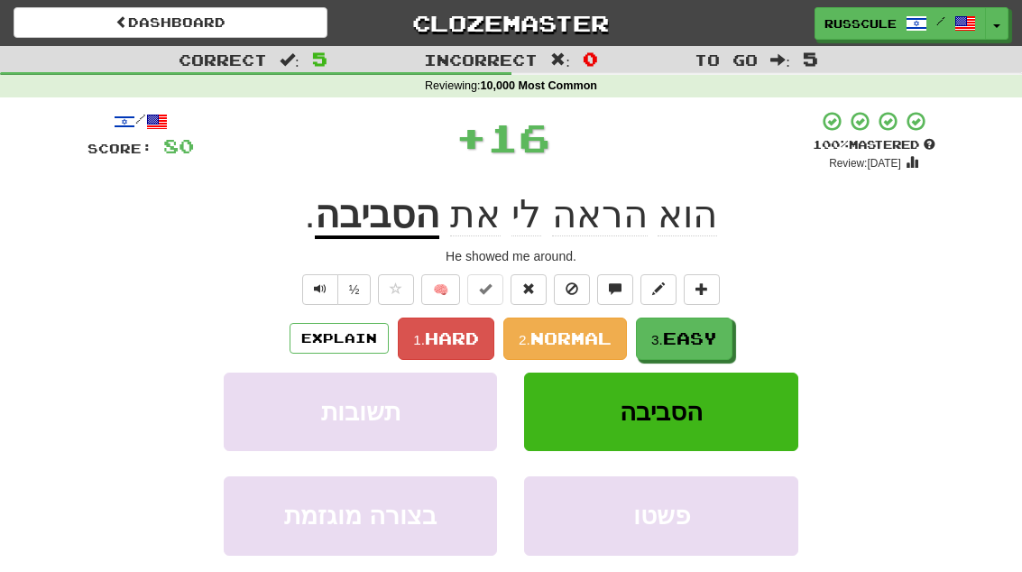
click at [710, 337] on span "Easy" at bounding box center [690, 338] width 54 height 20
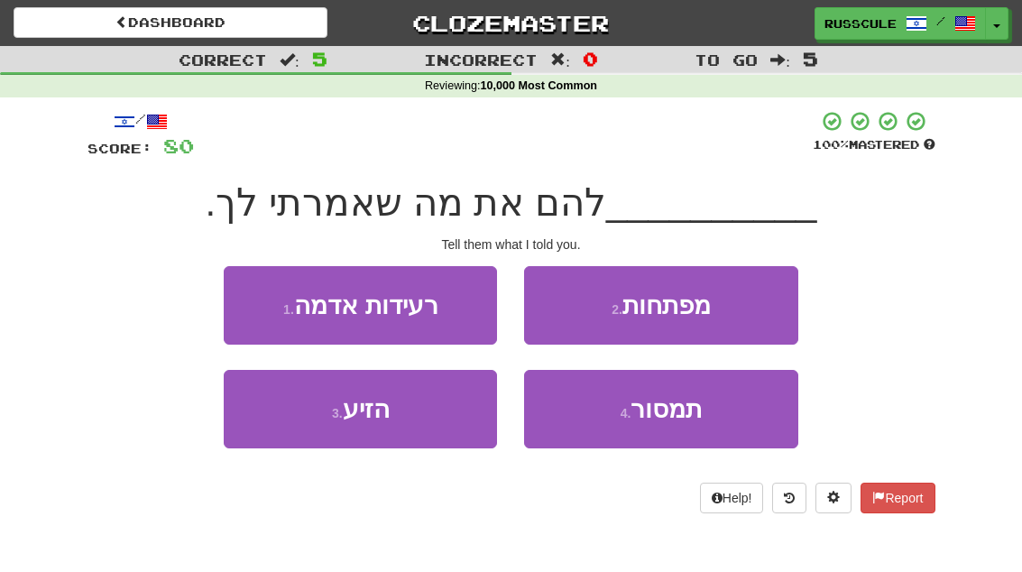
click at [694, 425] on button "4 . תמסור" at bounding box center [660, 409] width 273 height 78
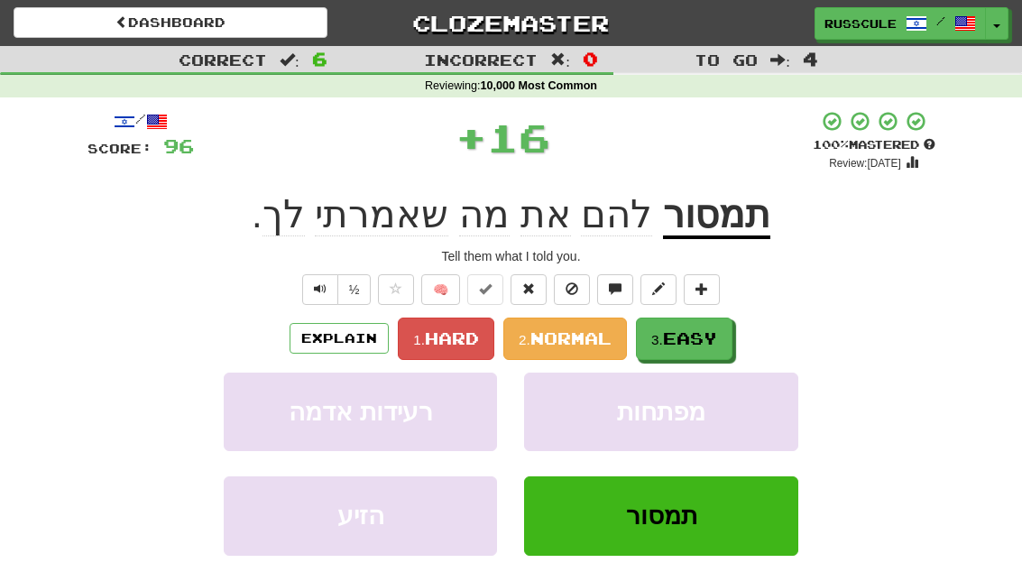
click at [717, 336] on span "Easy" at bounding box center [690, 338] width 54 height 20
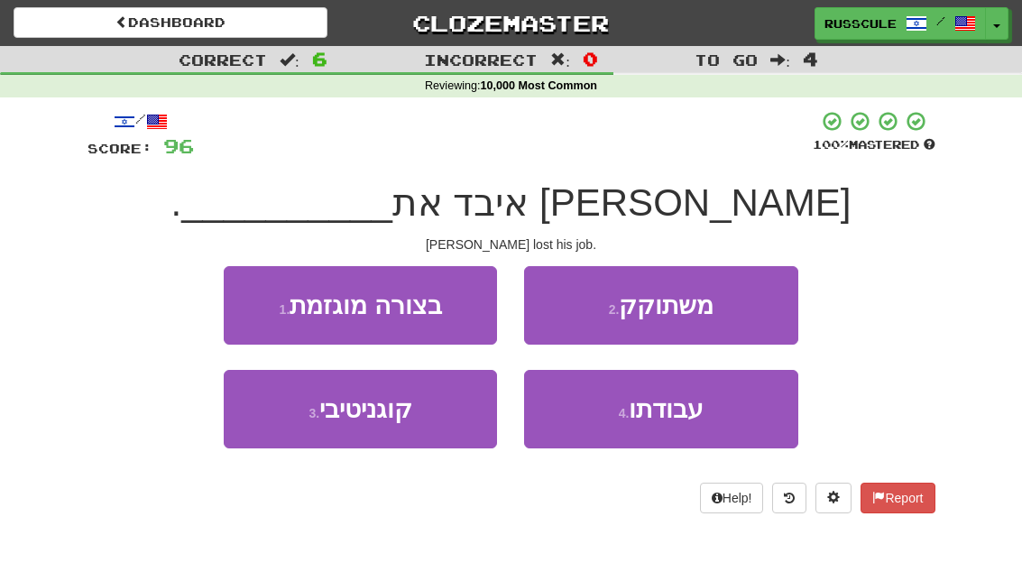
click at [696, 424] on button "4 . עבודתו" at bounding box center [660, 409] width 273 height 78
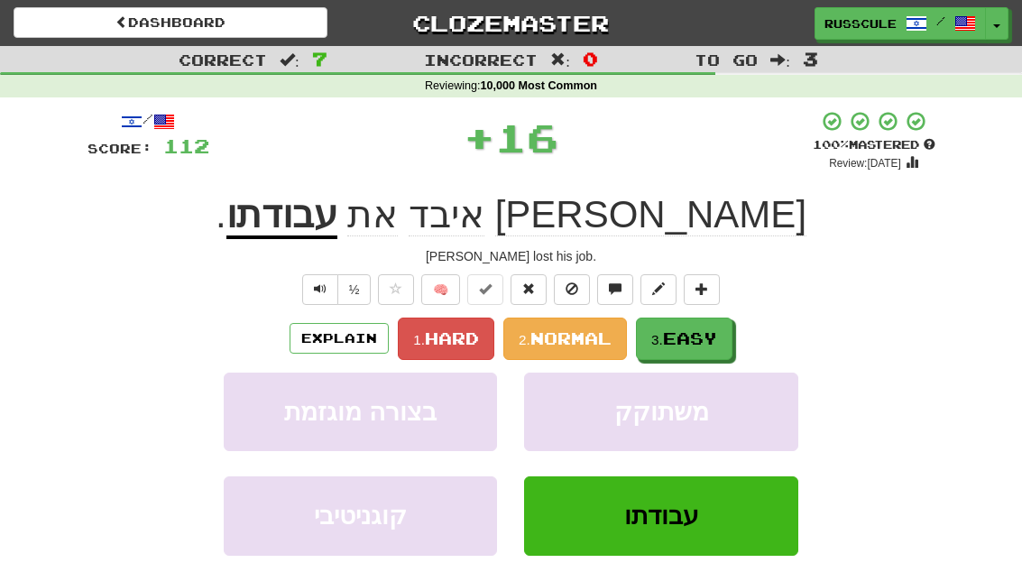
click at [728, 334] on button "3. Easy" at bounding box center [684, 338] width 97 height 42
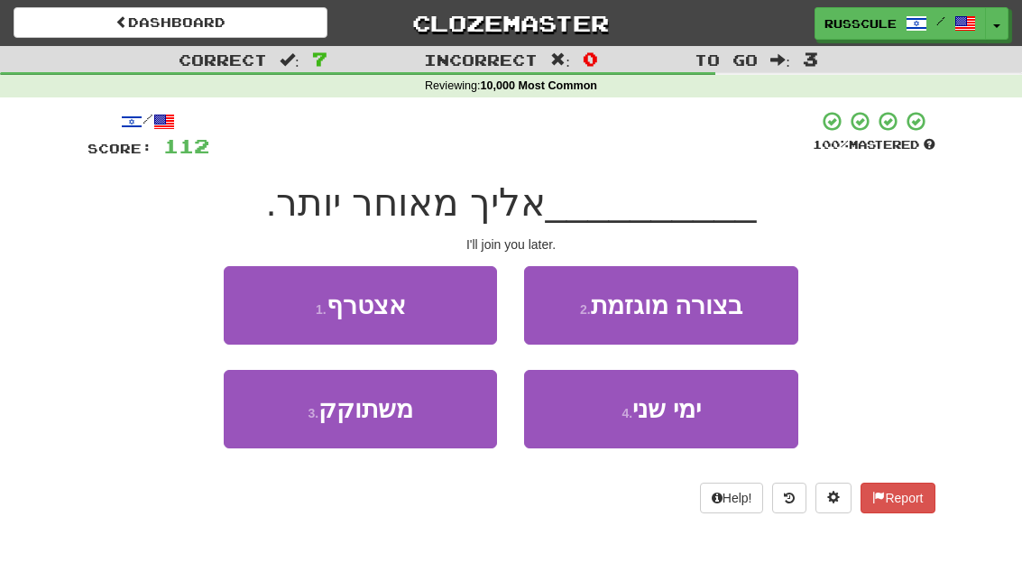
click at [250, 304] on button "1 . אצטרף" at bounding box center [360, 305] width 273 height 78
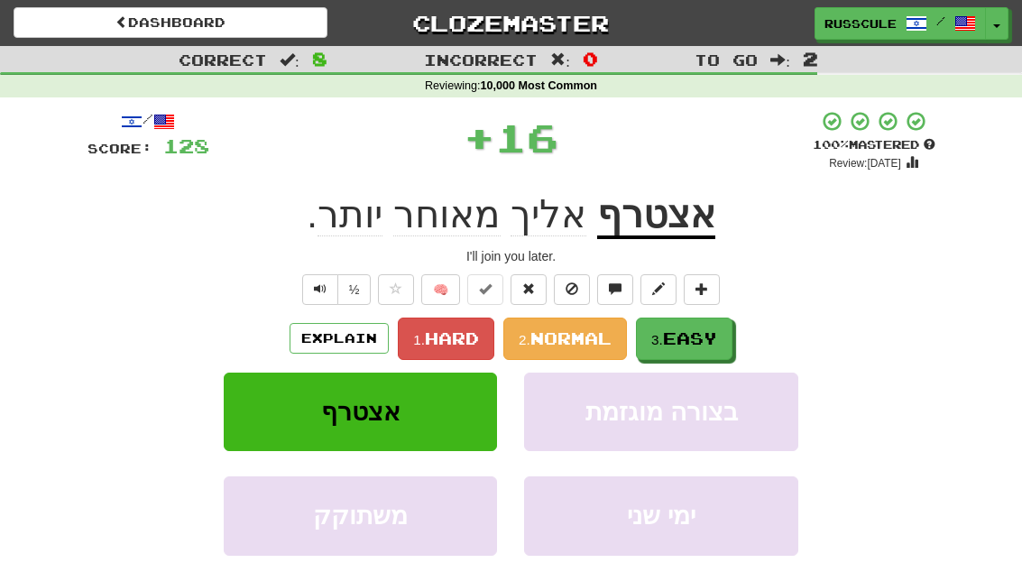
click at [714, 343] on span "Easy" at bounding box center [690, 338] width 54 height 20
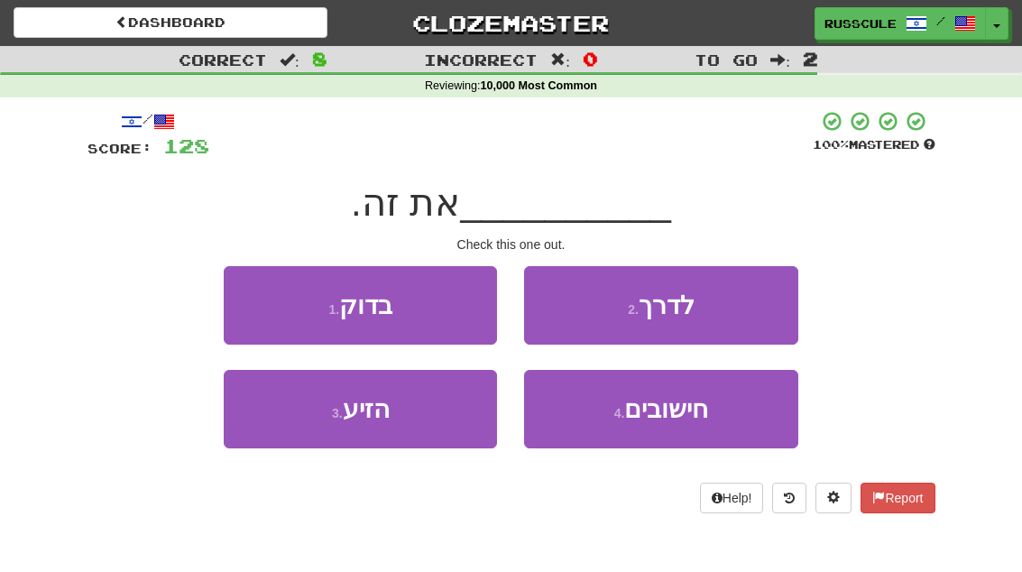
click at [233, 292] on button "1 . בדוק" at bounding box center [360, 305] width 273 height 78
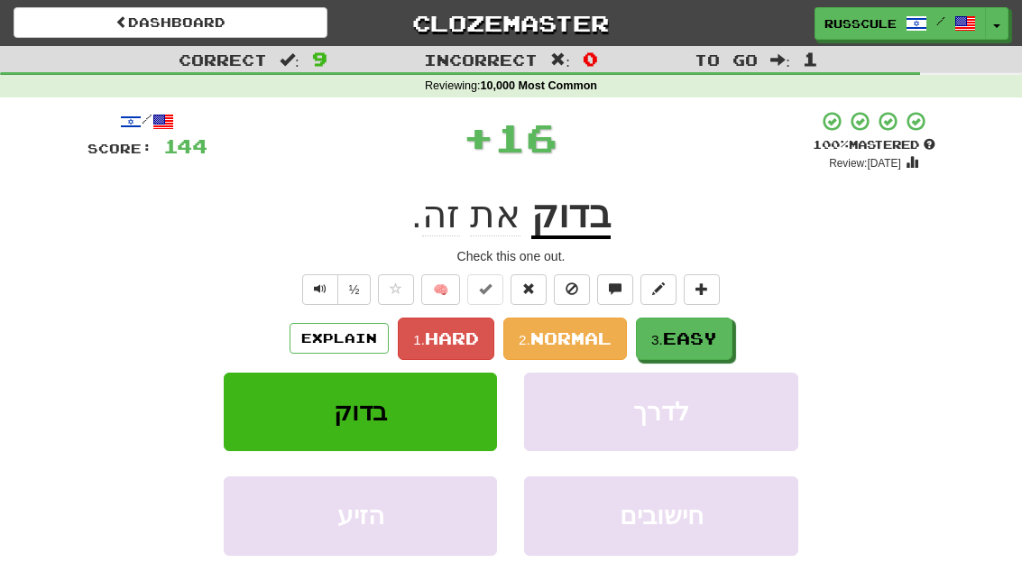
click at [717, 335] on span "Easy" at bounding box center [690, 338] width 54 height 20
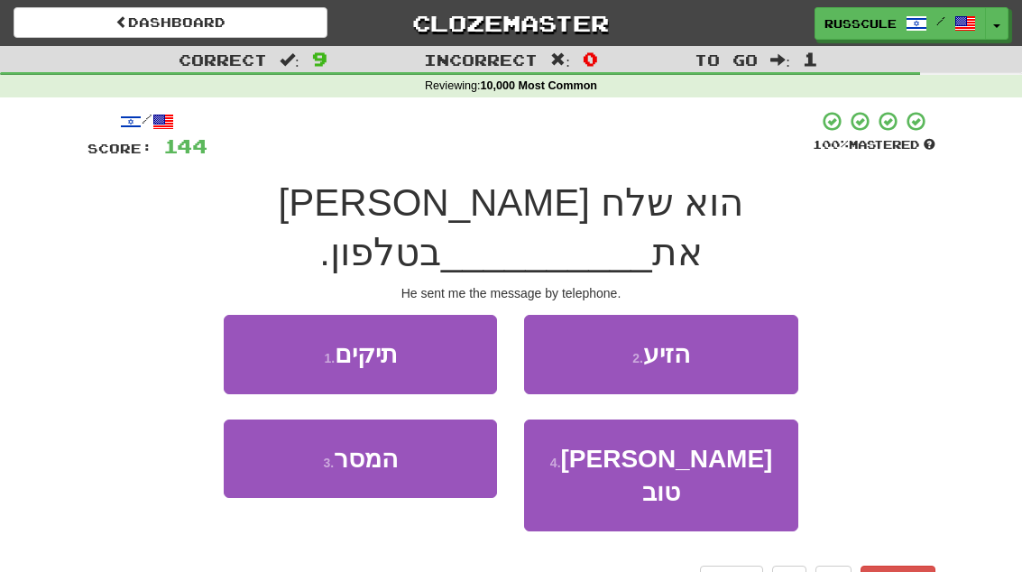
click at [304, 428] on button "3 . המסר" at bounding box center [360, 458] width 273 height 78
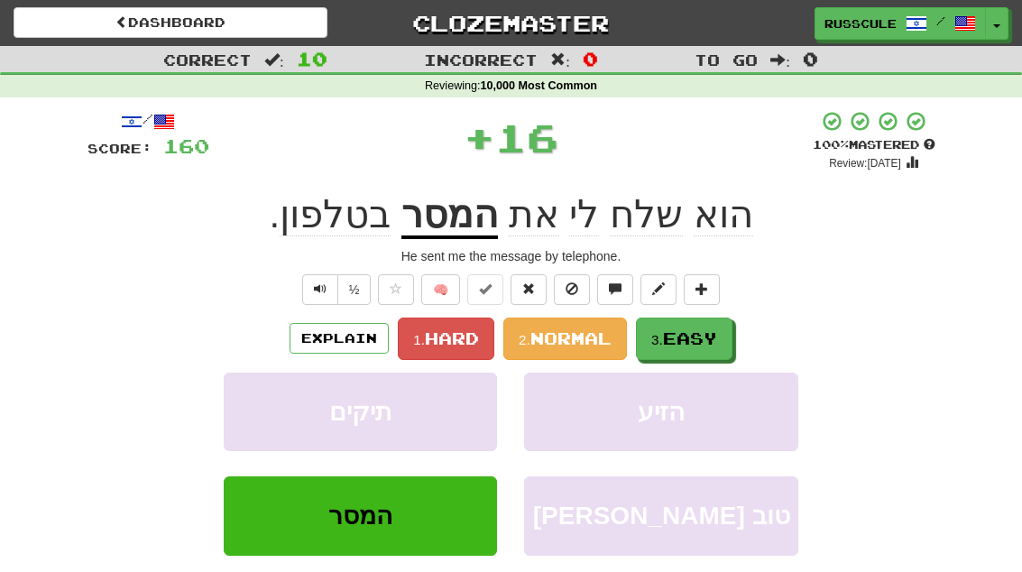
click at [704, 343] on span "Easy" at bounding box center [690, 338] width 54 height 20
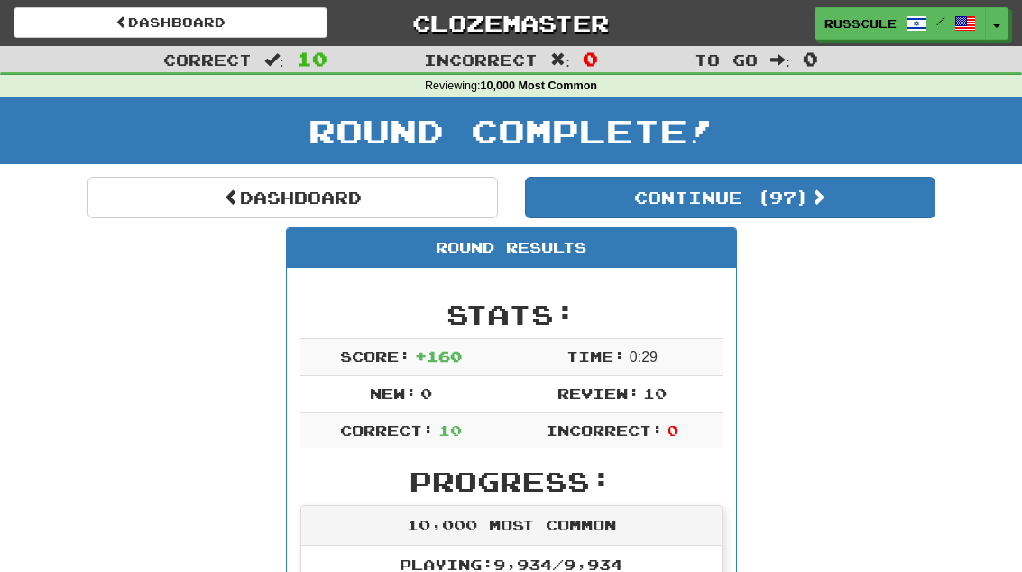
click at [152, 209] on link "Dashboard" at bounding box center [292, 197] width 410 height 41
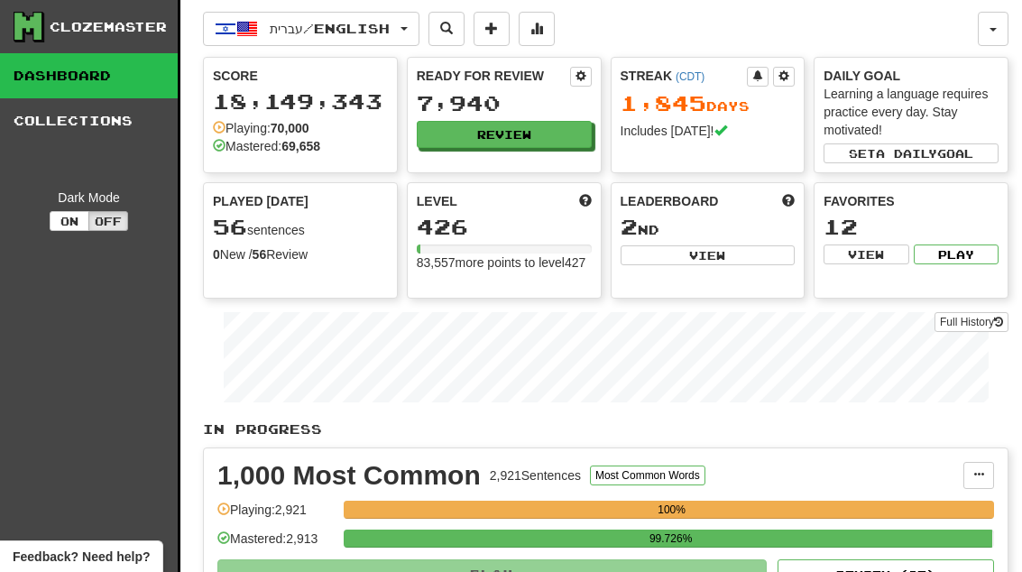
click at [772, 261] on button "View" at bounding box center [708, 255] width 175 height 20
select select "**********"
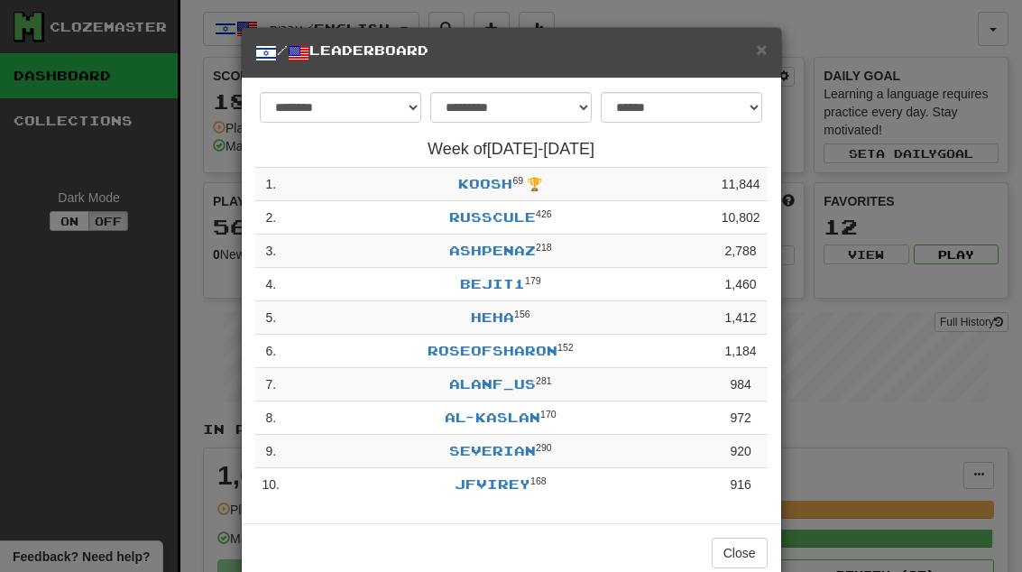
click at [741, 545] on button "Close" at bounding box center [740, 553] width 56 height 31
